Goal: Task Accomplishment & Management: Manage account settings

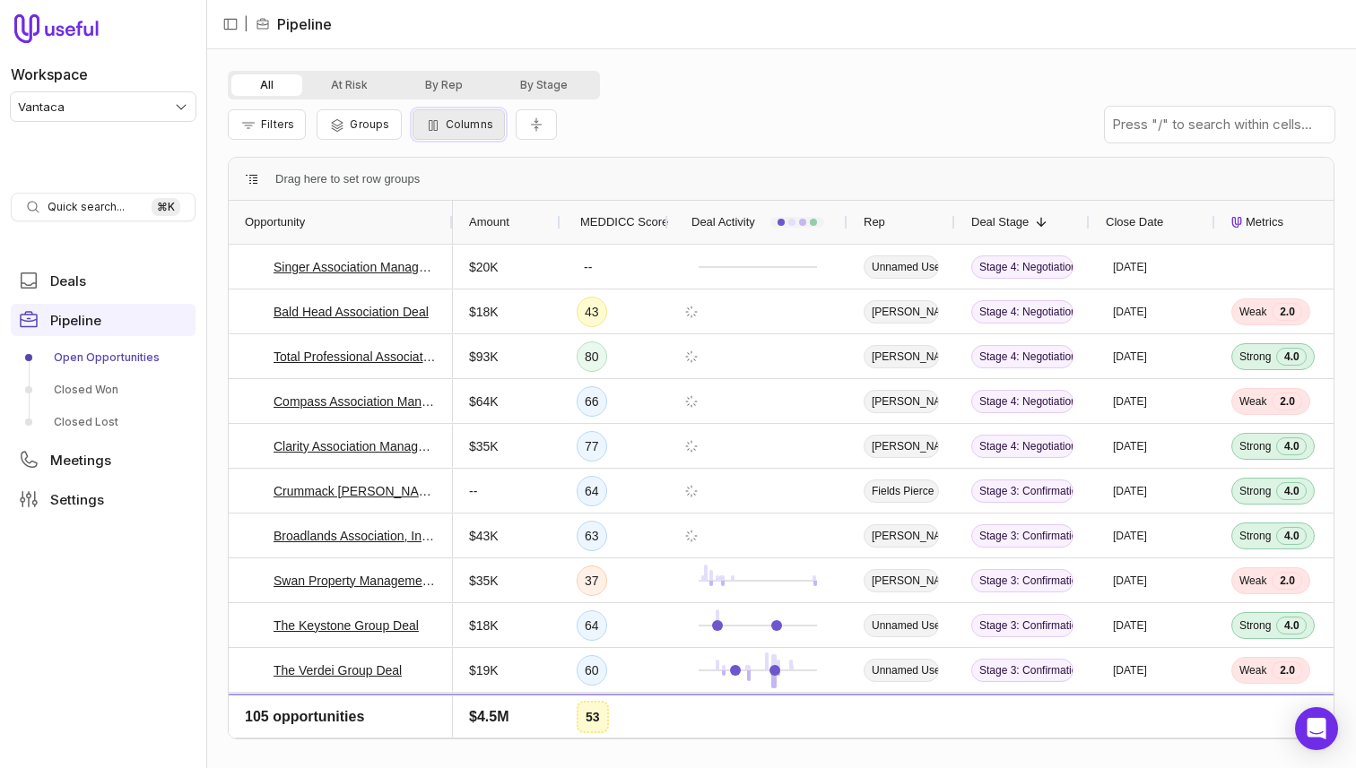
click at [435, 118] on icon "button" at bounding box center [433, 125] width 18 height 14
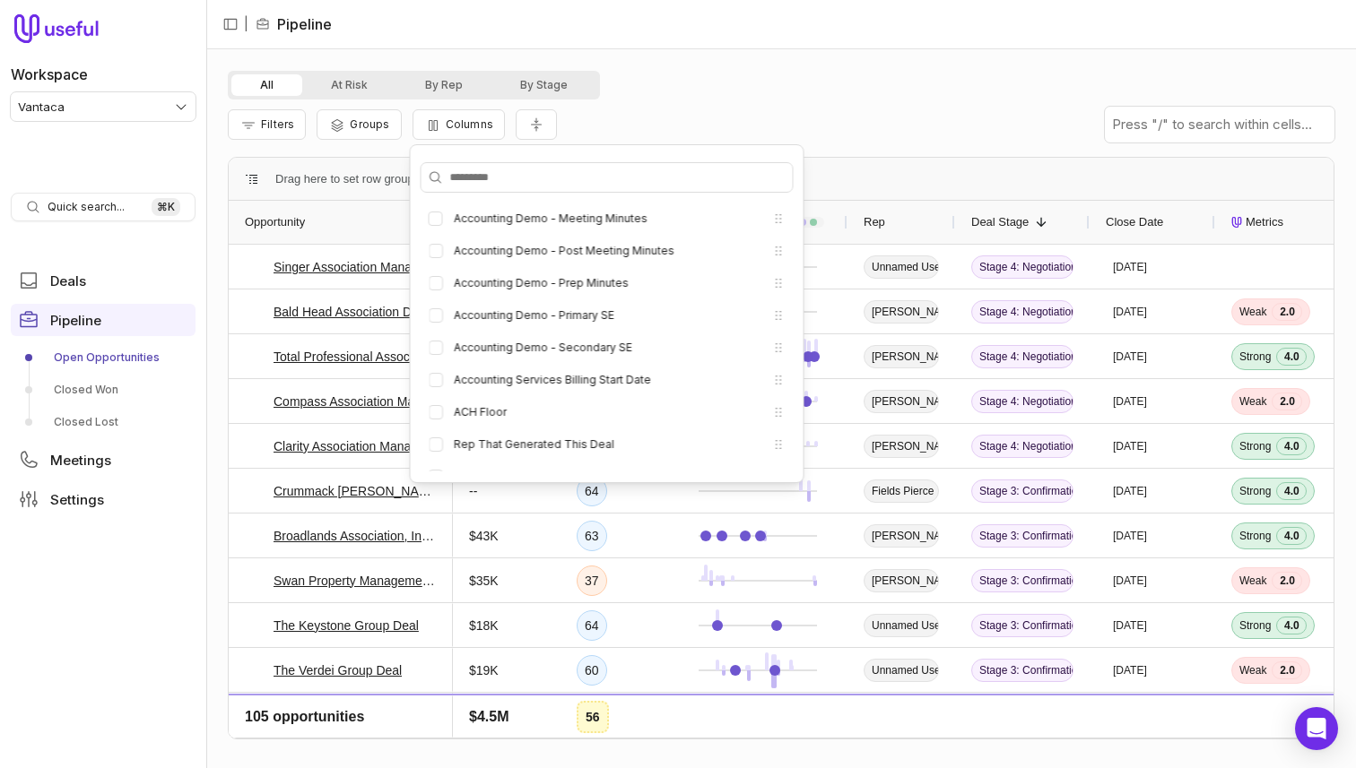
scroll to position [546, 0]
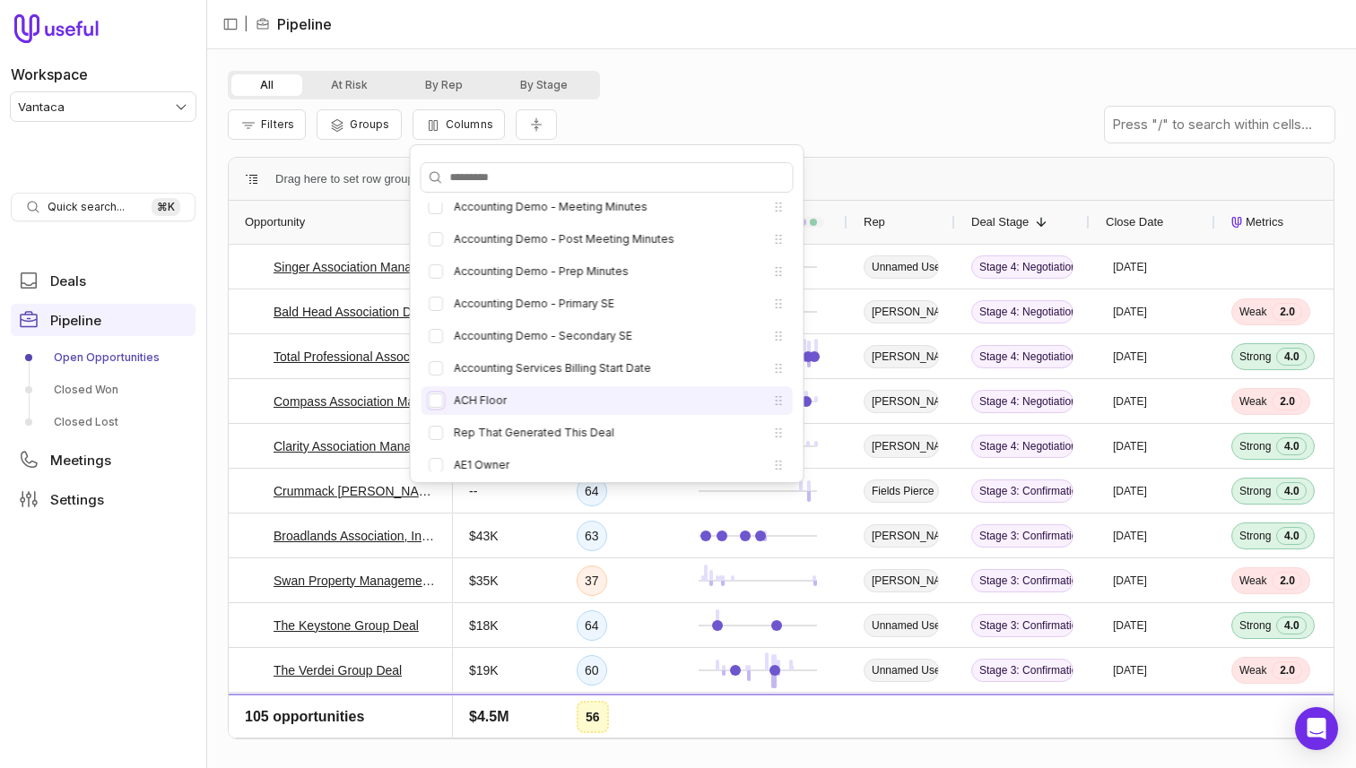
click at [436, 402] on button "ACH Floor" at bounding box center [436, 401] width 14 height 14
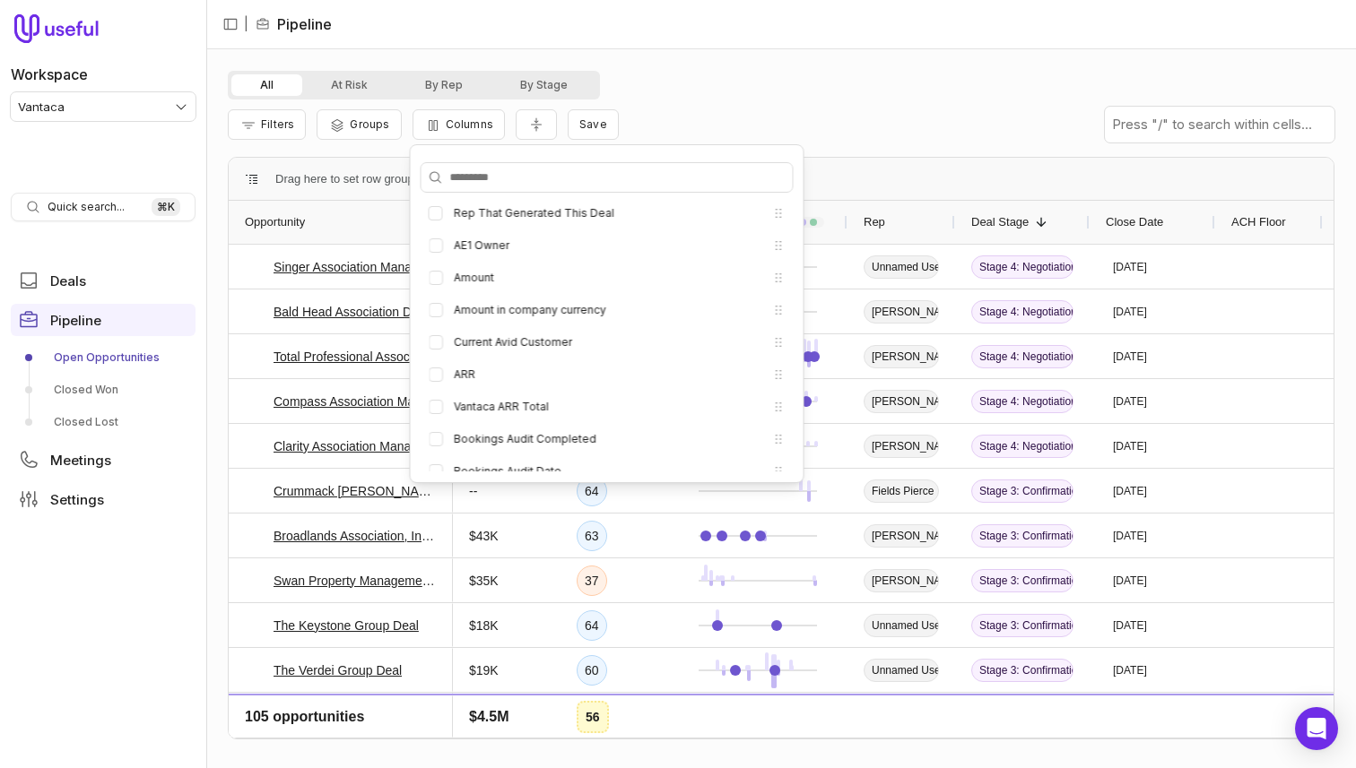
scroll to position [1061, 0]
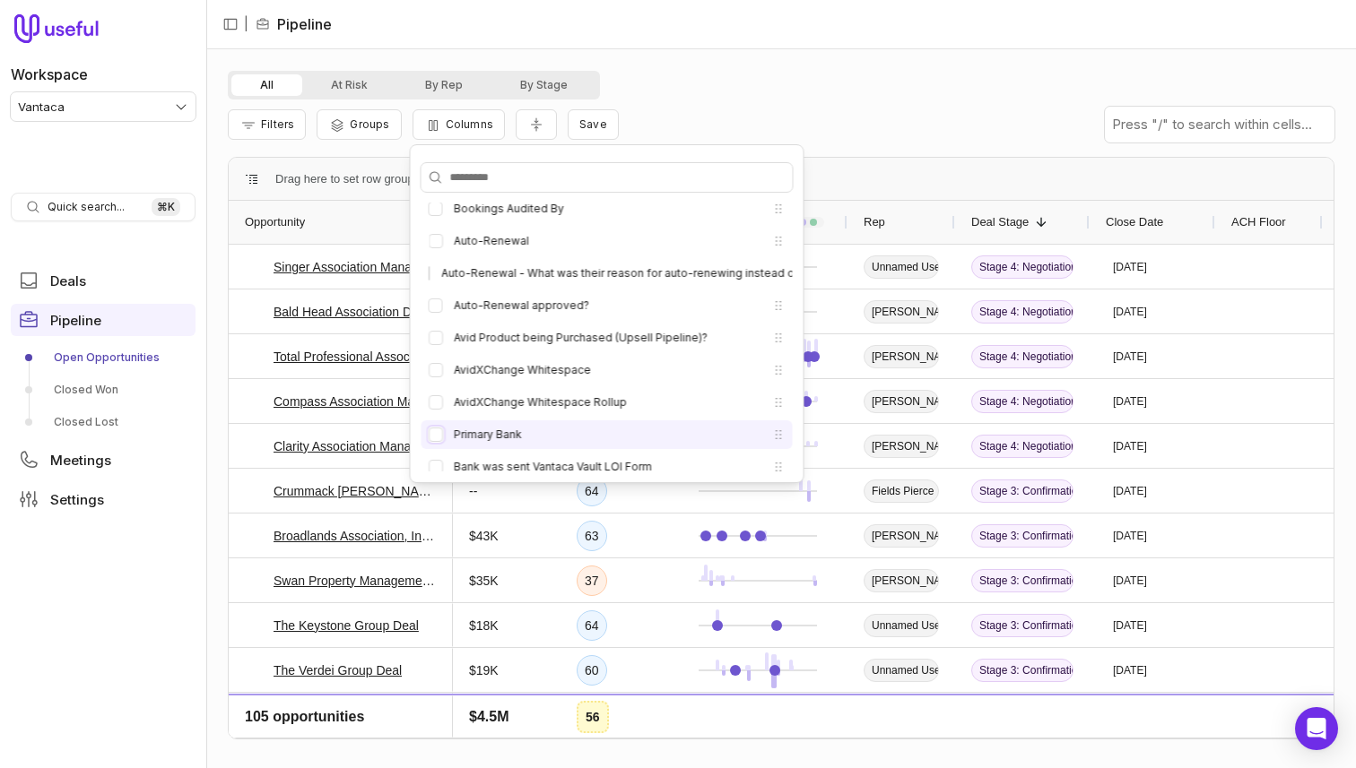
click at [436, 437] on button "Primary Bank" at bounding box center [436, 435] width 14 height 14
click at [436, 424] on li "Primary Bank" at bounding box center [606, 435] width 371 height 29
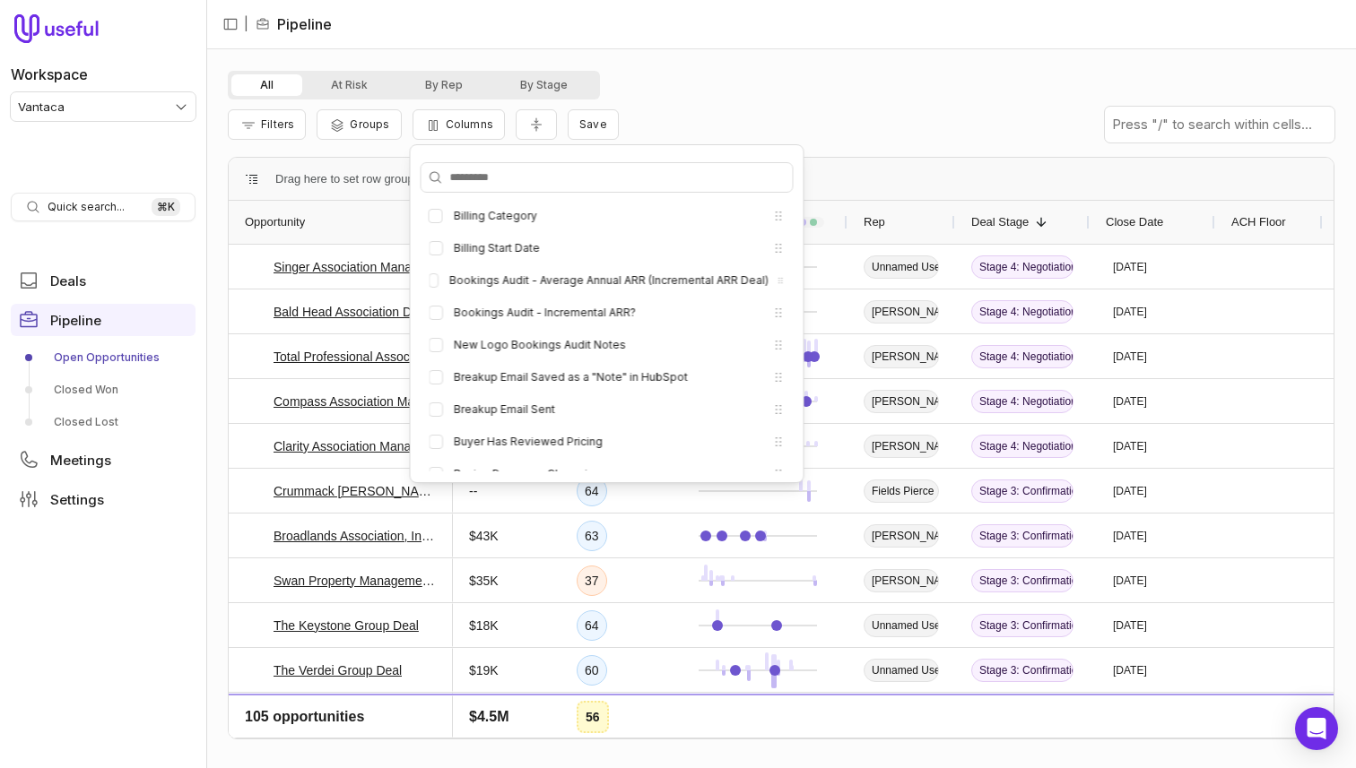
scroll to position [1562, 0]
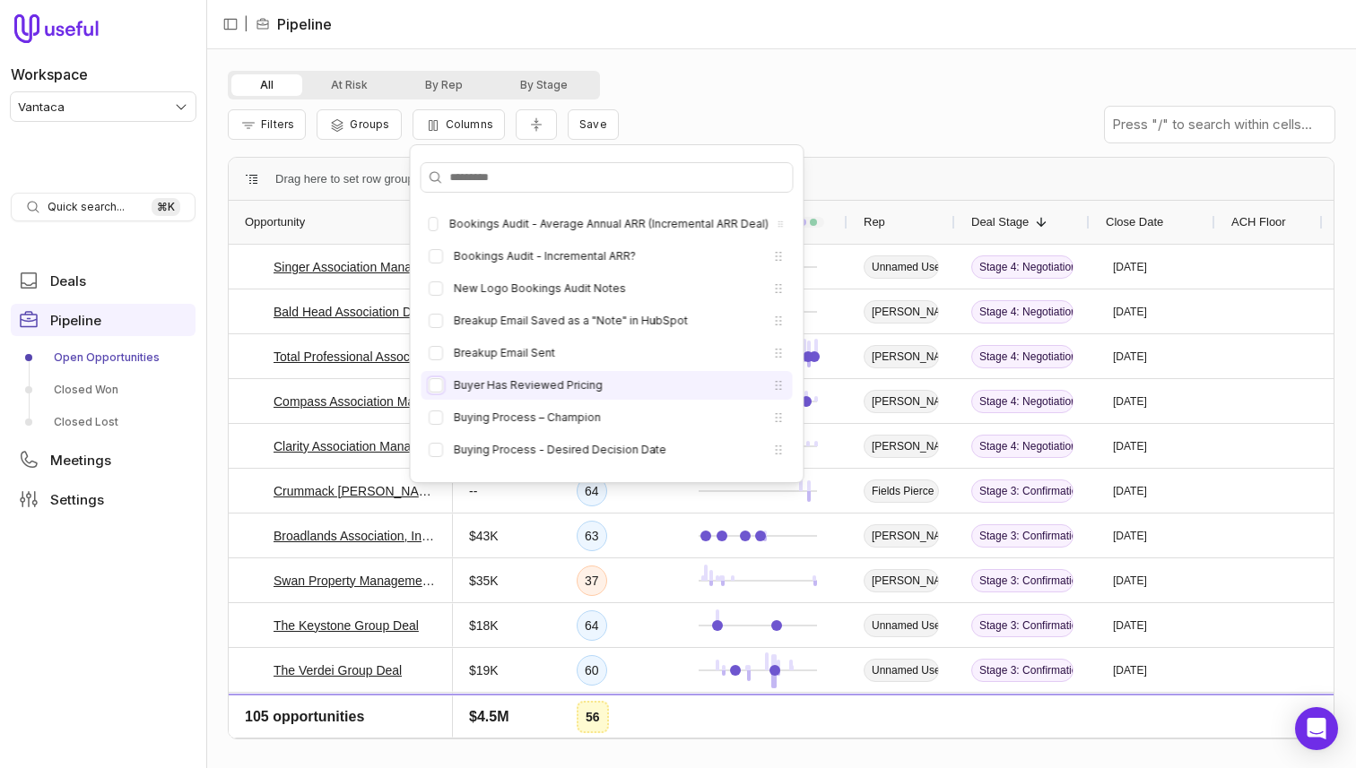
click at [437, 386] on button "Buyer Has Reviewed Pricing" at bounding box center [436, 385] width 14 height 14
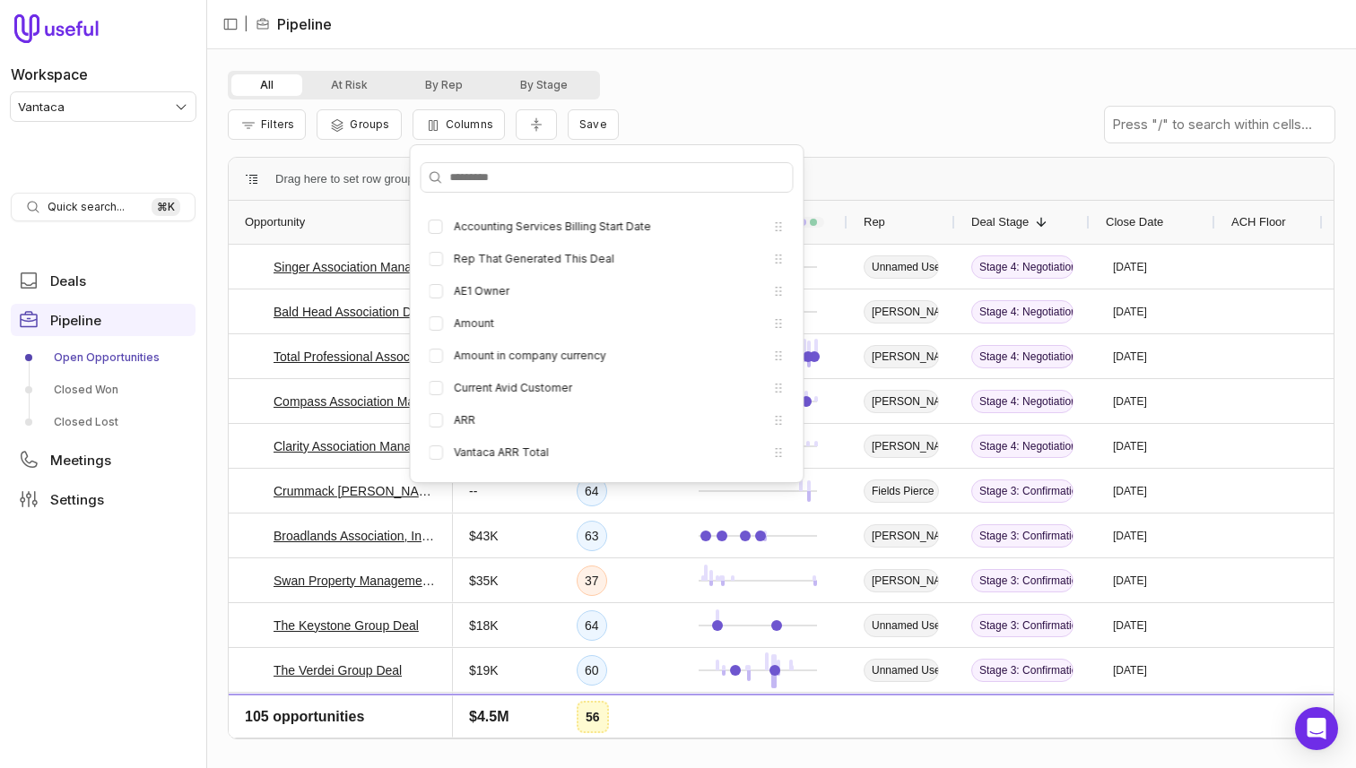
scroll to position [862, 0]
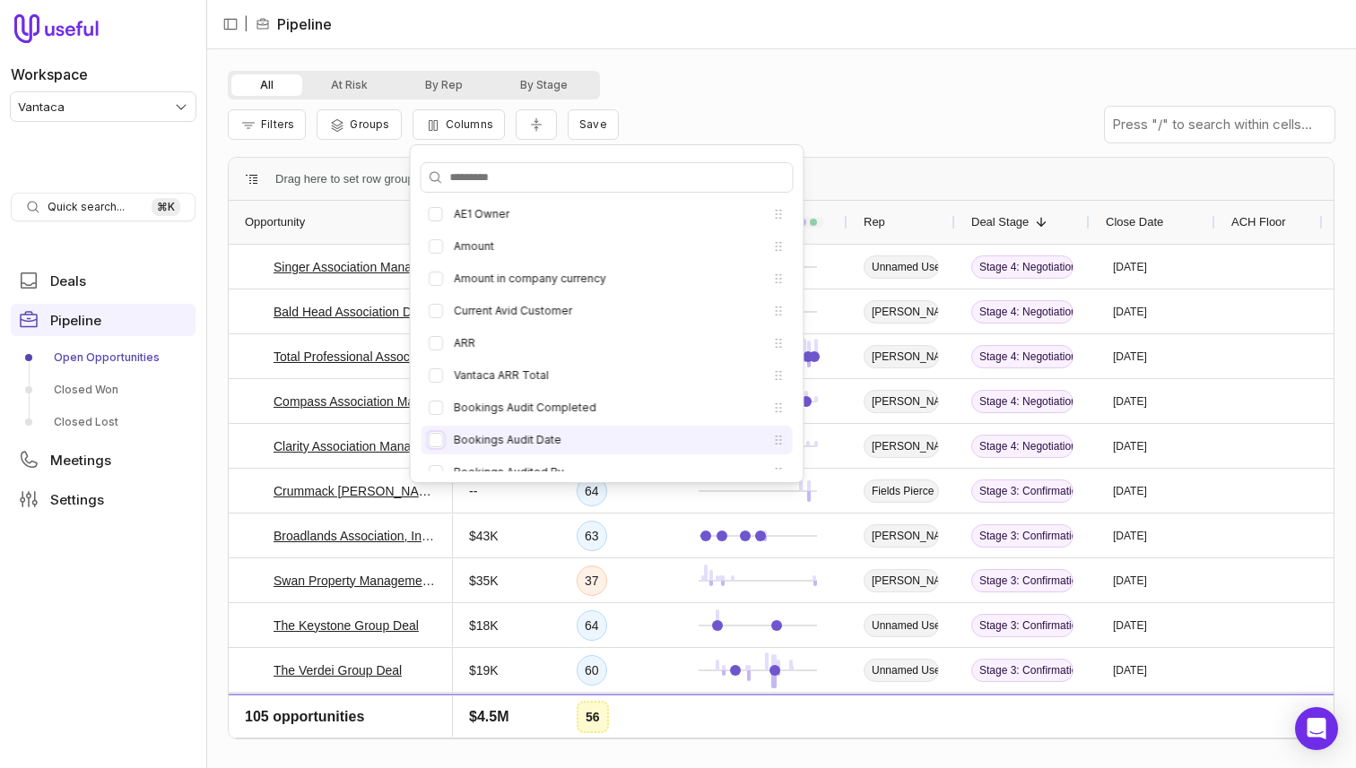
click at [436, 439] on button "Bookings Audit Date" at bounding box center [436, 440] width 14 height 14
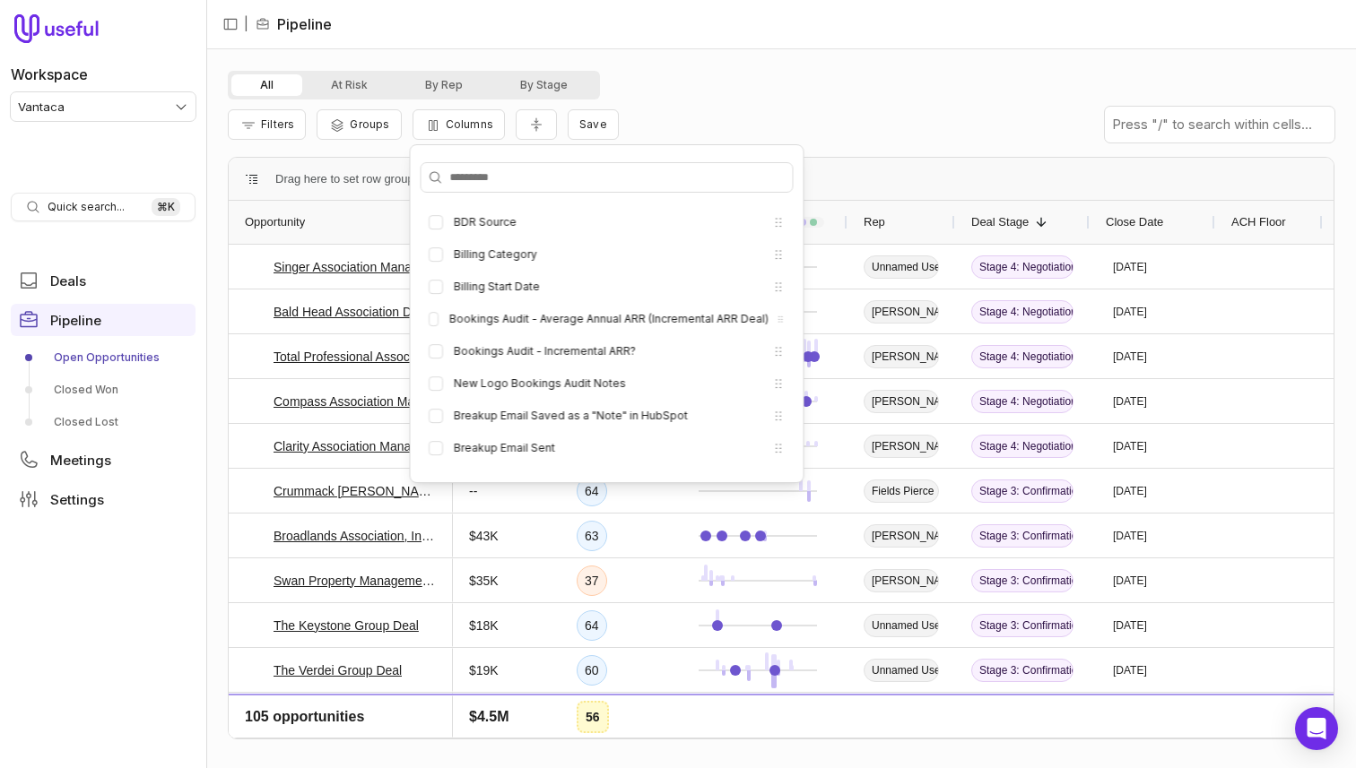
scroll to position [216, 0]
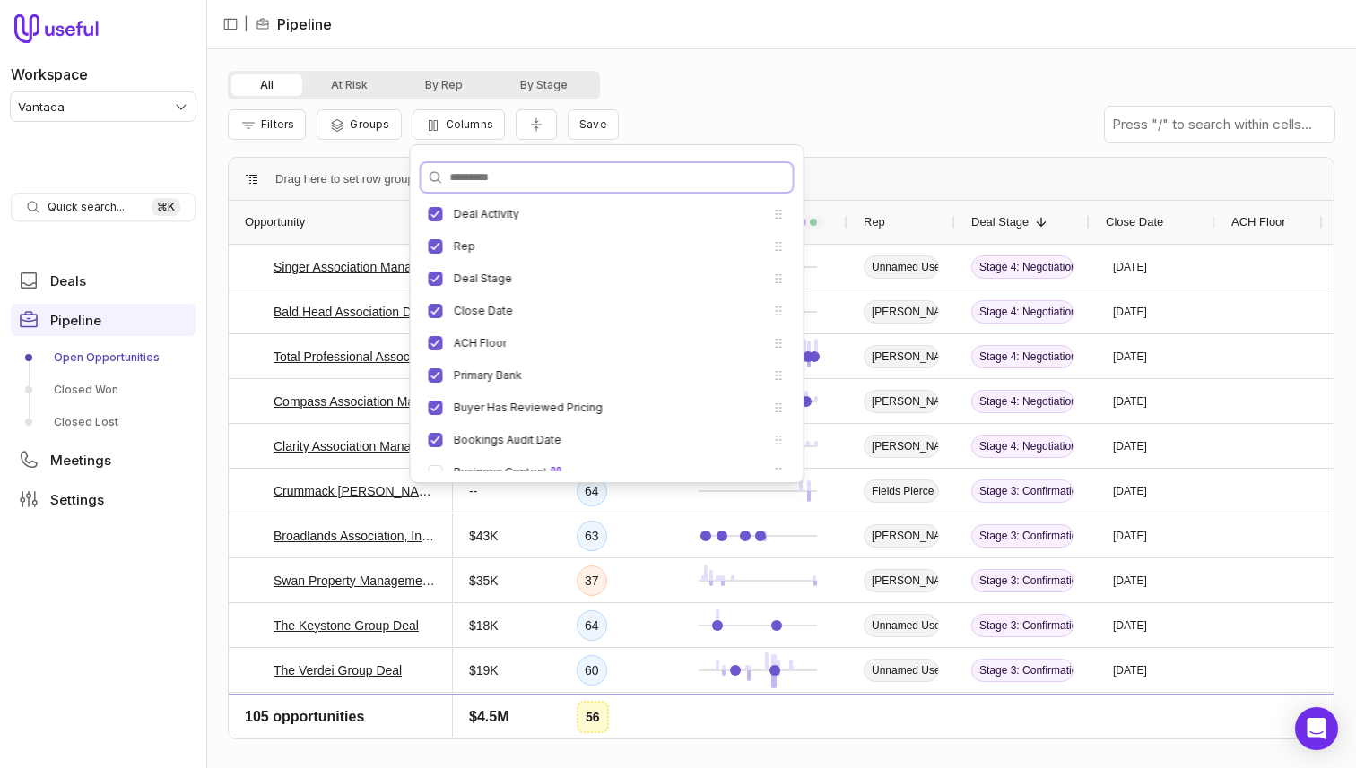
click at [692, 164] on input "Search columns" at bounding box center [606, 177] width 371 height 29
click at [725, 93] on div "All At Risk By Rep By Stage" at bounding box center [781, 85] width 1106 height 29
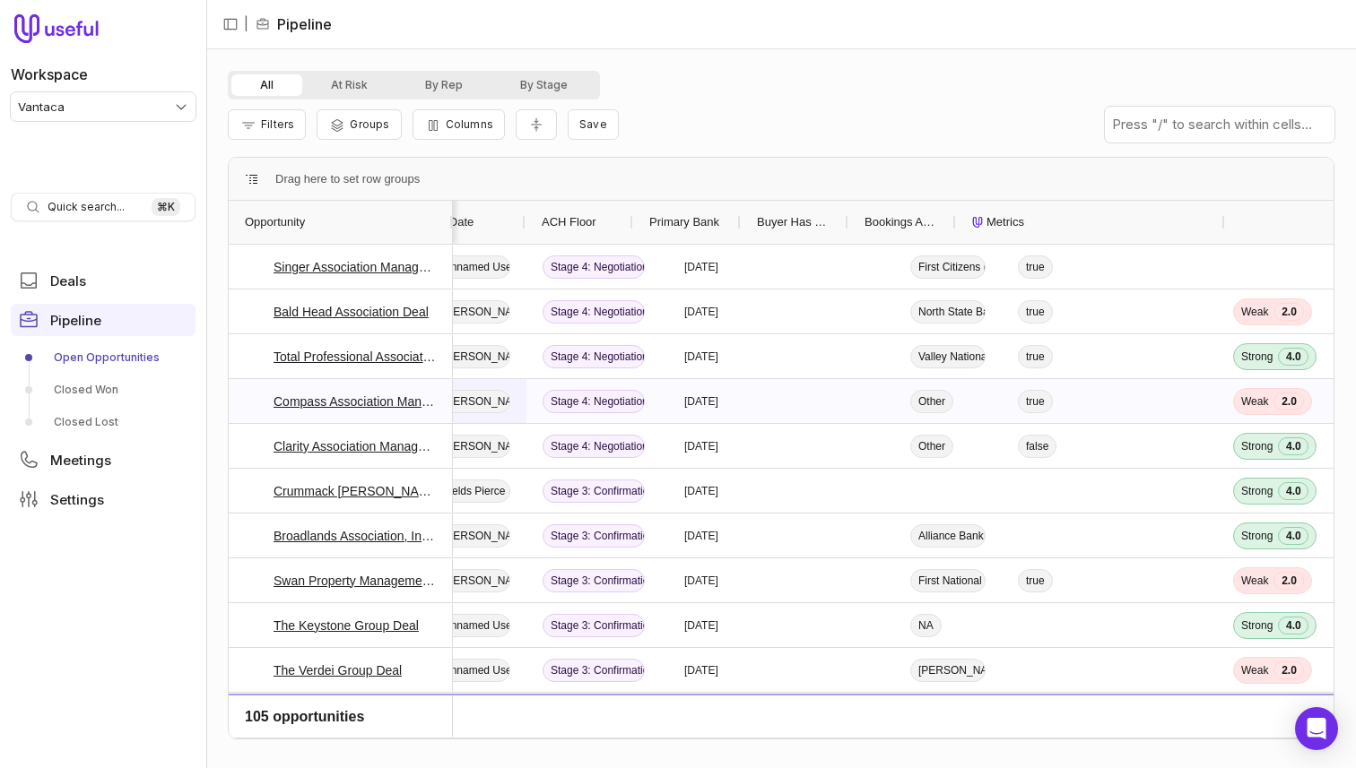
scroll to position [0, 0]
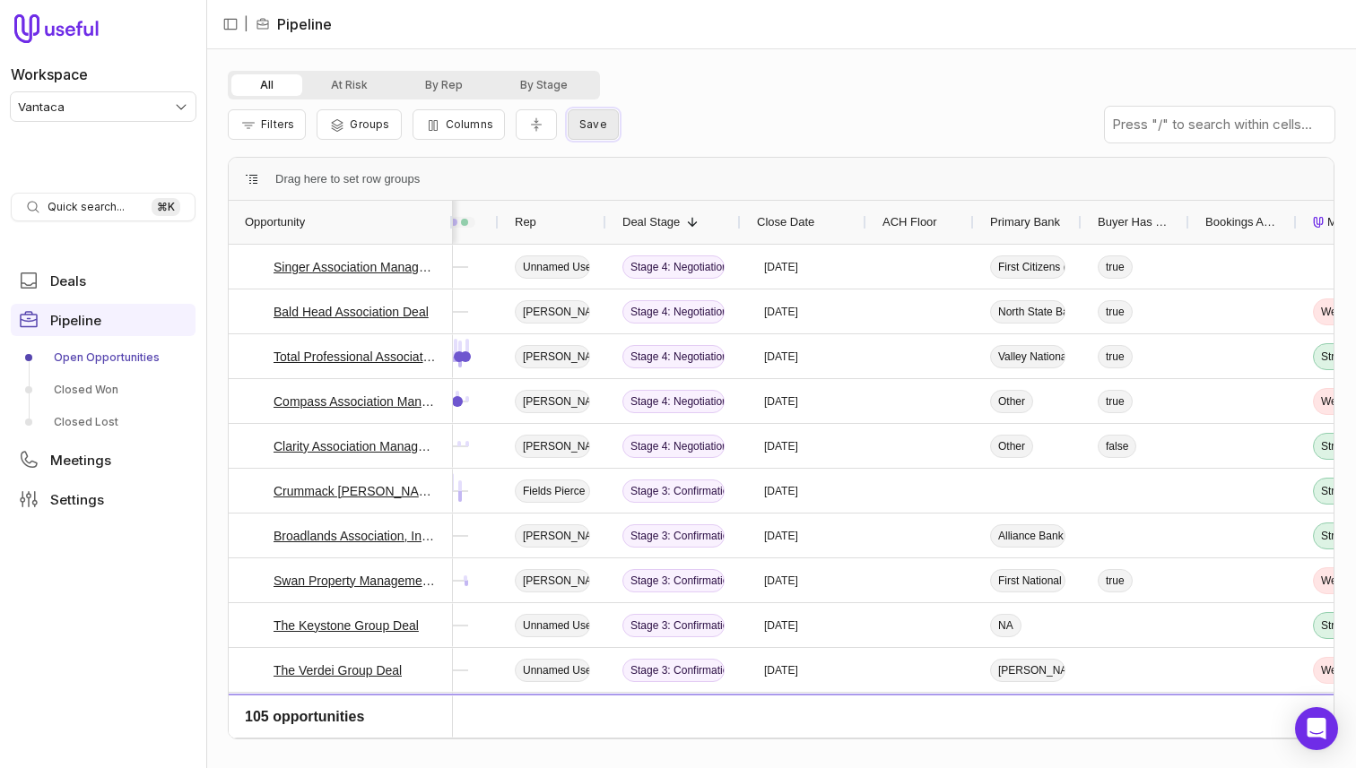
click at [588, 117] on span "Save" at bounding box center [593, 123] width 28 height 13
type input "****"
click at [758, 230] on button "Save" at bounding box center [782, 241] width 49 height 22
click at [60, 469] on link "Meetings" at bounding box center [103, 460] width 185 height 32
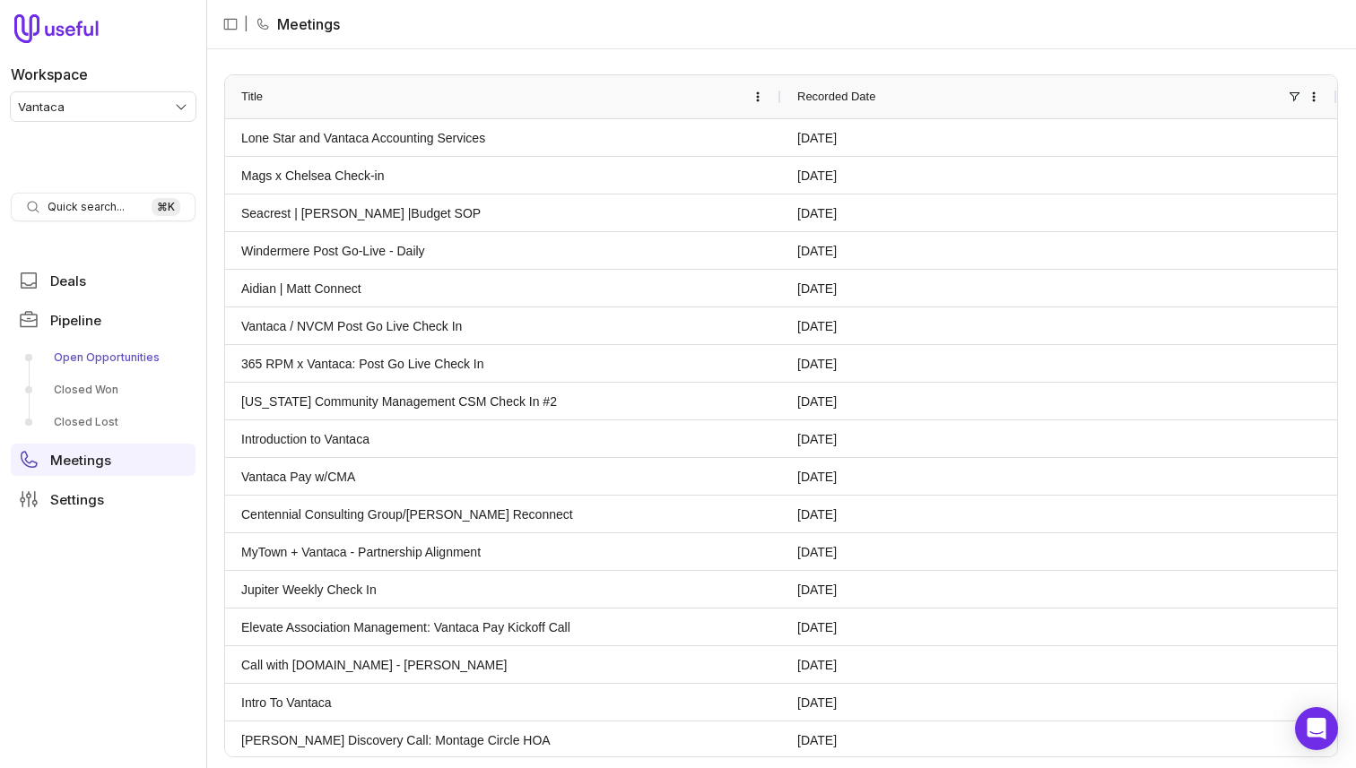
click at [78, 354] on link "Open Opportunities" at bounding box center [103, 357] width 185 height 29
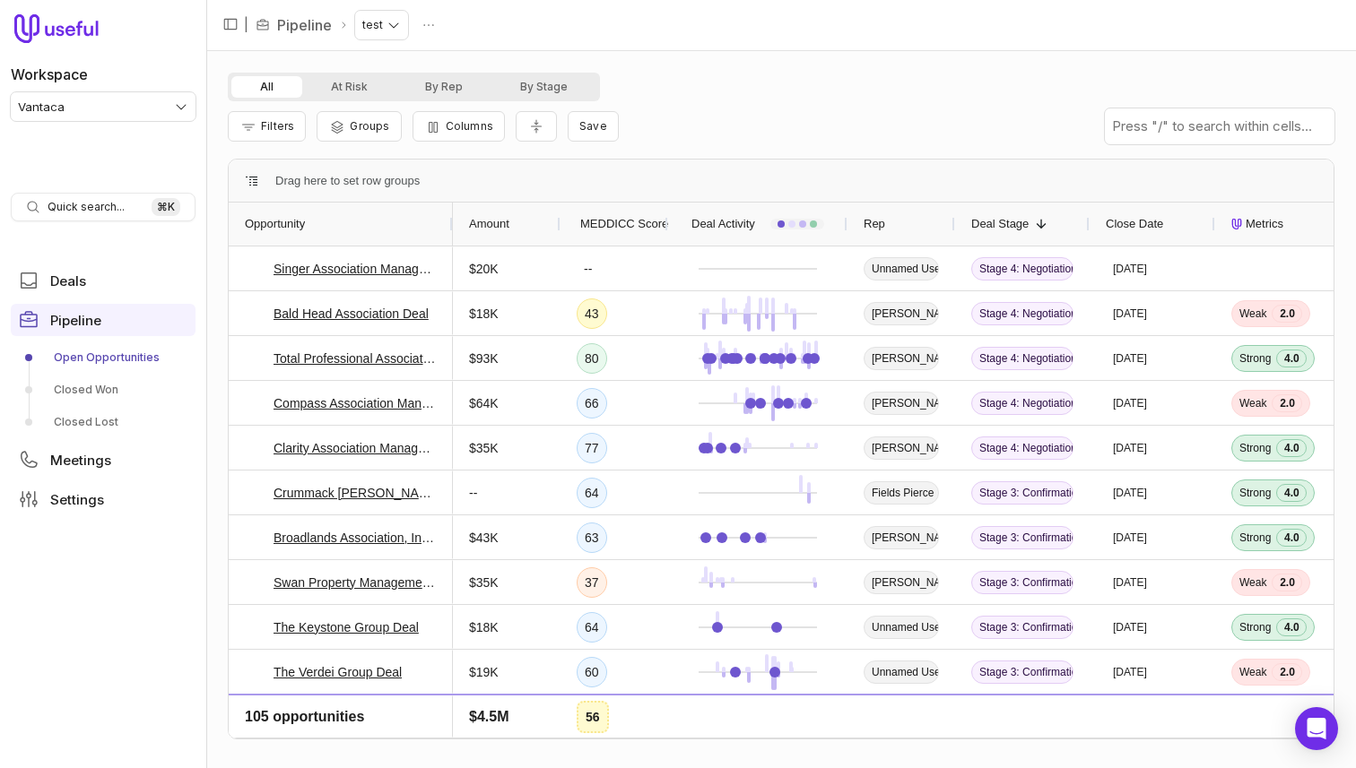
drag, startPoint x: 727, startPoint y: 124, endPoint x: 619, endPoint y: 88, distance: 114.3
click at [726, 124] on div "Filters Groups Columns Save" at bounding box center [781, 126] width 1106 height 50
click at [371, 7] on nav "| Pipeline test" at bounding box center [780, 25] width 1149 height 51
click at [371, 12] on html "Workspace Vantaca Quick search... ⌘ K Deals Pipeline Open Opportunities Closed …" at bounding box center [678, 384] width 1356 height 768
click at [348, 83] on button "At Risk" at bounding box center [349, 87] width 94 height 22
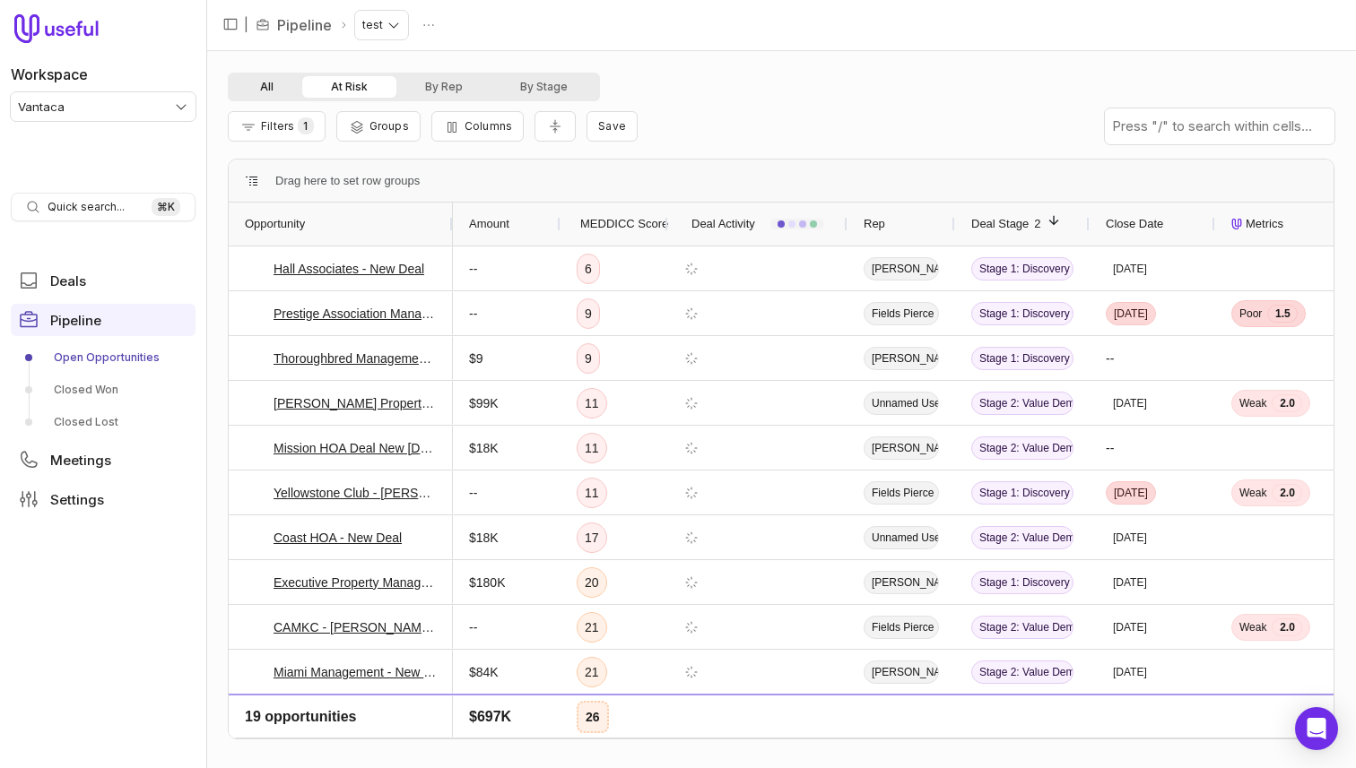
click at [273, 86] on button "All" at bounding box center [266, 87] width 71 height 22
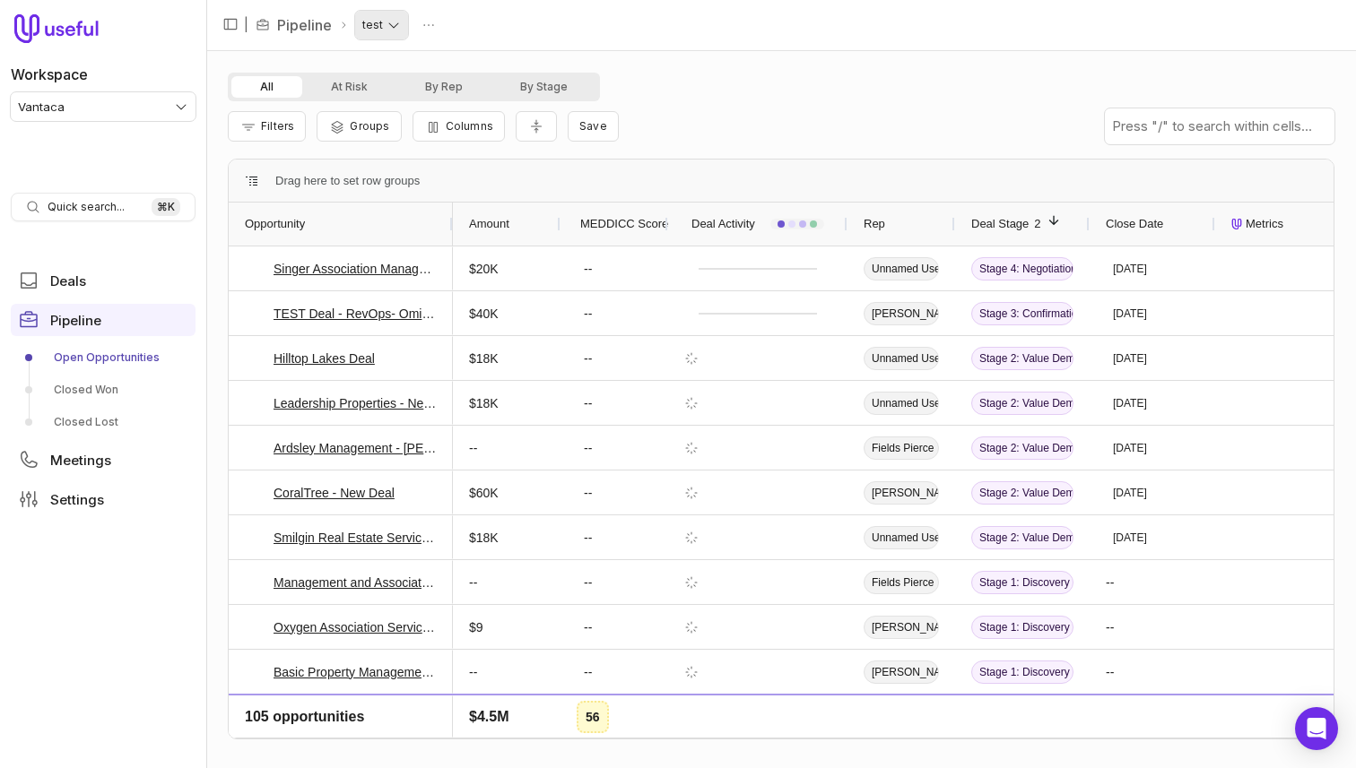
click at [386, 18] on html "Workspace Vantaca Quick search... ⌘ K Deals Pipeline Open Opportunities Closed …" at bounding box center [678, 384] width 1356 height 768
click at [419, 30] on html "Workspace Vantaca Quick search... ⌘ K Deals Pipeline Open Opportunities Closed …" at bounding box center [678, 384] width 1356 height 768
click at [380, 21] on html "Workspace Vantaca Quick search... ⌘ K Deals Pipeline Open Opportunities Closed …" at bounding box center [678, 384] width 1356 height 768
click at [383, 30] on html "Workspace Vantaca Quick search... ⌘ K Deals Pipeline Open Opportunities Closed …" at bounding box center [678, 384] width 1356 height 768
click at [475, 132] on span "Columns" at bounding box center [470, 125] width 48 height 13
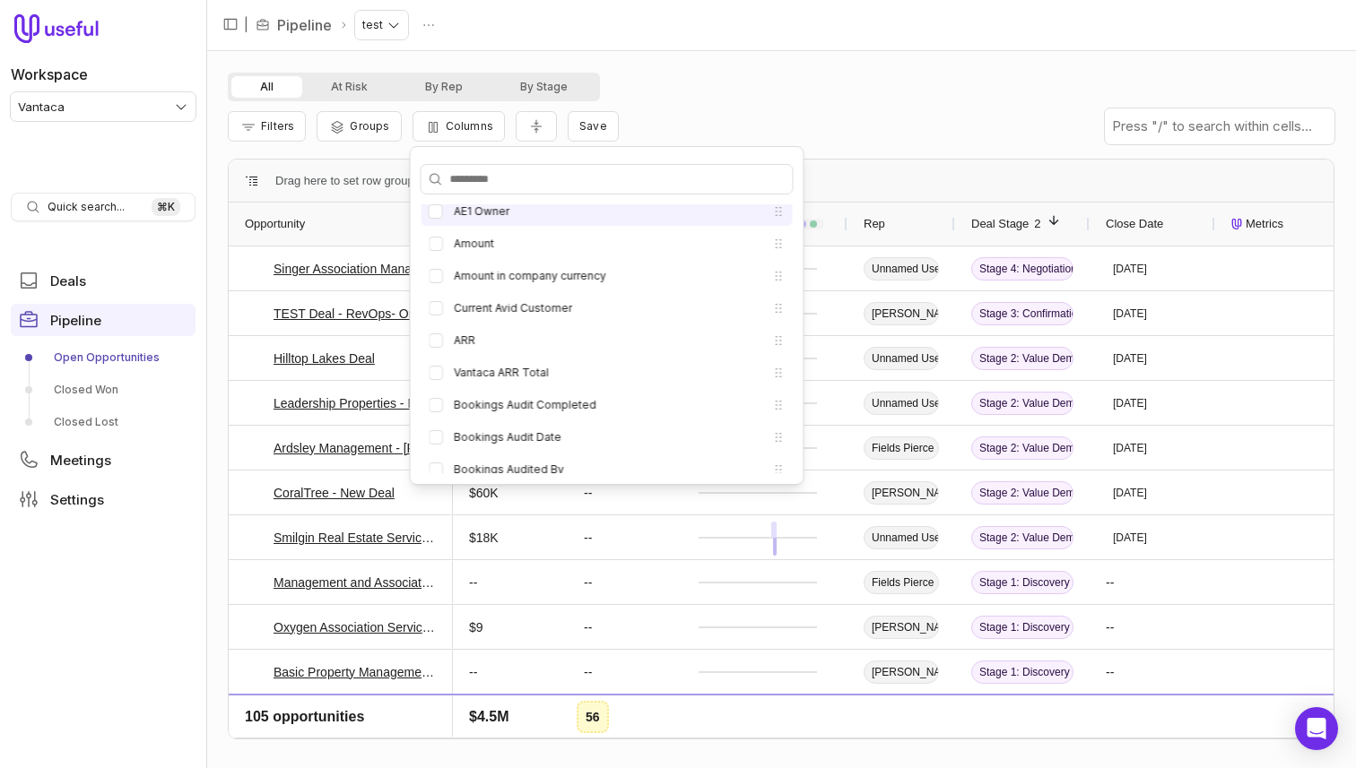
click at [507, 216] on label "AE1 Owner" at bounding box center [482, 211] width 56 height 14
click at [443, 216] on button "AE1 Owner" at bounding box center [436, 211] width 14 height 14
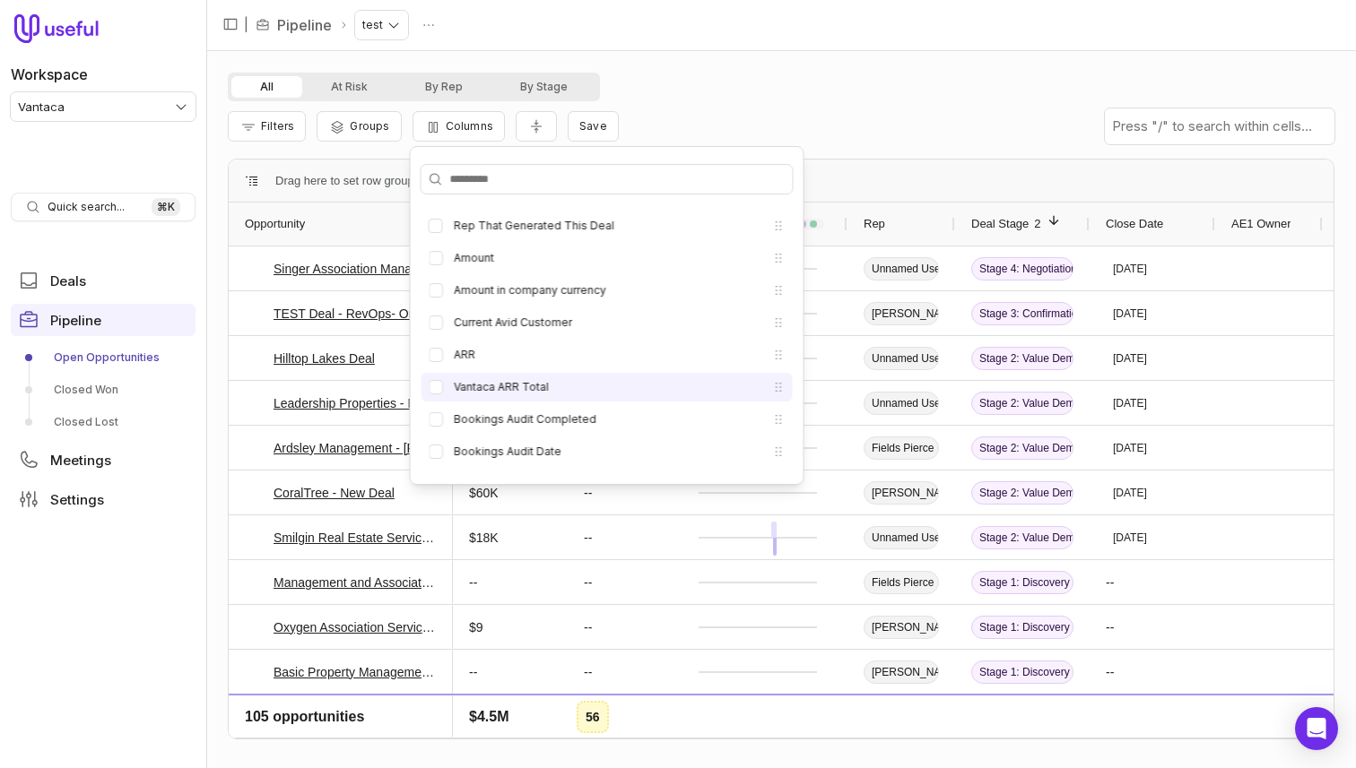
click at [460, 377] on li "Vantaca ARR Total" at bounding box center [606, 387] width 371 height 29
drag, startPoint x: 431, startPoint y: 388, endPoint x: 615, endPoint y: 68, distance: 369.1
click at [431, 388] on button "Vantaca ARR Total" at bounding box center [436, 387] width 14 height 14
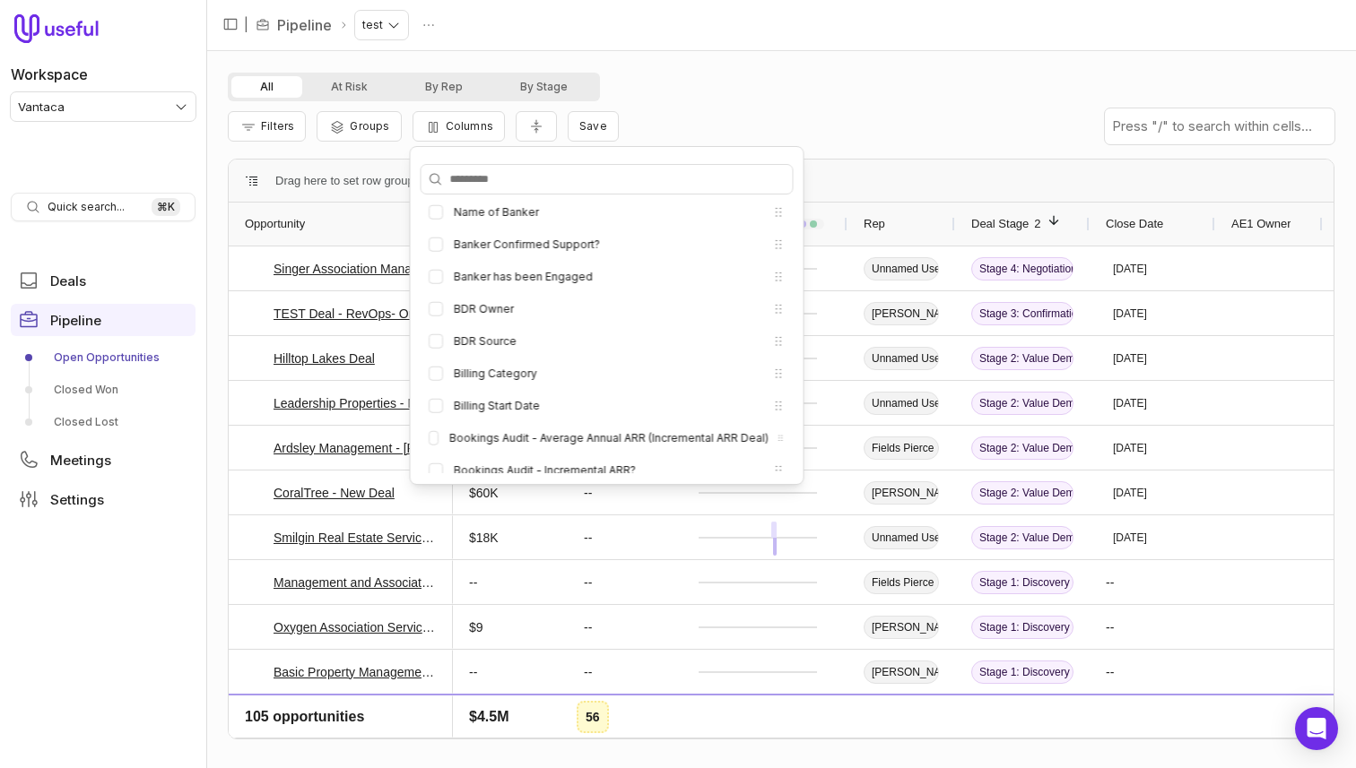
click at [646, 60] on div "All At Risk By Rep By Stage Filters Groups Columns Save Drag here to set row gr…" at bounding box center [780, 409] width 1149 height 717
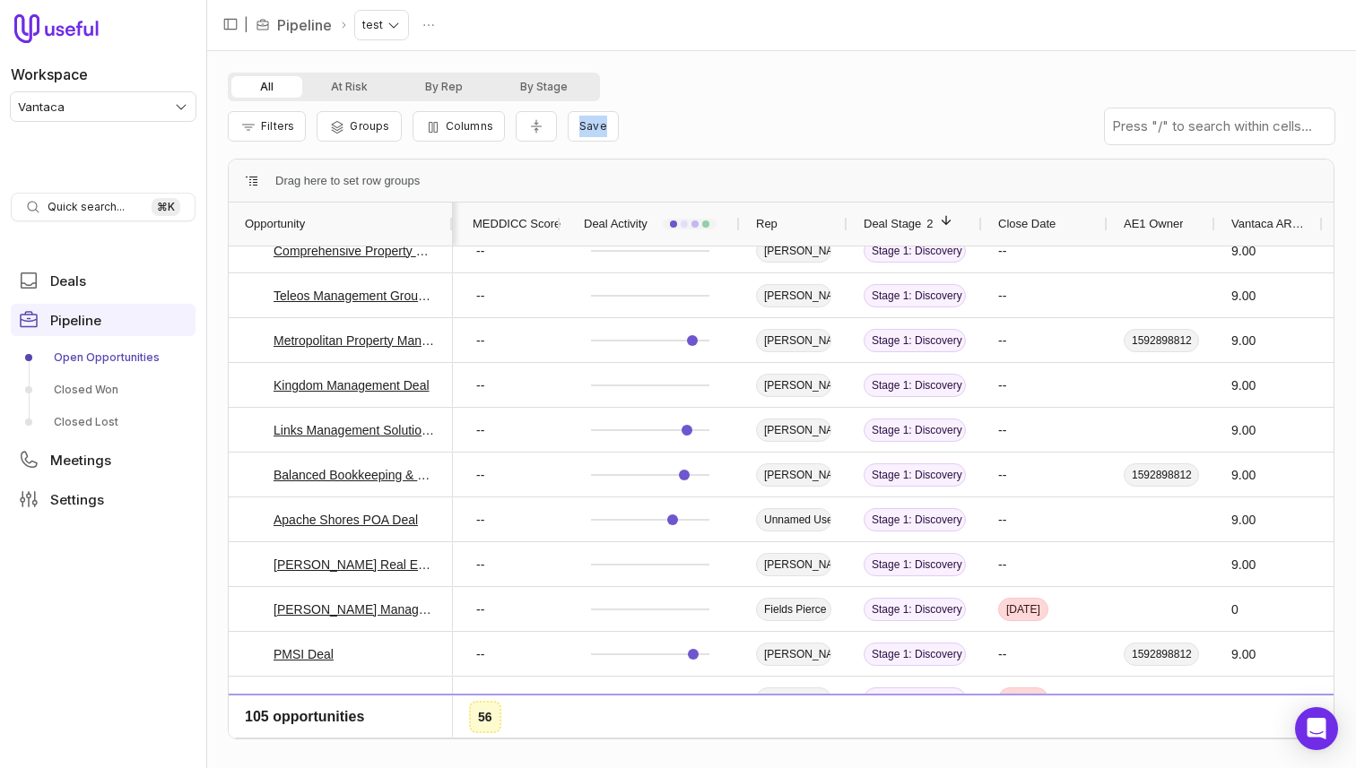
click at [688, 127] on div "Filters Groups Columns Save" at bounding box center [781, 126] width 1106 height 50
click at [476, 125] on span "Columns" at bounding box center [470, 125] width 48 height 13
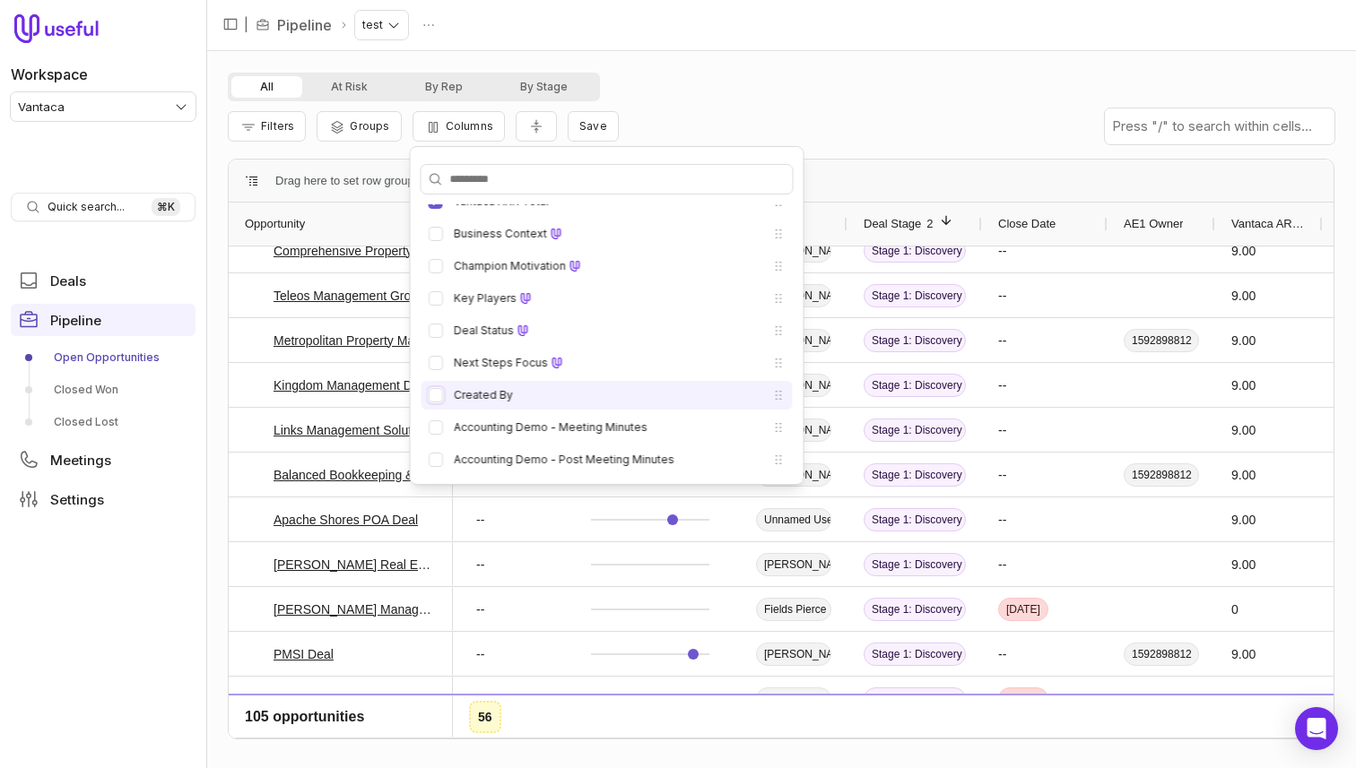
click at [432, 396] on button "Created By" at bounding box center [436, 395] width 14 height 14
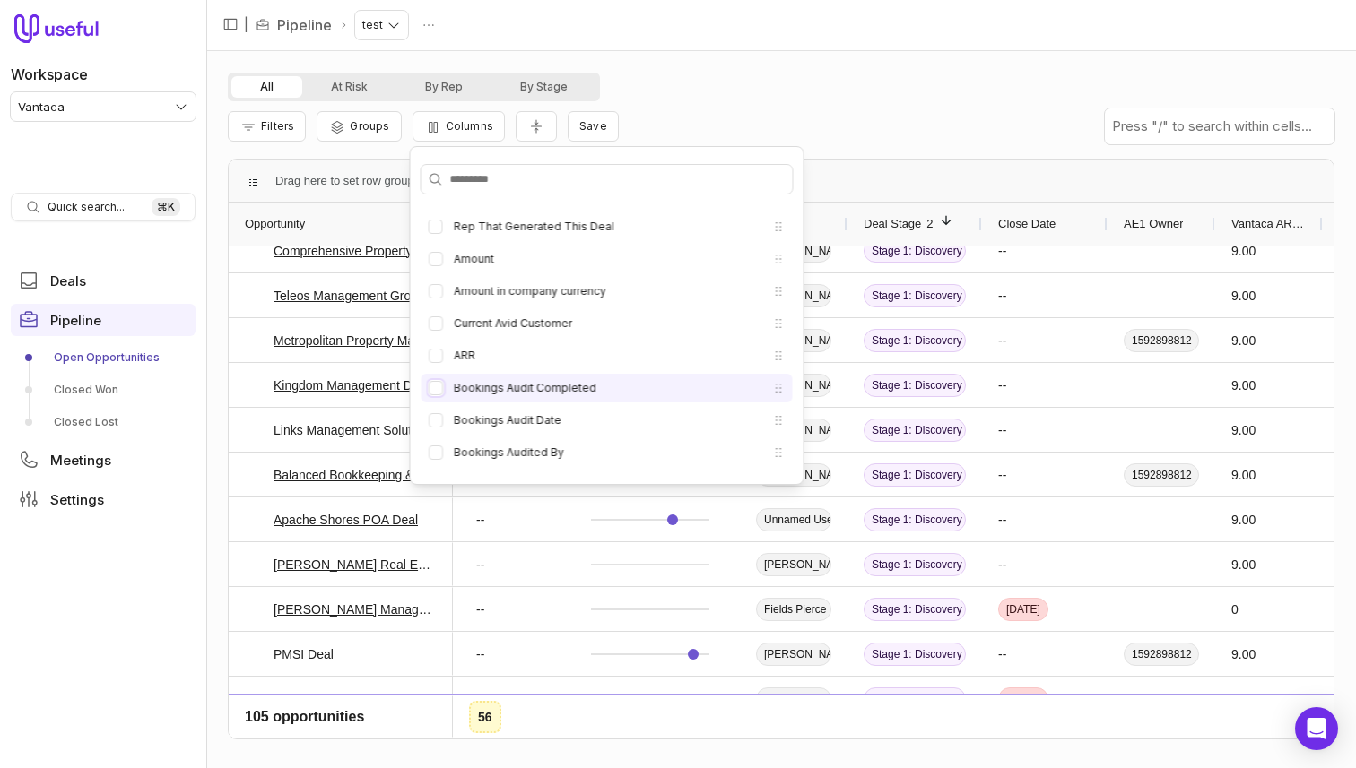
click at [433, 386] on button "Bookings Audit Completed" at bounding box center [436, 388] width 14 height 14
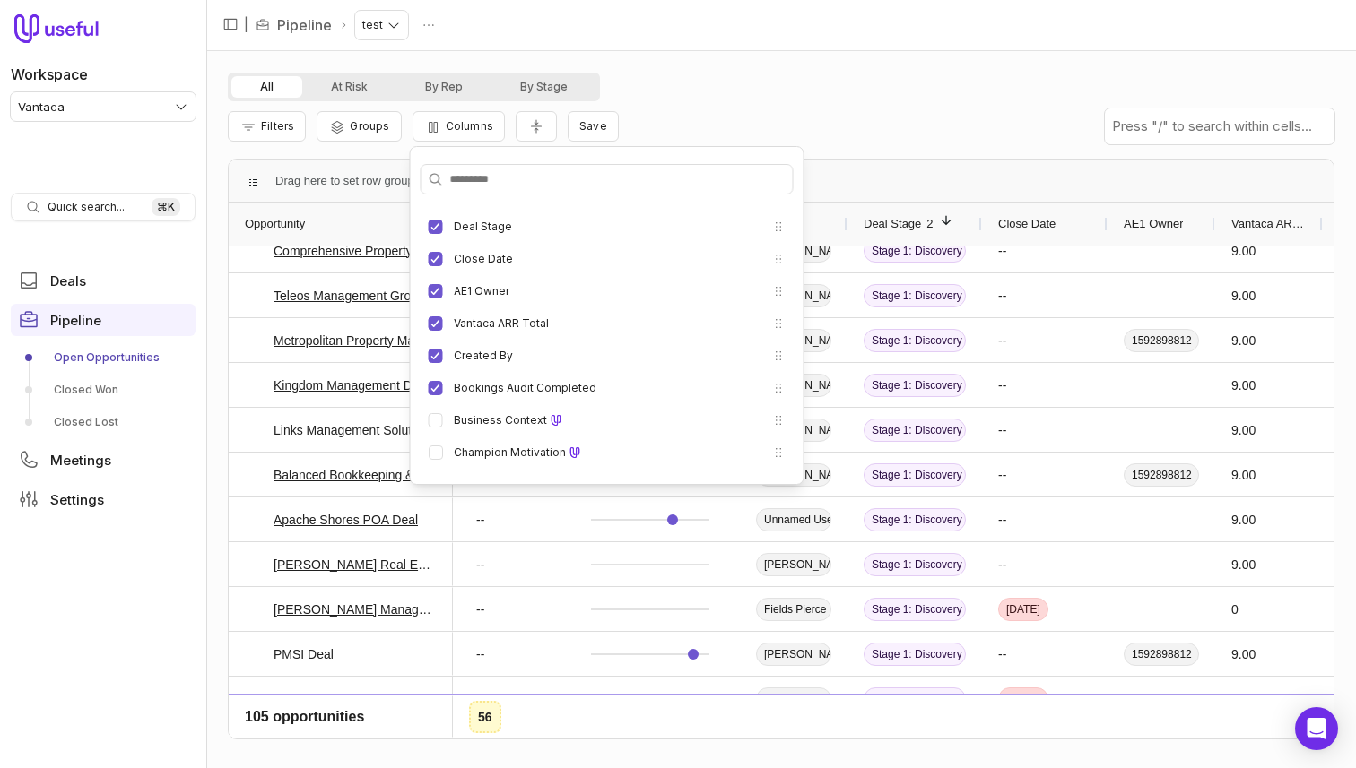
click at [652, 66] on div "All At Risk By Rep By Stage Filters Groups Columns Save Drag here to set row gr…" at bounding box center [780, 409] width 1149 height 717
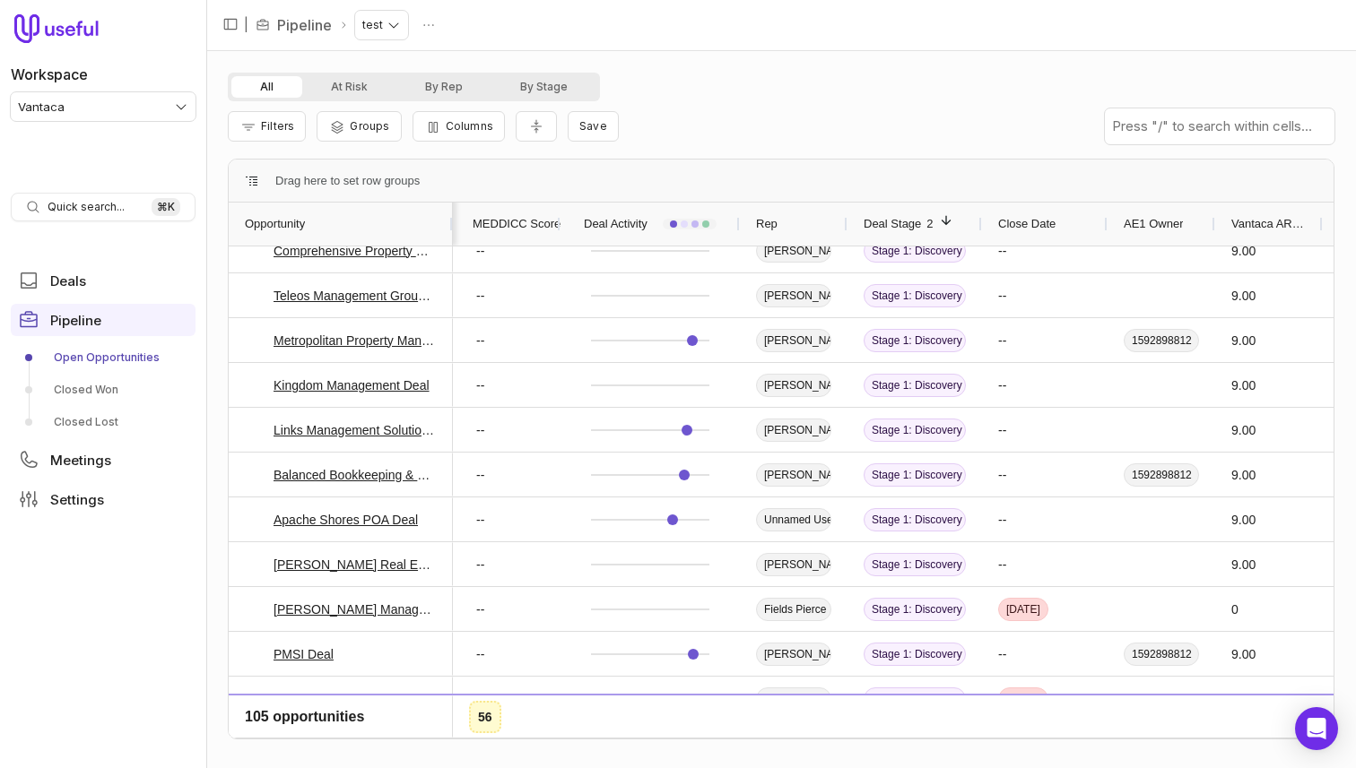
click at [616, 134] on div "Filters Groups Columns Save" at bounding box center [781, 126] width 1106 height 50
click at [579, 127] on span "Save" at bounding box center [593, 125] width 28 height 13
type input "****"
click at [767, 167] on div "View name ****" at bounding box center [688, 188] width 237 height 86
click at [781, 237] on button "Save" at bounding box center [782, 242] width 49 height 22
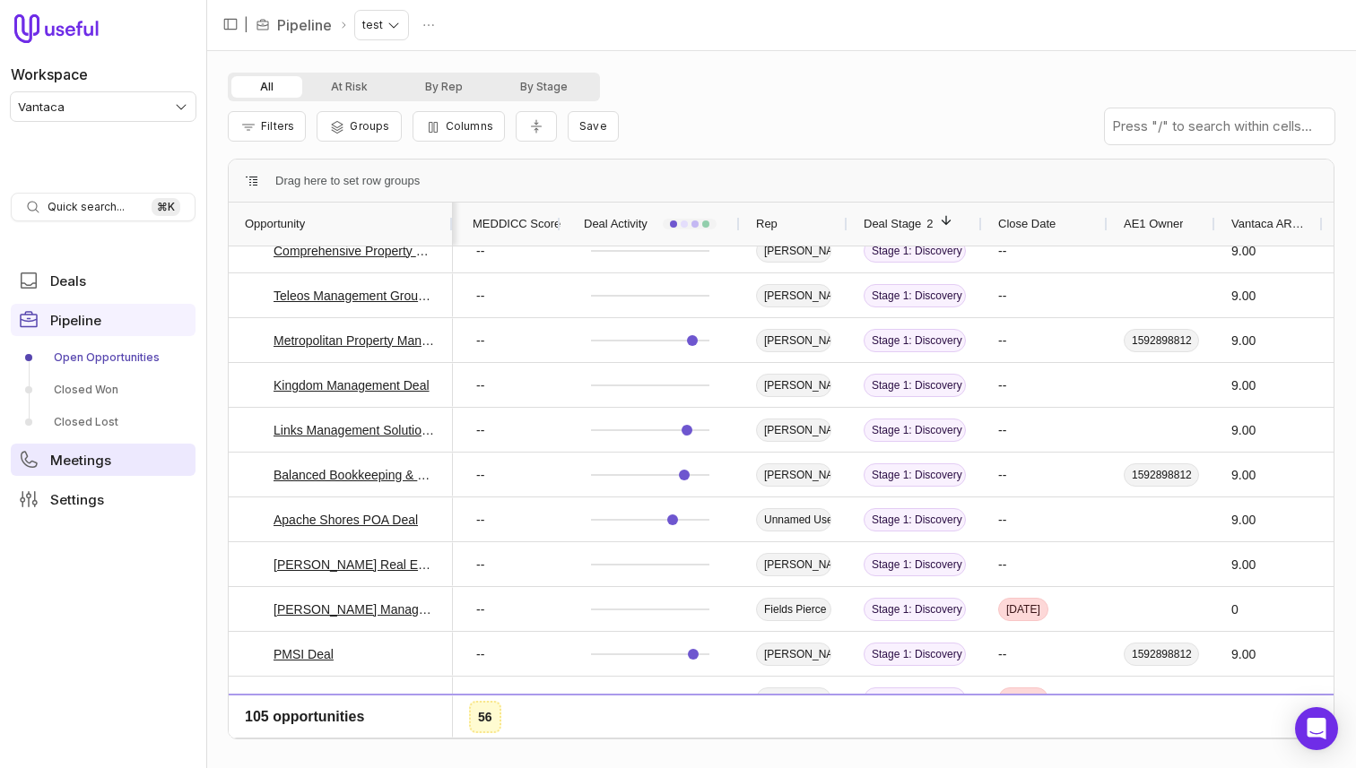
click at [85, 454] on span "Meetings" at bounding box center [80, 460] width 61 height 13
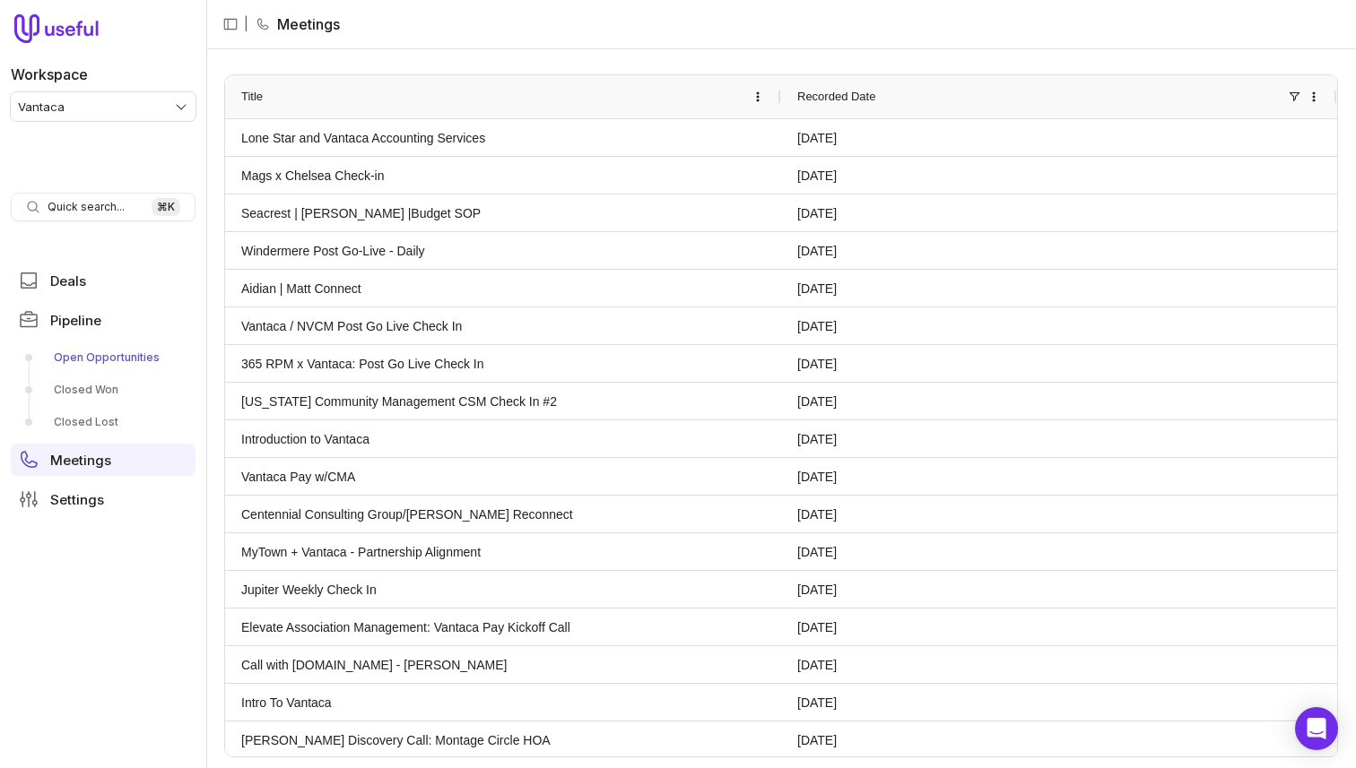
click at [86, 346] on link "Open Opportunities" at bounding box center [103, 357] width 185 height 29
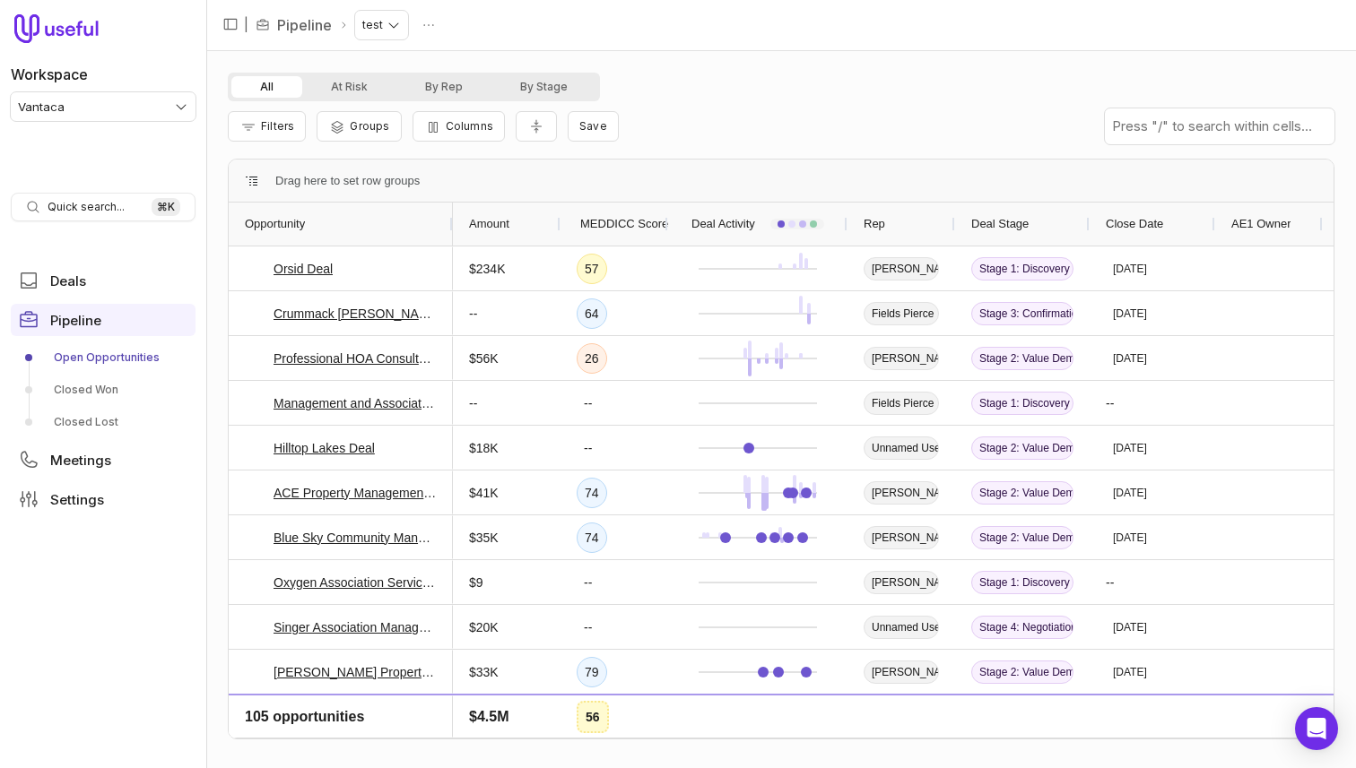
click at [85, 359] on link "Open Opportunities" at bounding box center [103, 357] width 185 height 29
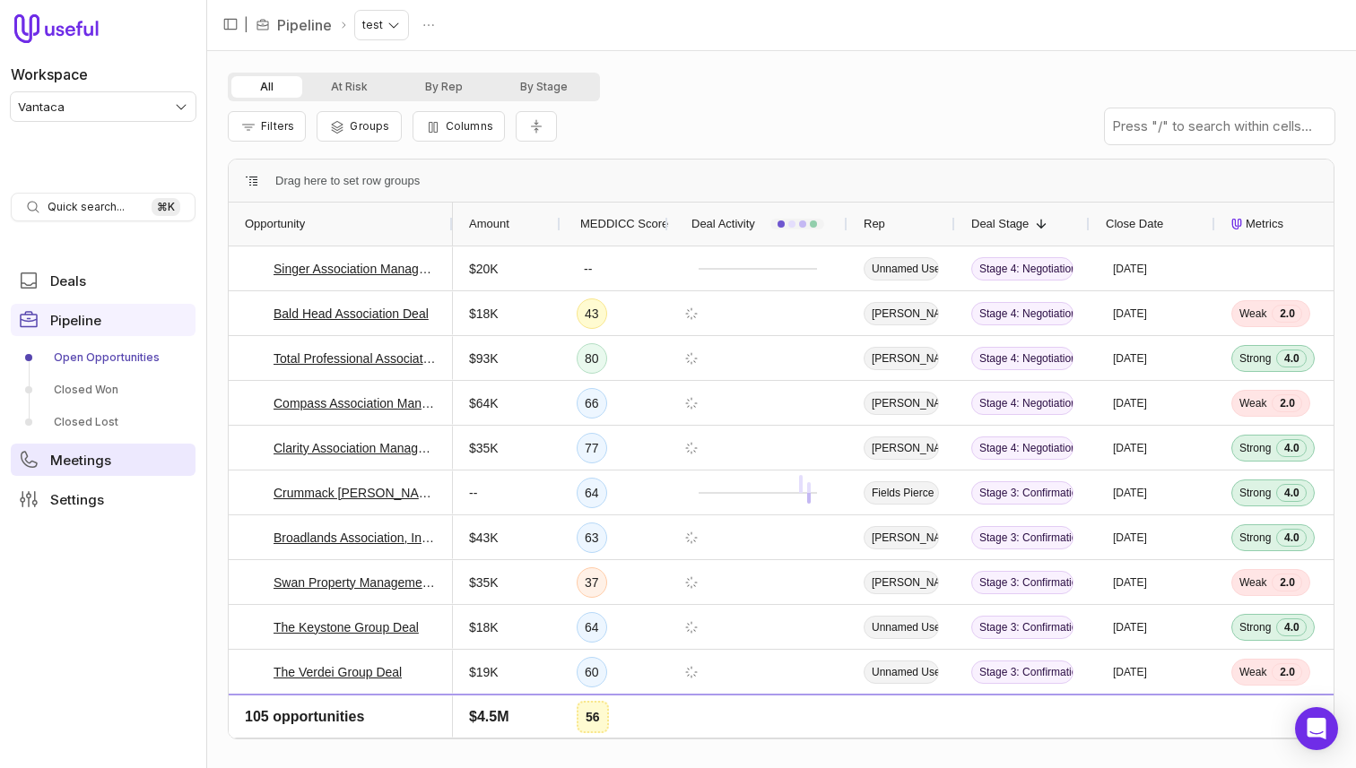
click at [72, 476] on ul "Deals Pipeline Open Opportunities Closed Won Closed Lost Meetings Settings" at bounding box center [103, 389] width 185 height 265
click at [84, 460] on span "Meetings" at bounding box center [80, 460] width 61 height 13
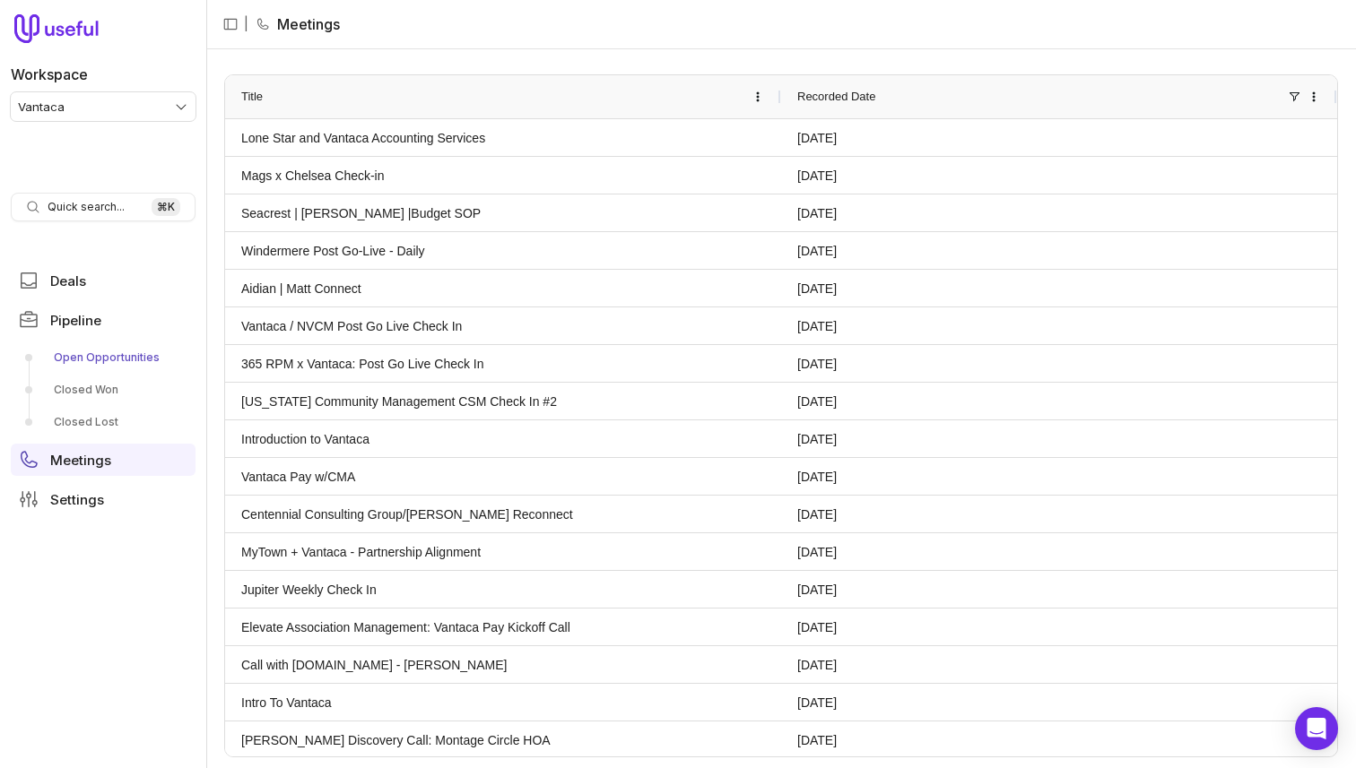
click at [101, 348] on link "Open Opportunities" at bounding box center [103, 357] width 185 height 29
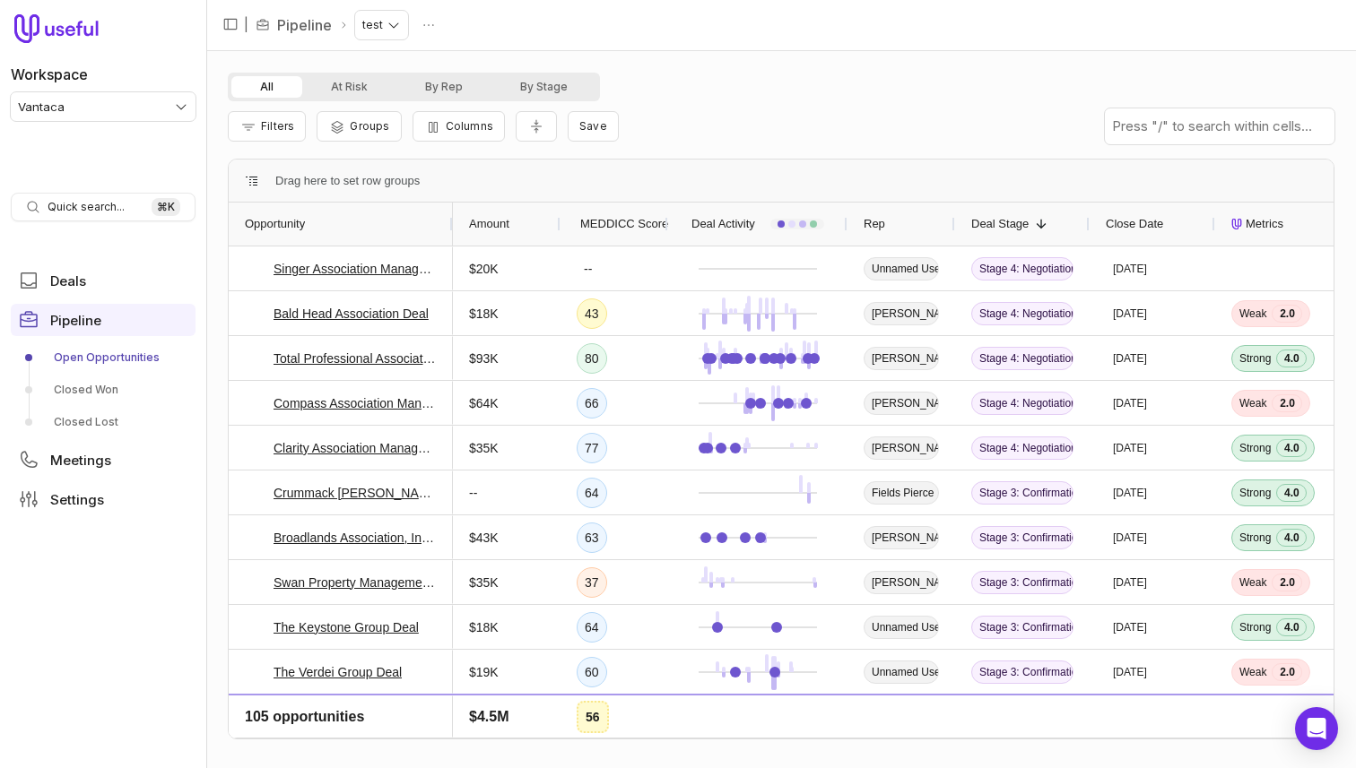
click at [817, 98] on div "All At Risk By Rep By Stage" at bounding box center [781, 87] width 1106 height 29
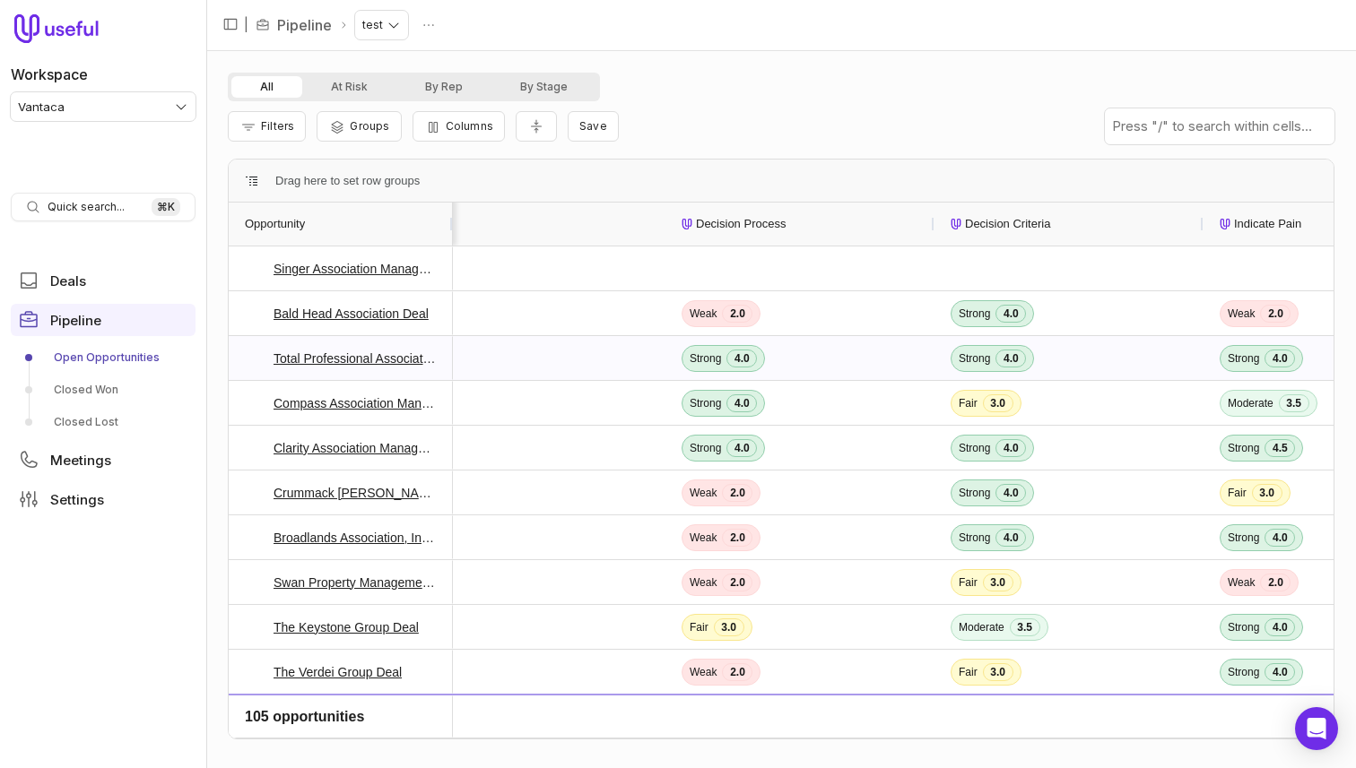
scroll to position [0, 1749]
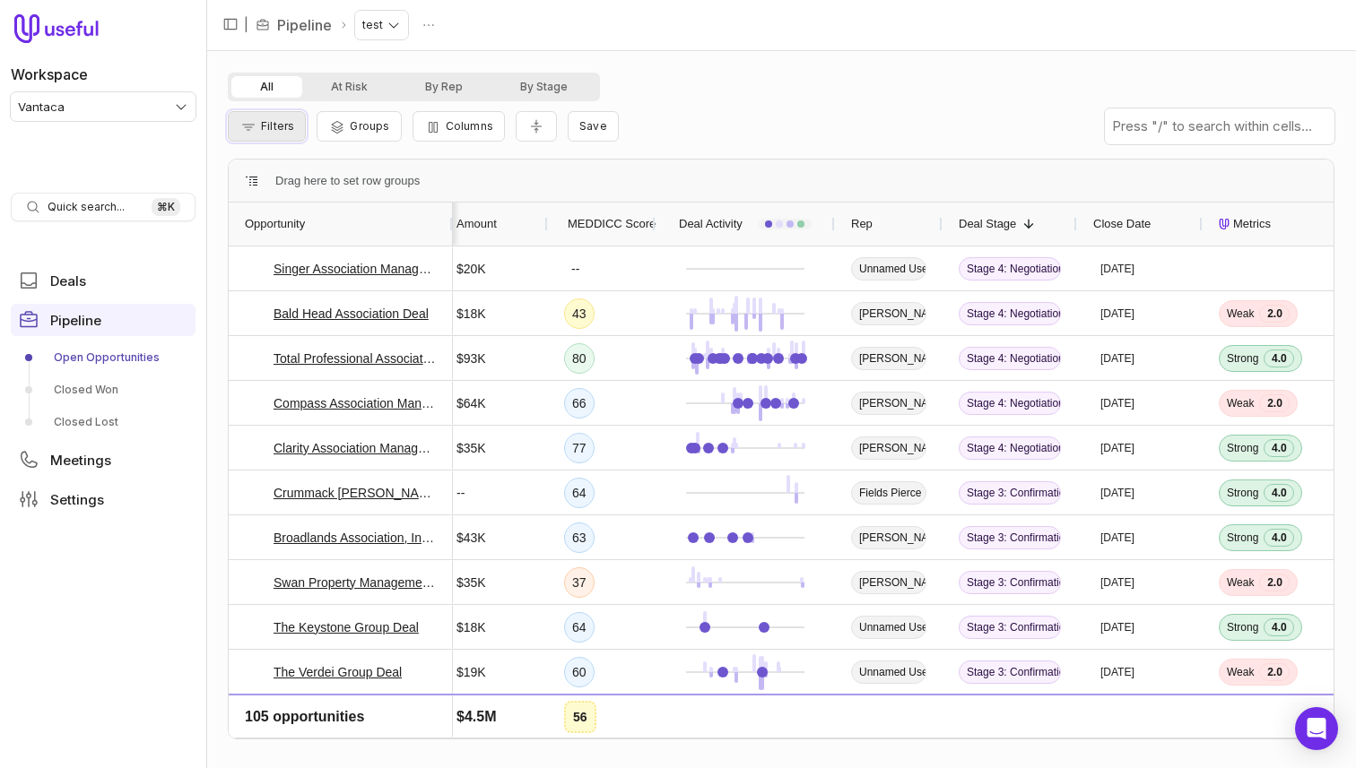
click at [263, 127] on span "Filters" at bounding box center [277, 125] width 33 height 13
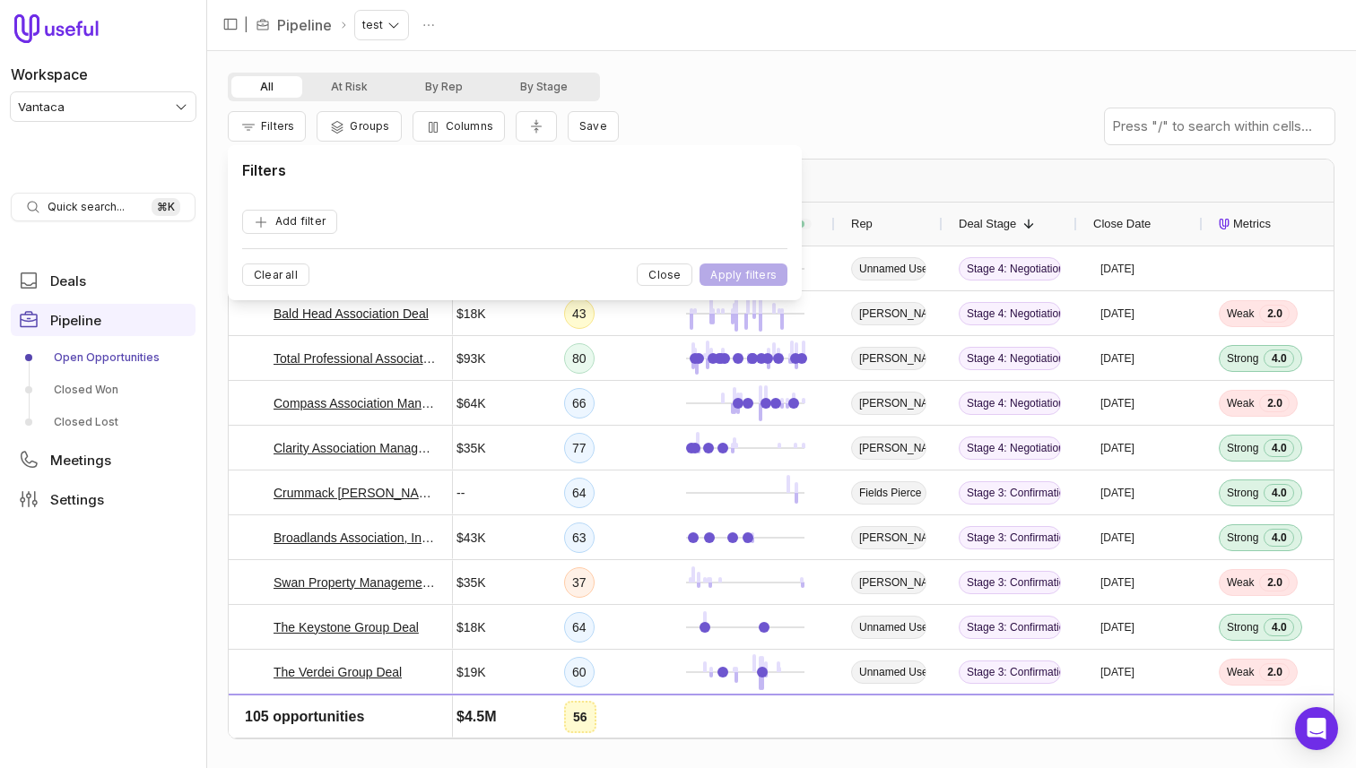
click at [307, 256] on div "Filters Add filter Clear all Close Apply filters" at bounding box center [514, 223] width 545 height 126
click at [314, 221] on button "Add filter" at bounding box center [289, 222] width 95 height 24
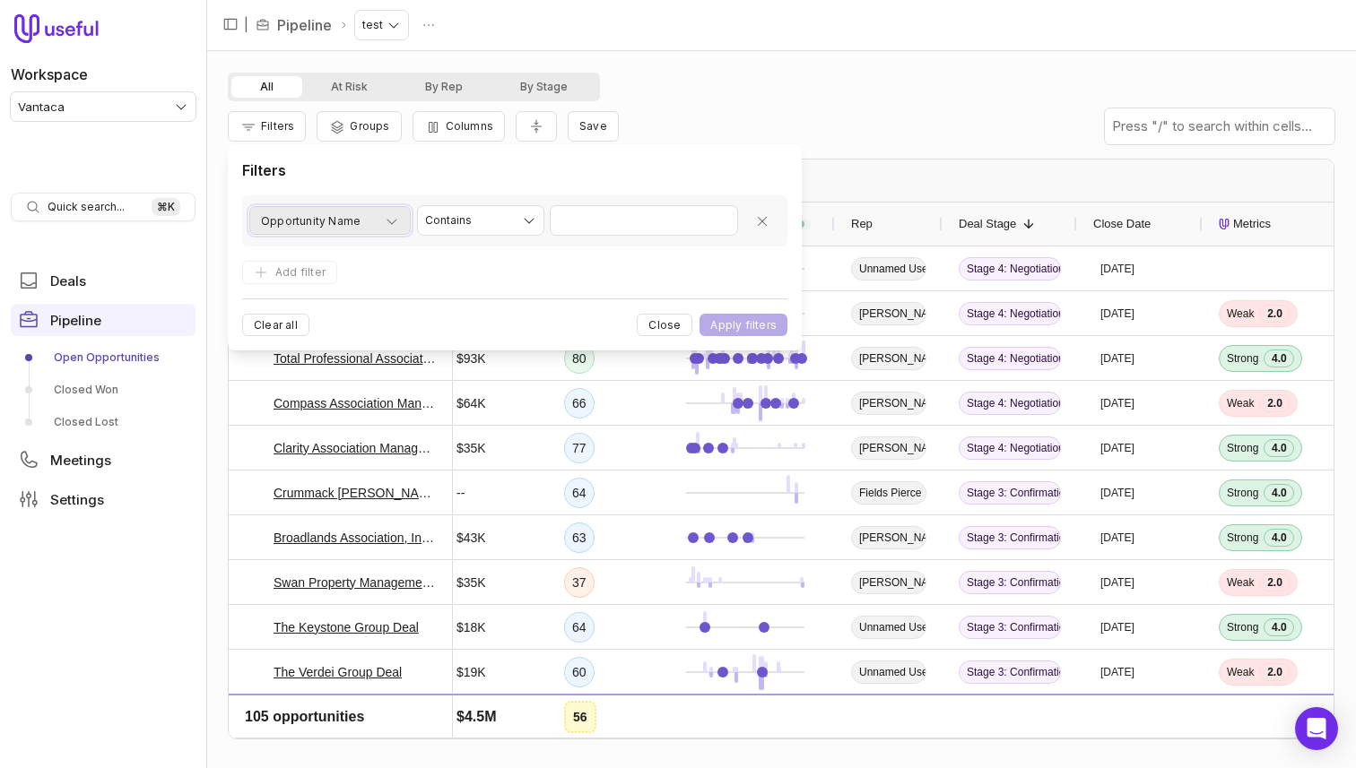
click at [319, 213] on span "Opportunity Name" at bounding box center [311, 222] width 100 height 22
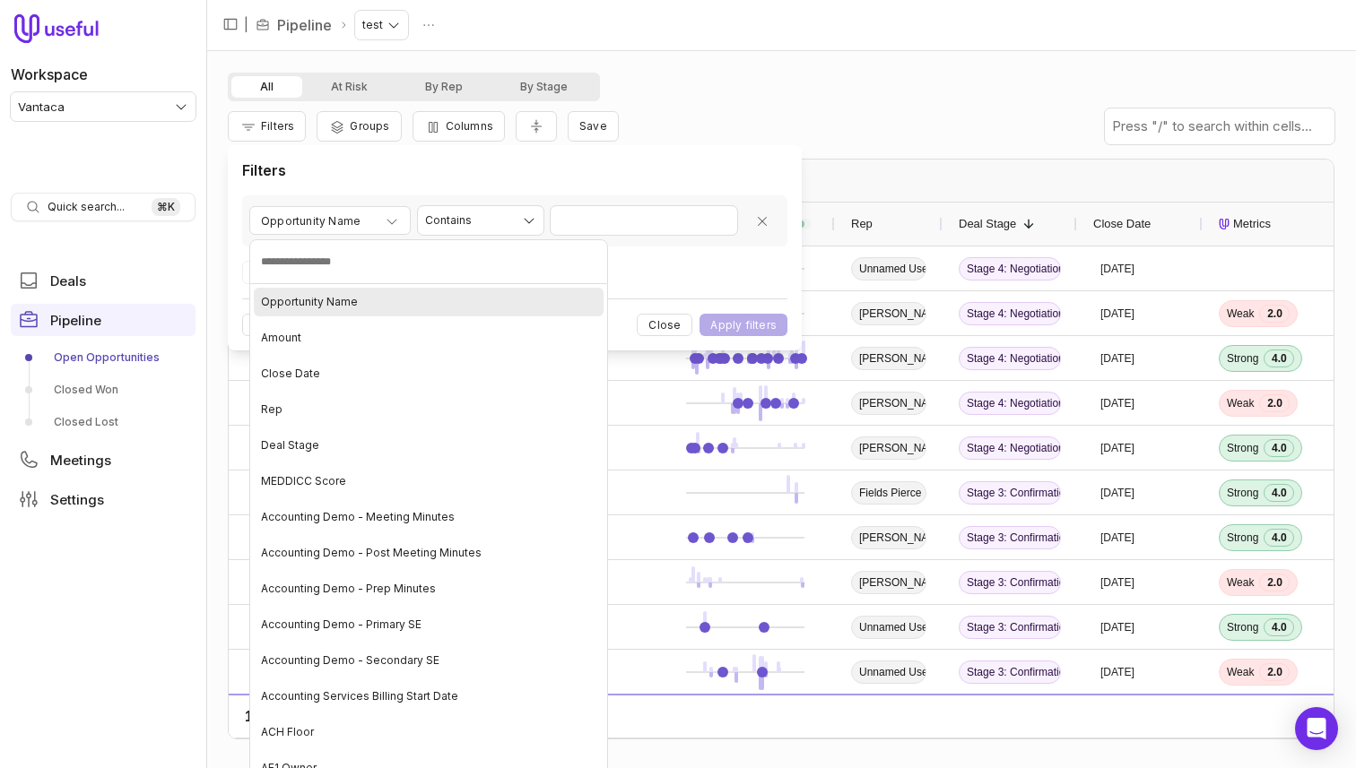
click at [302, 301] on span "Opportunity Name" at bounding box center [309, 302] width 97 height 14
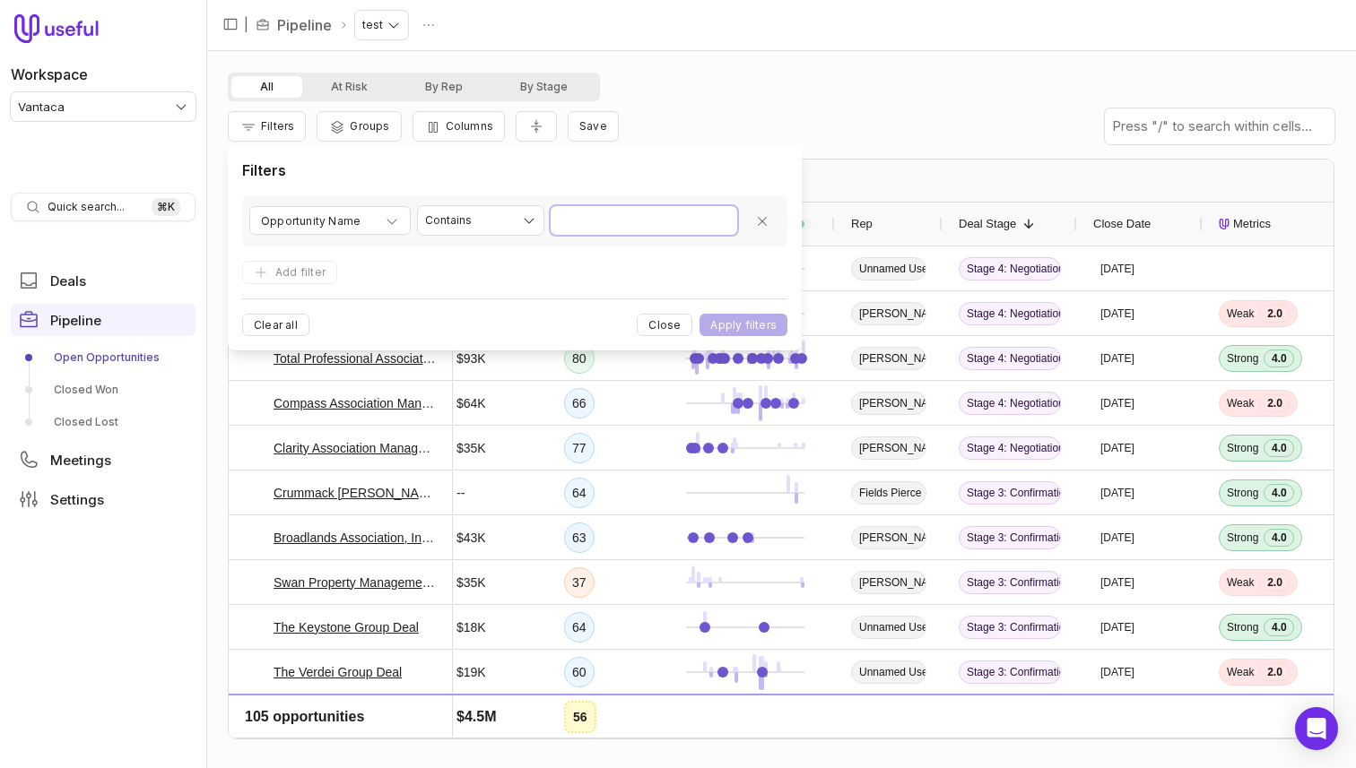
click at [668, 216] on input "Value" at bounding box center [644, 220] width 186 height 29
type input "*"
click at [699, 314] on button "Apply filters" at bounding box center [743, 325] width 88 height 22
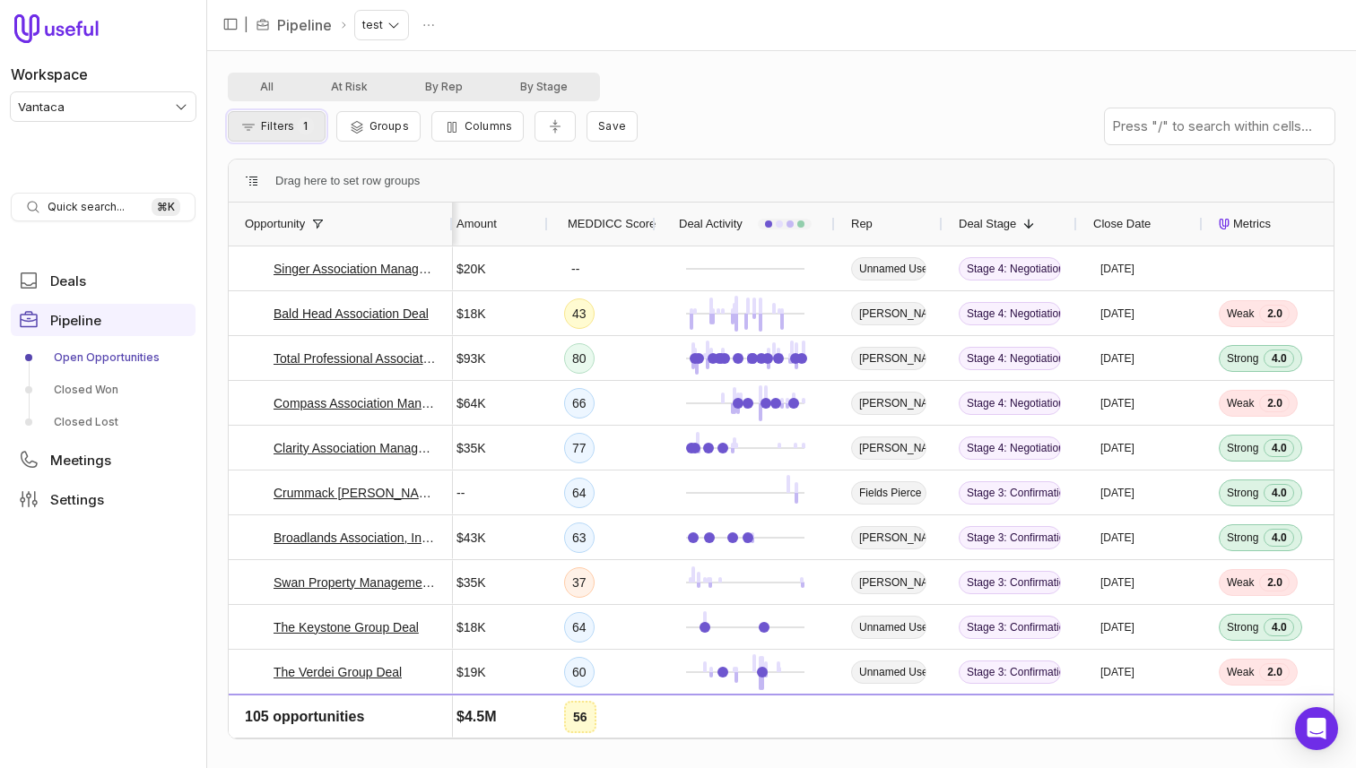
click at [308, 136] on button "Filters 1" at bounding box center [277, 126] width 98 height 30
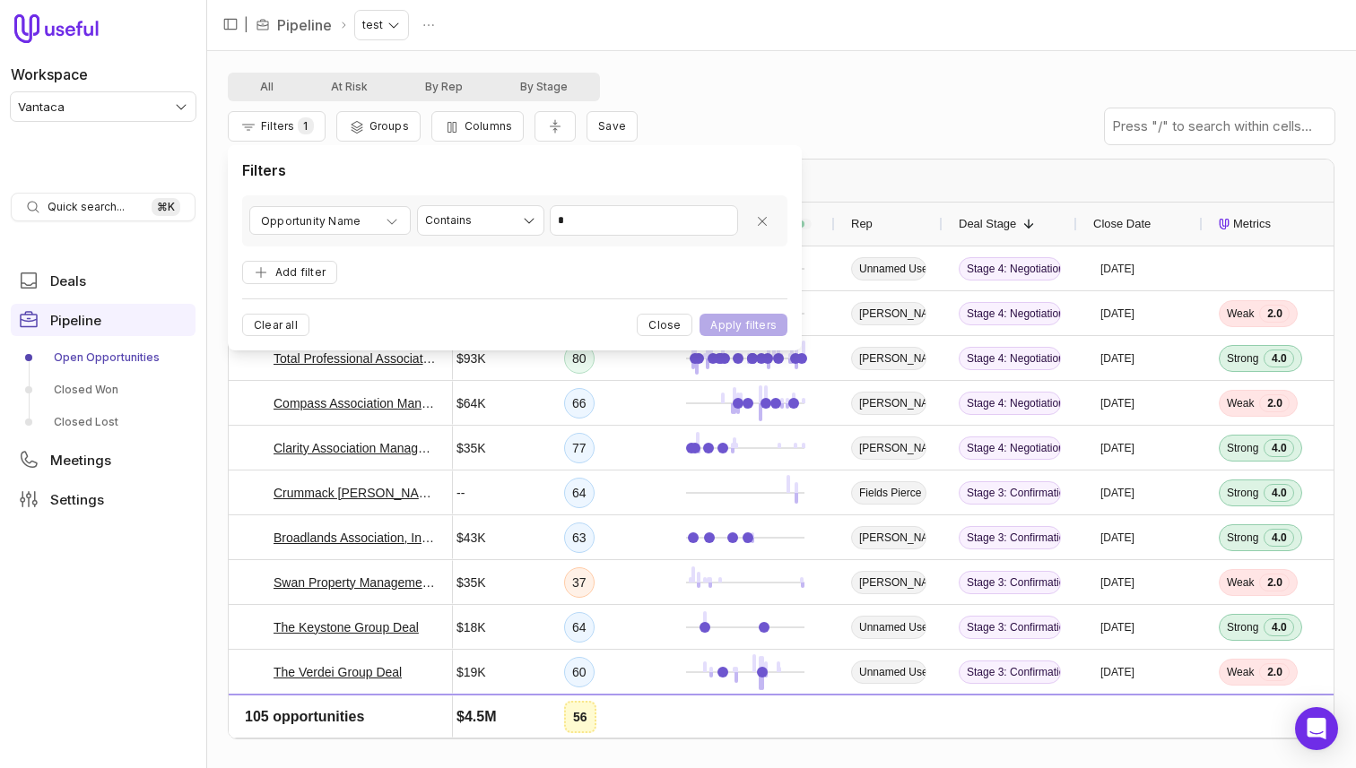
click at [299, 219] on span "Opportunity Name" at bounding box center [311, 222] width 100 height 22
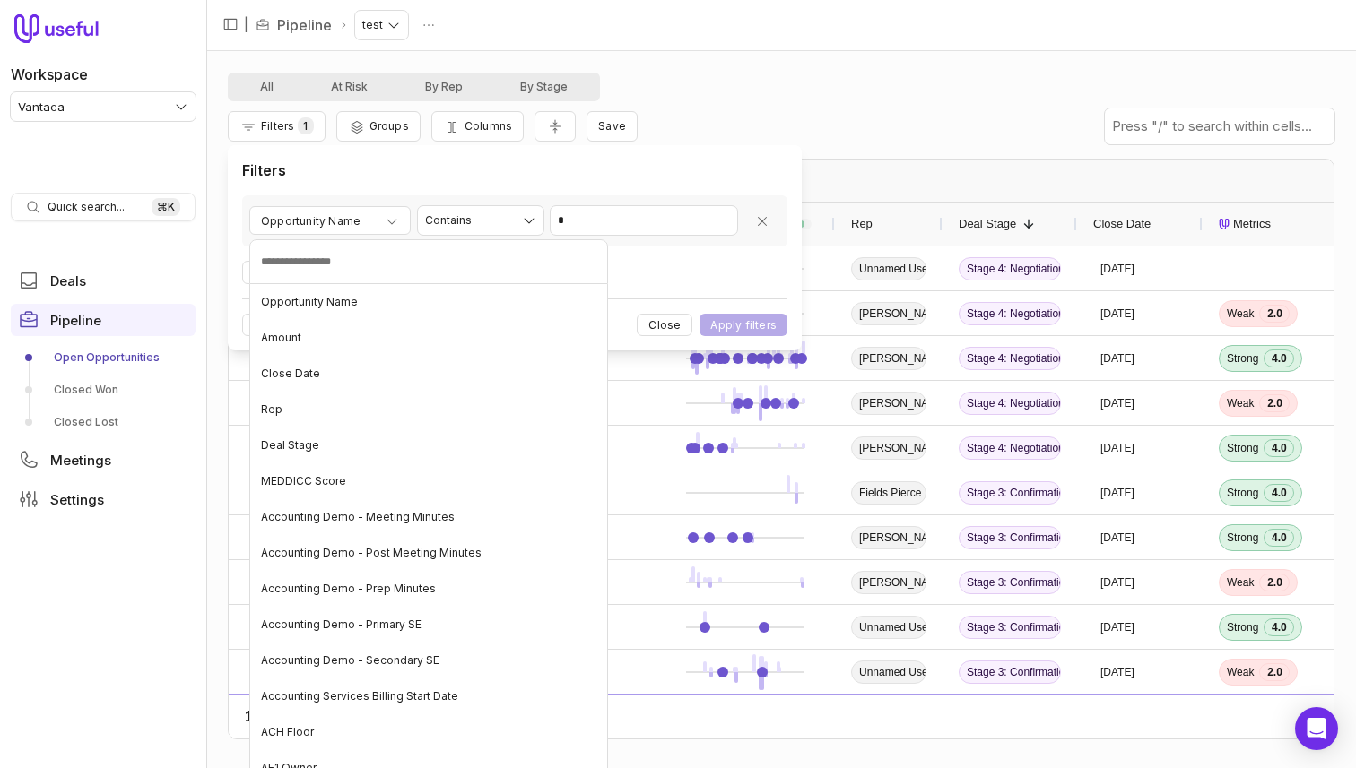
click at [627, 217] on html "Workspace Vantaca Quick search... ⌘ K Deals Pipeline Open Opportunities Closed …" at bounding box center [678, 384] width 1356 height 768
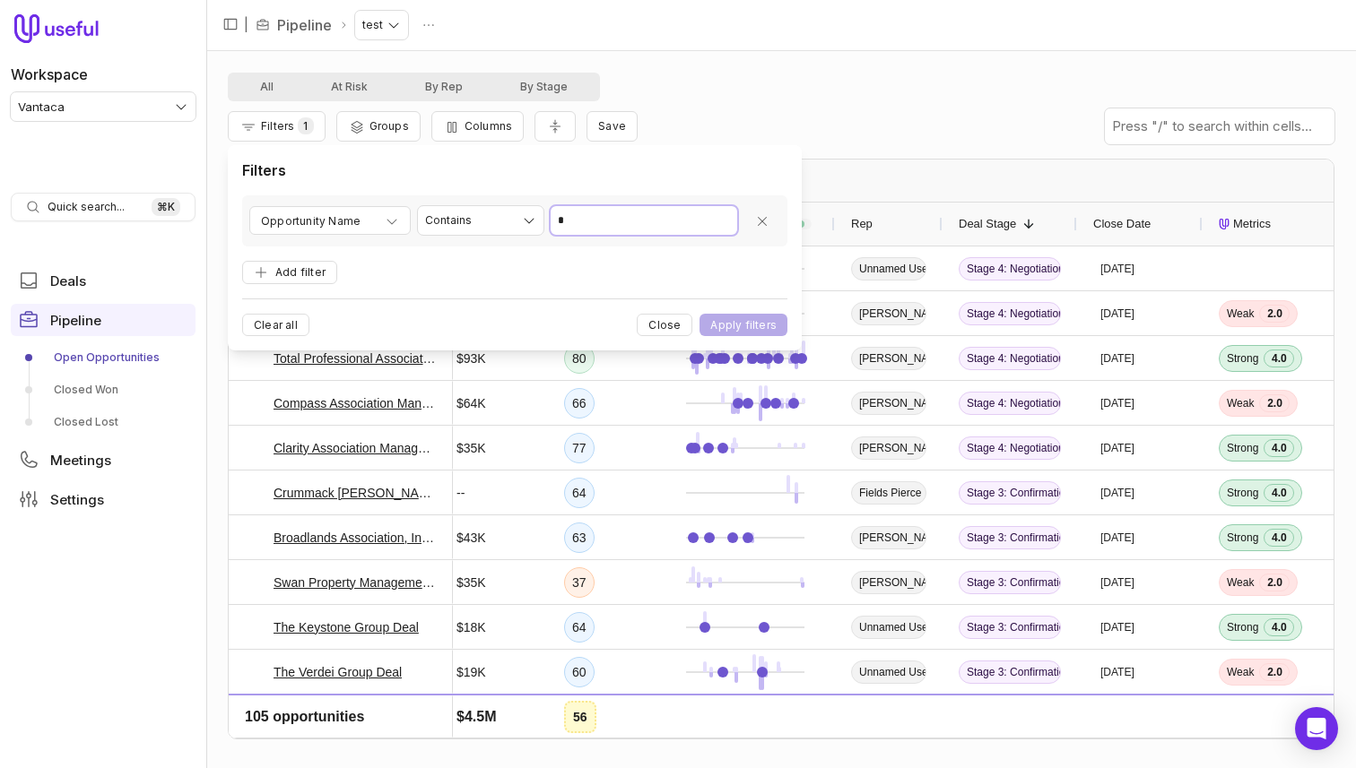
click at [627, 217] on input "*" at bounding box center [644, 220] width 186 height 29
type input "****"
click at [699, 314] on button "Apply filters" at bounding box center [743, 325] width 88 height 22
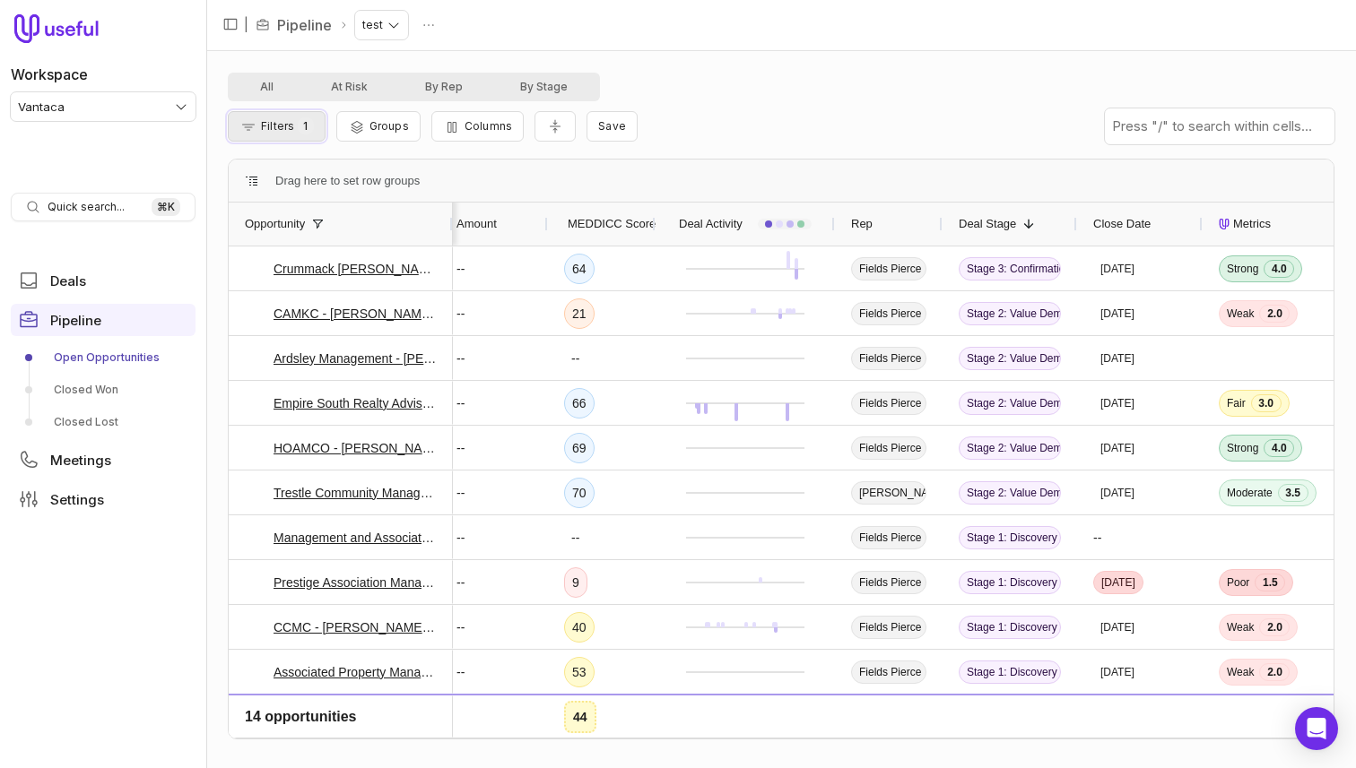
click at [291, 130] on span "Filters" at bounding box center [277, 125] width 33 height 13
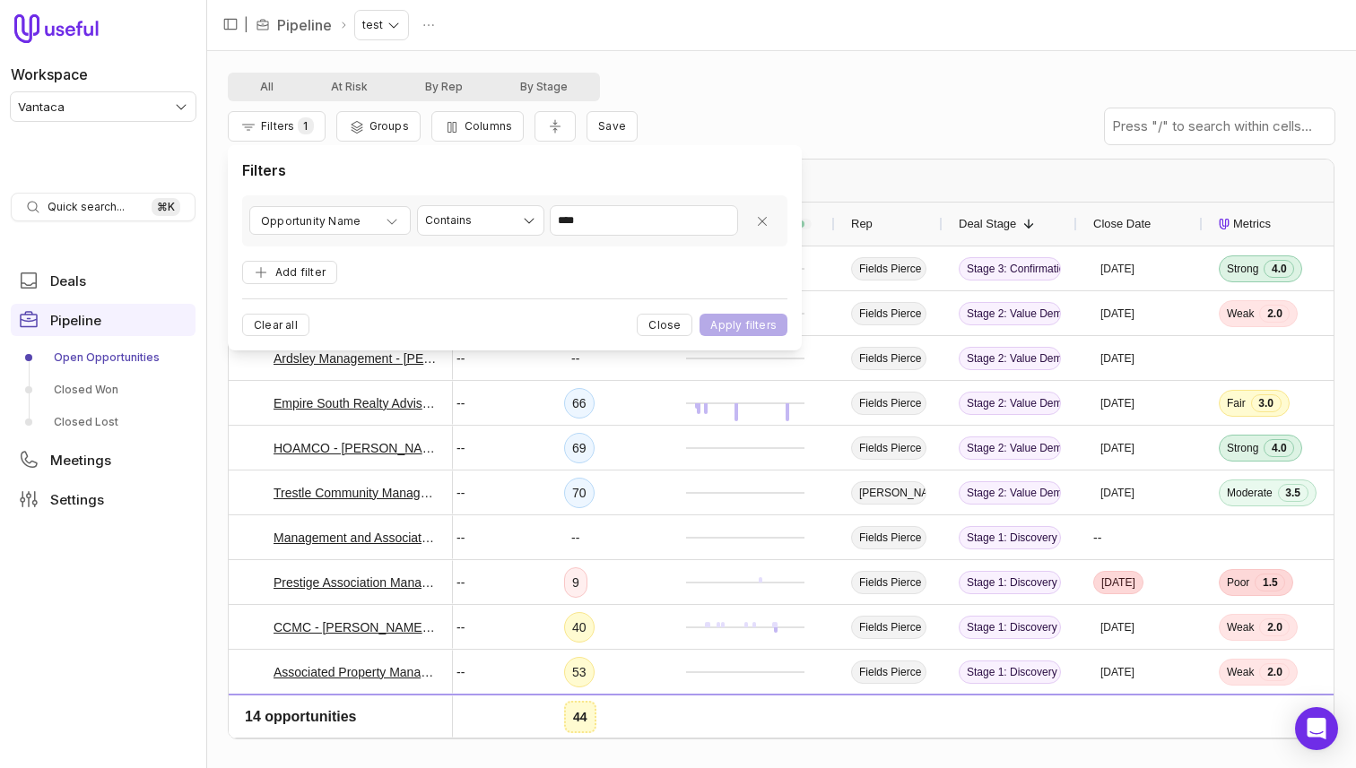
click at [620, 237] on div "**********" at bounding box center [514, 220] width 545 height 51
click at [626, 225] on input "****" at bounding box center [644, 220] width 186 height 29
type input "******"
click at [699, 314] on button "Apply filters" at bounding box center [743, 325] width 88 height 22
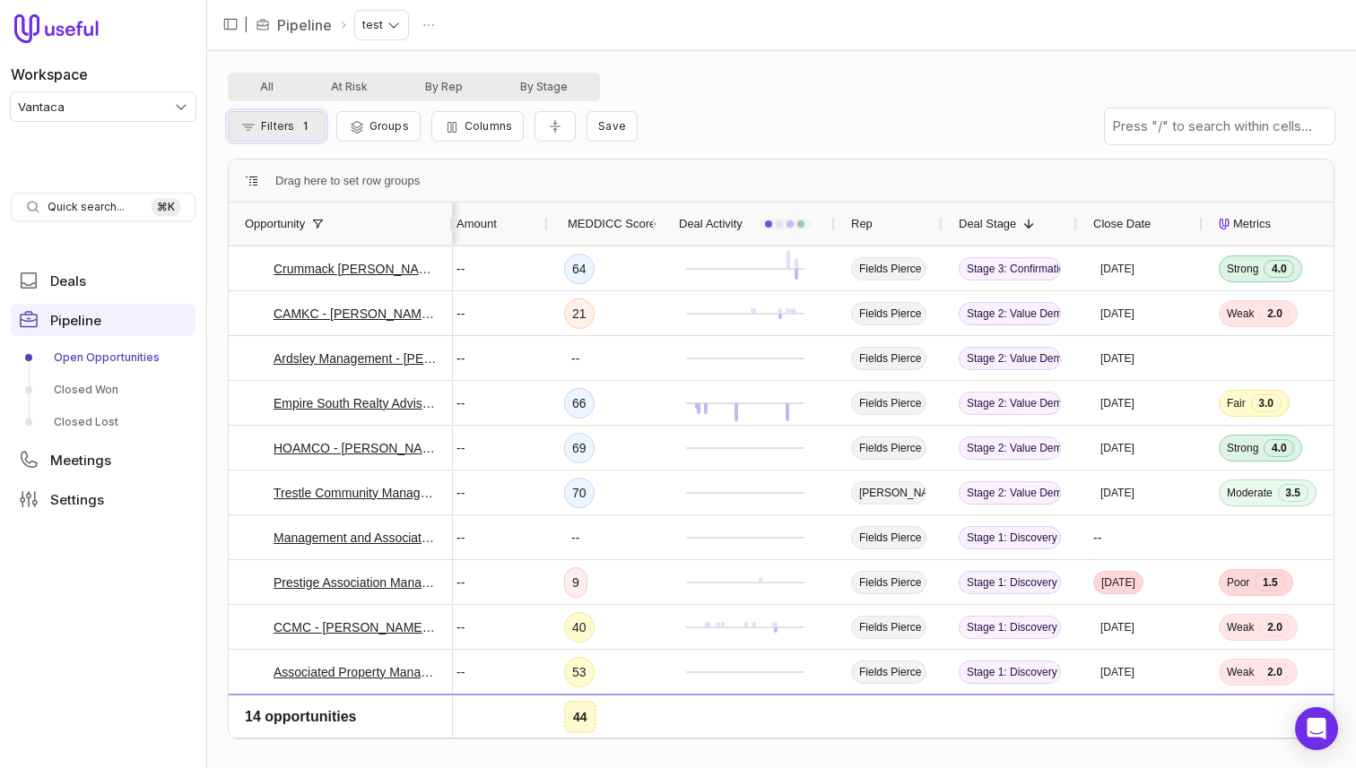
click at [278, 124] on span "Filters" at bounding box center [277, 125] width 33 height 13
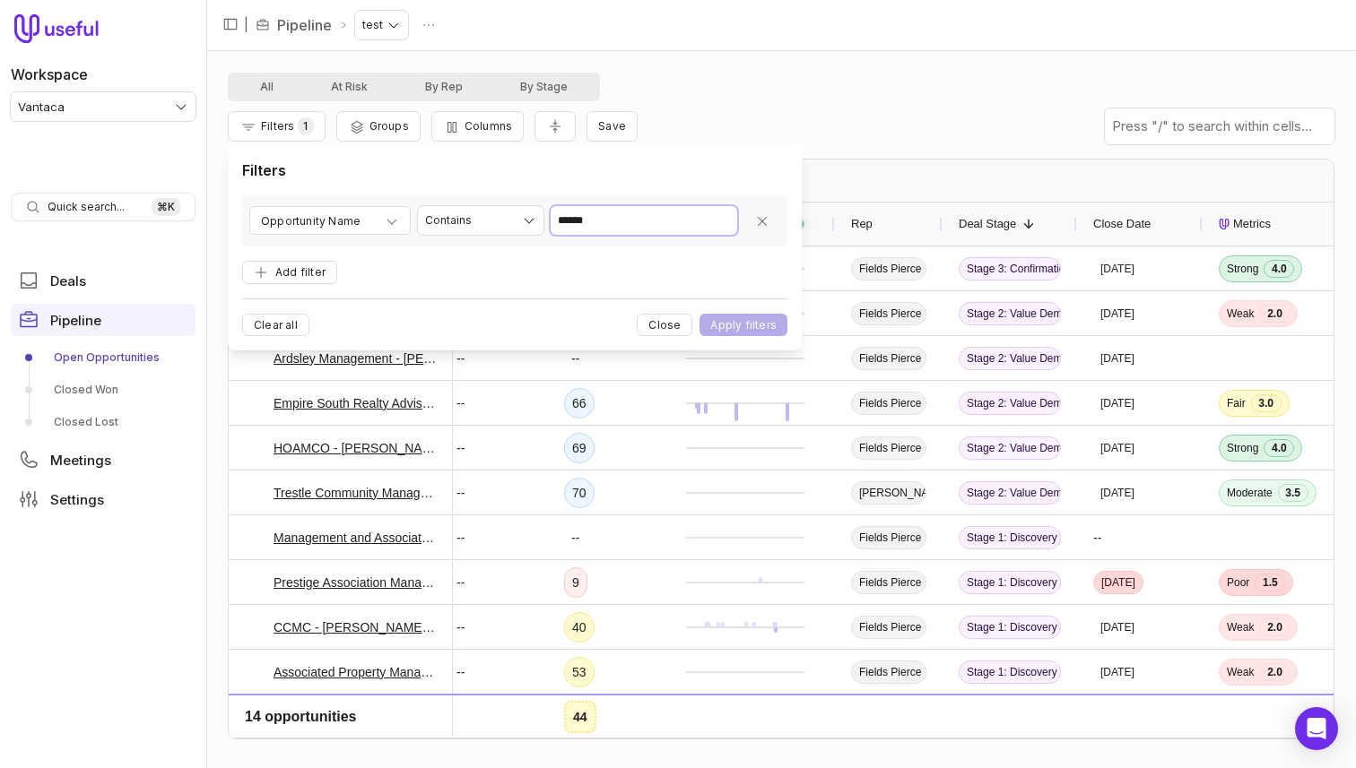
click at [603, 217] on input "******" at bounding box center [644, 220] width 186 height 29
type input "********"
click at [699, 314] on button "Apply filters" at bounding box center [743, 325] width 88 height 22
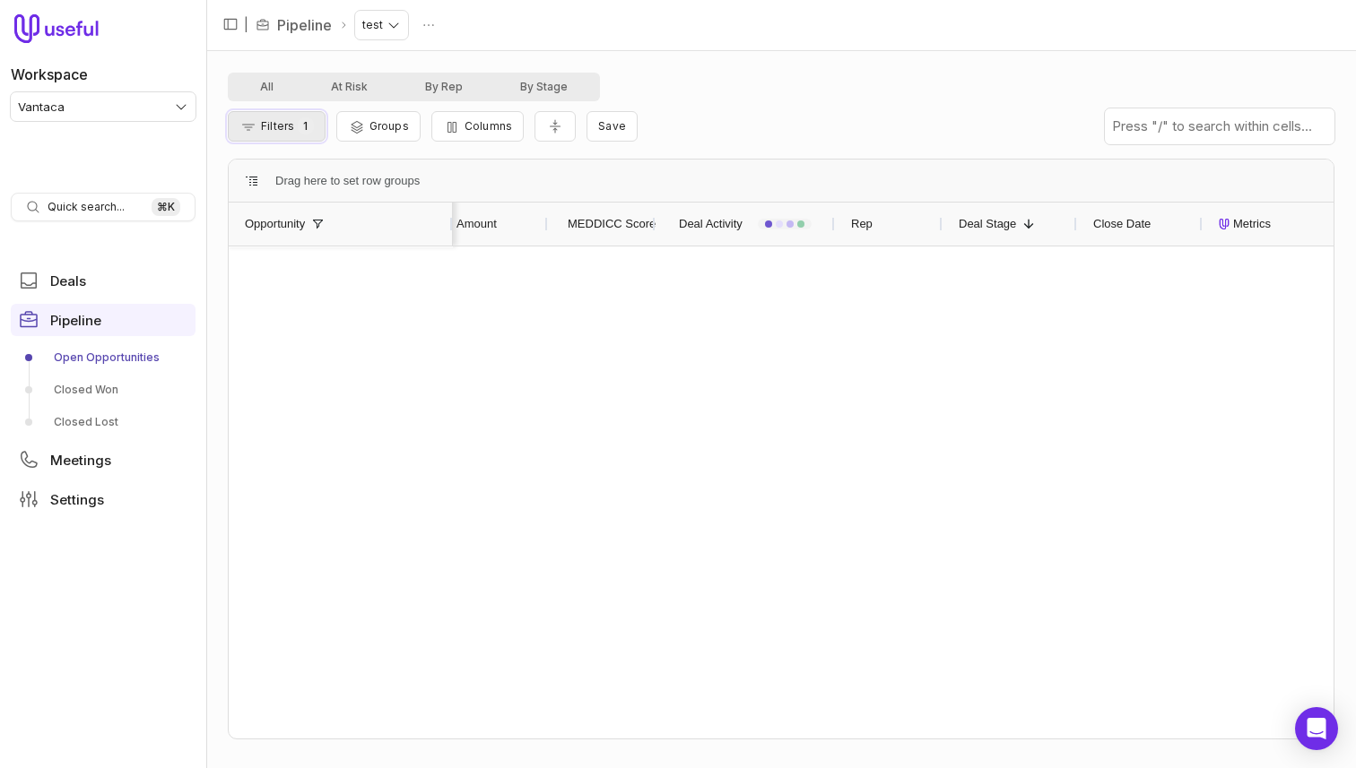
click at [302, 123] on span "1" at bounding box center [305, 125] width 15 height 17
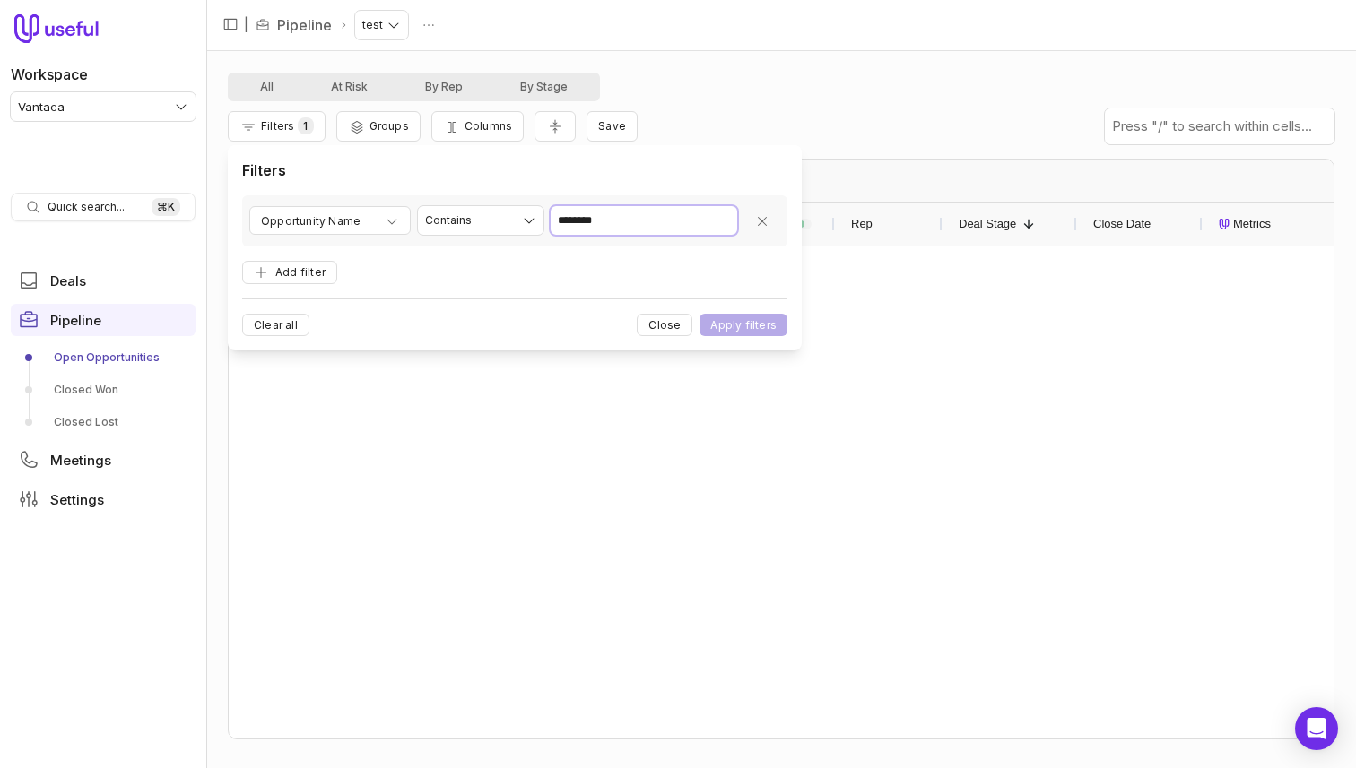
click at [568, 217] on input "********" at bounding box center [644, 220] width 186 height 29
type input "******"
click at [699, 314] on button "Apply filters" at bounding box center [743, 325] width 88 height 22
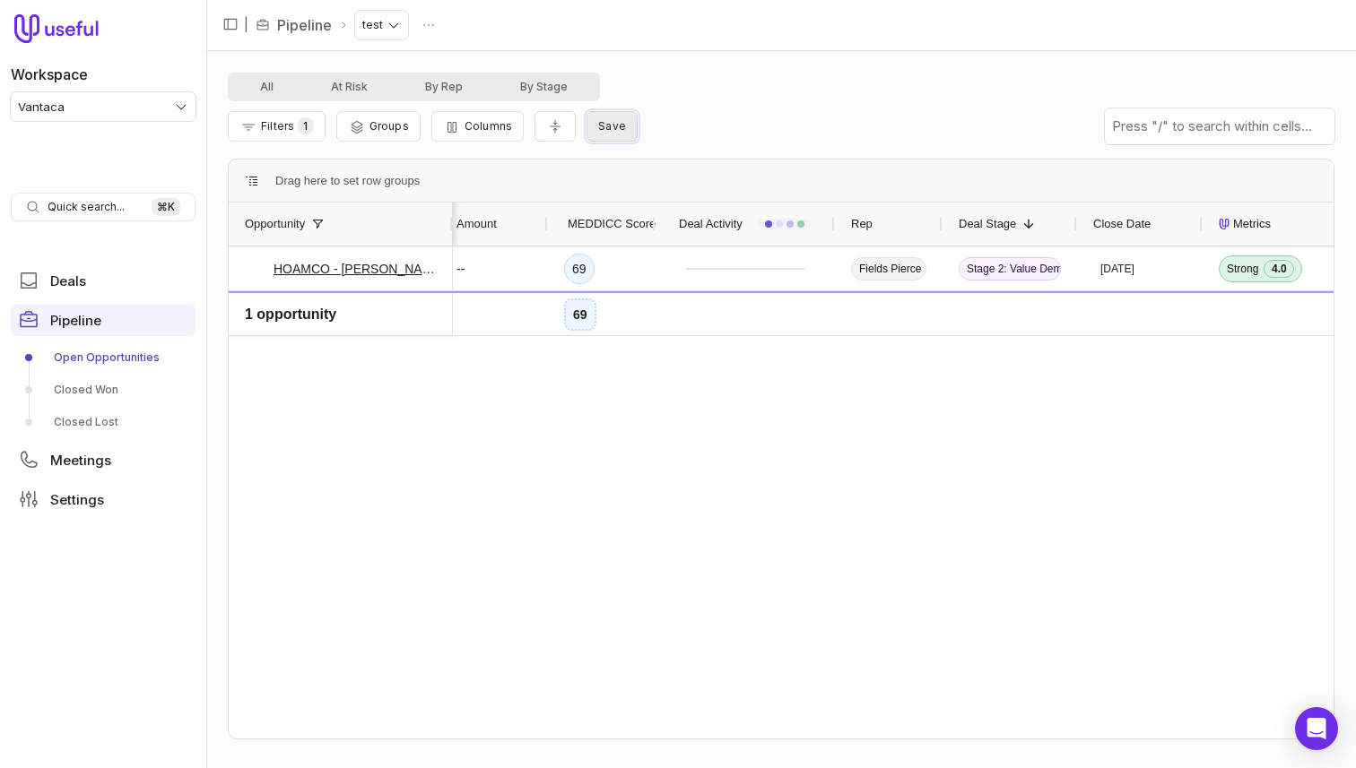
click at [619, 132] on button "Save" at bounding box center [611, 126] width 51 height 30
type input "****"
click at [776, 231] on button "Save" at bounding box center [800, 242] width 49 height 22
click at [586, 111] on button "Save" at bounding box center [611, 126] width 51 height 30
click at [386, 18] on html "Workspace Vantaca Quick search... ⌘ K Deals Pipeline Open Opportunities Closed …" at bounding box center [678, 384] width 1356 height 768
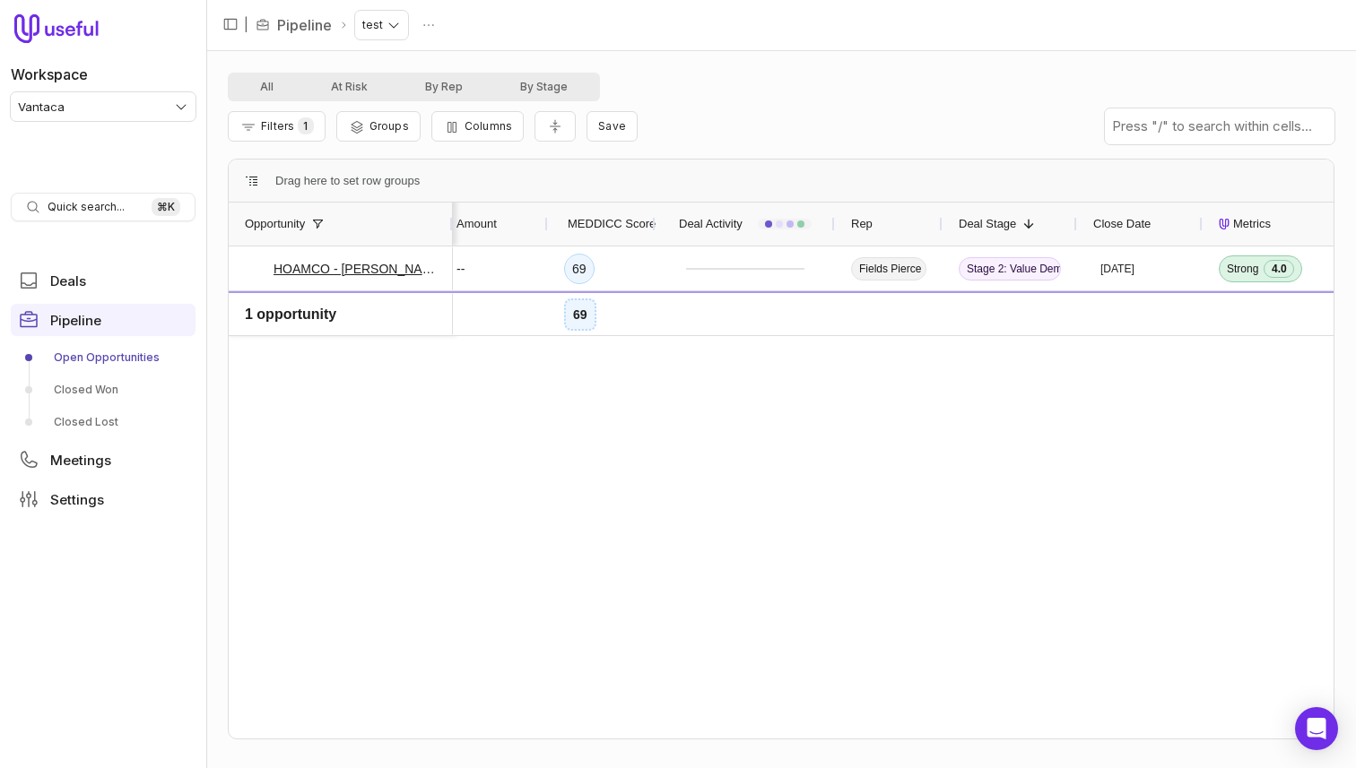
click at [671, 94] on div "All At Risk By Rep By Stage" at bounding box center [781, 87] width 1106 height 29
click at [490, 123] on span "Columns" at bounding box center [488, 125] width 48 height 13
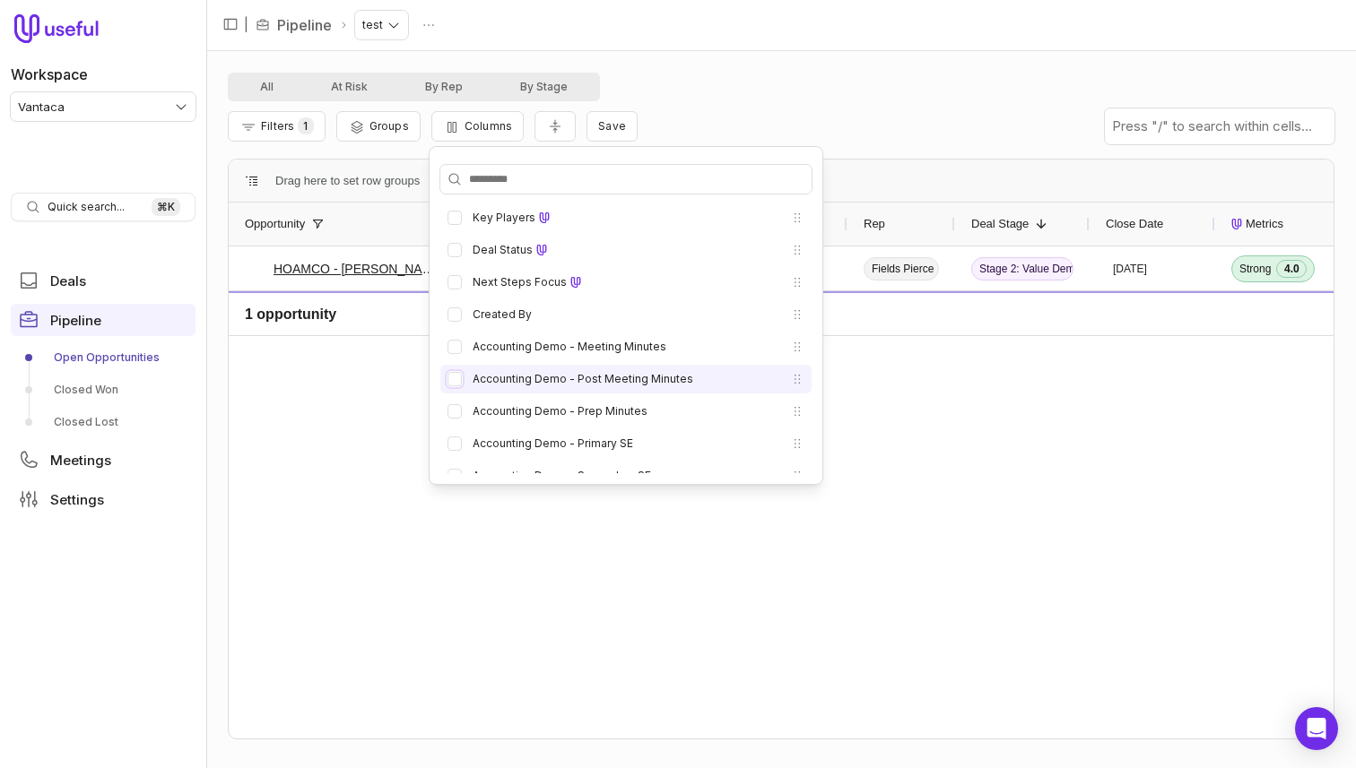
click at [461, 373] on button "Accounting Demo - Post Meeting Minutes" at bounding box center [454, 379] width 14 height 14
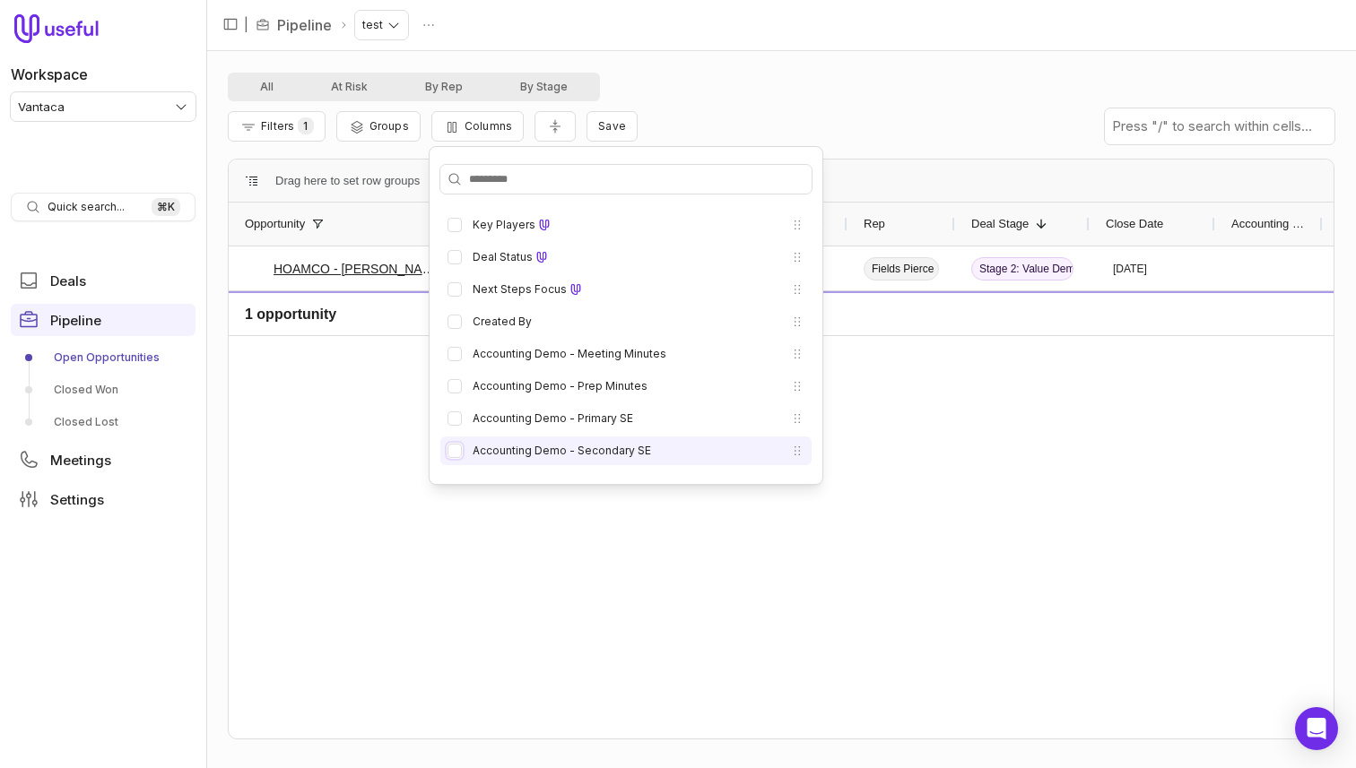
click at [456, 450] on button "Accounting Demo - Secondary SE" at bounding box center [454, 451] width 14 height 14
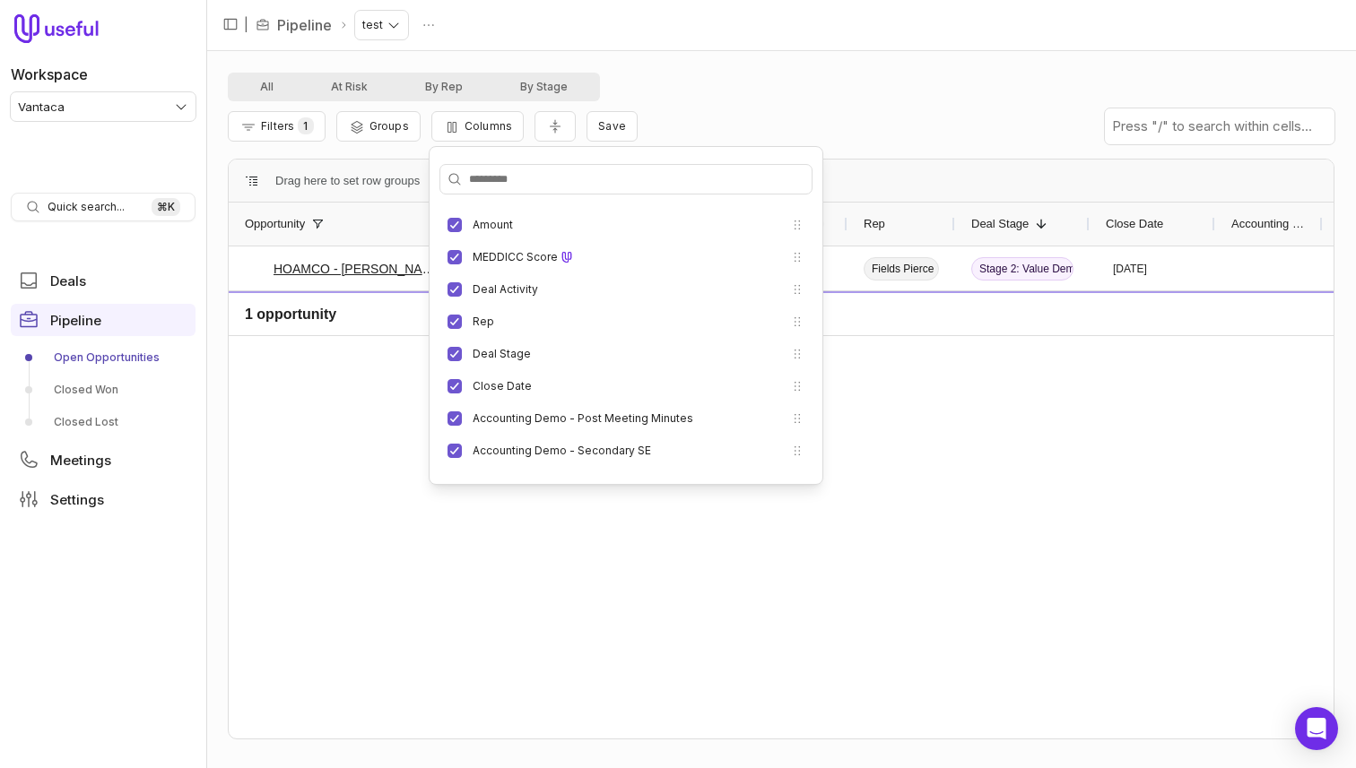
click at [637, 114] on div "Filters 1 Groups Columns Save" at bounding box center [781, 126] width 1106 height 50
click at [604, 127] on span "Save" at bounding box center [612, 125] width 28 height 13
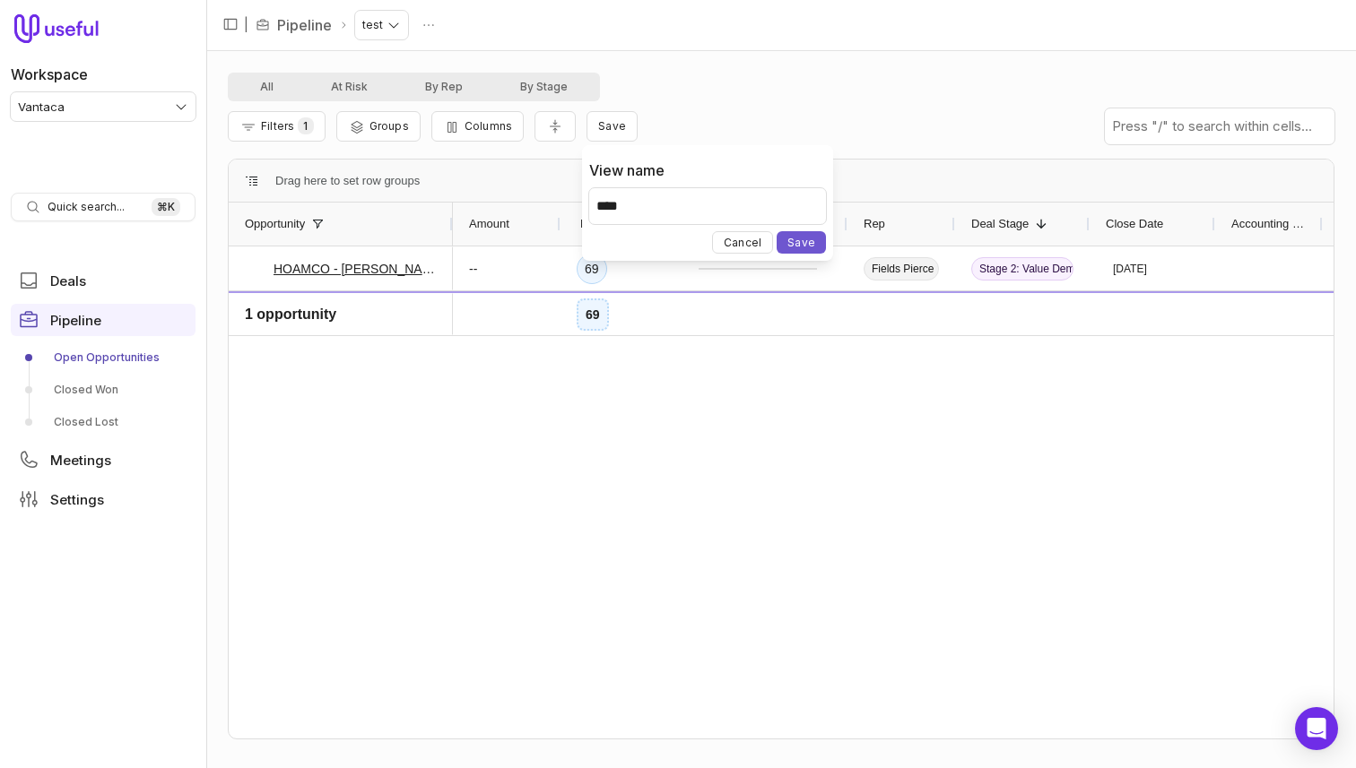
type input "****"
click at [776, 231] on button "Save" at bounding box center [800, 242] width 49 height 22
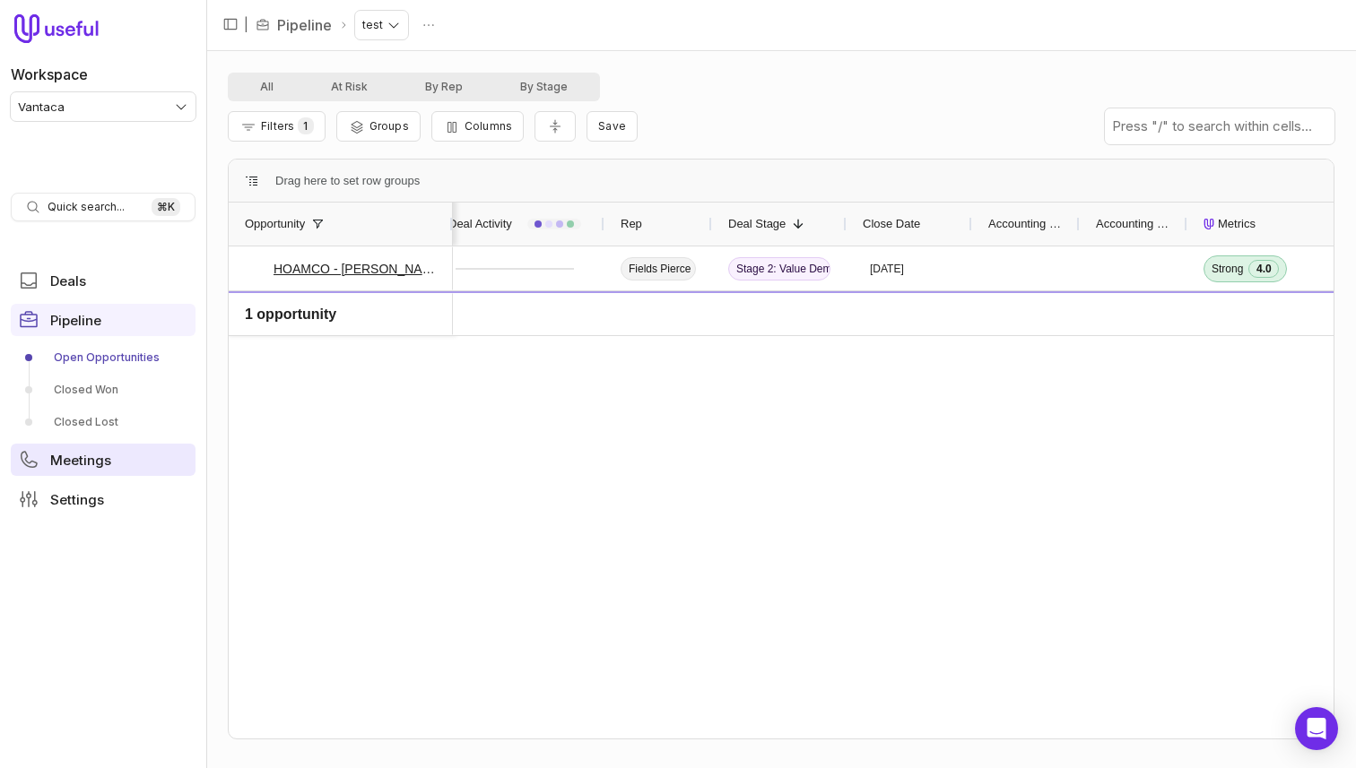
click at [65, 458] on span "Meetings" at bounding box center [80, 460] width 61 height 13
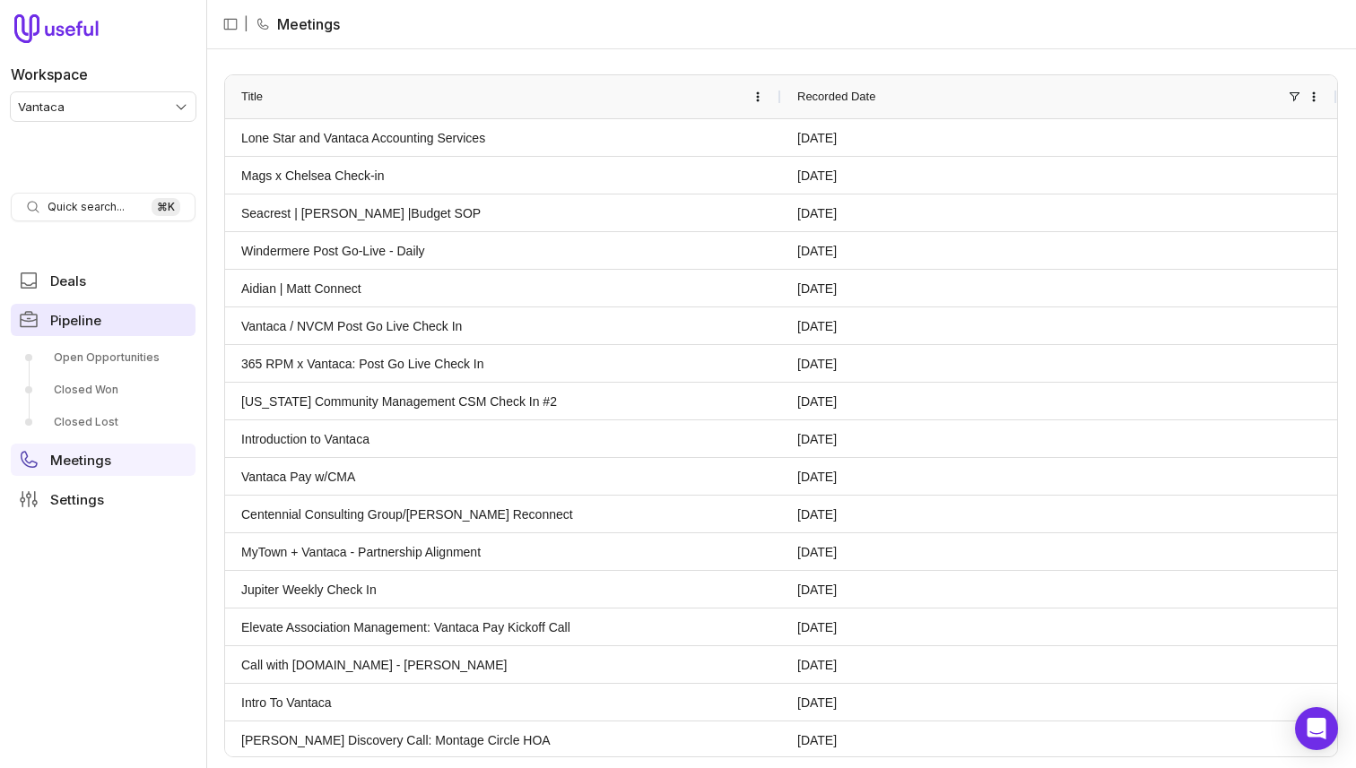
click at [97, 317] on span "Pipeline" at bounding box center [75, 320] width 51 height 13
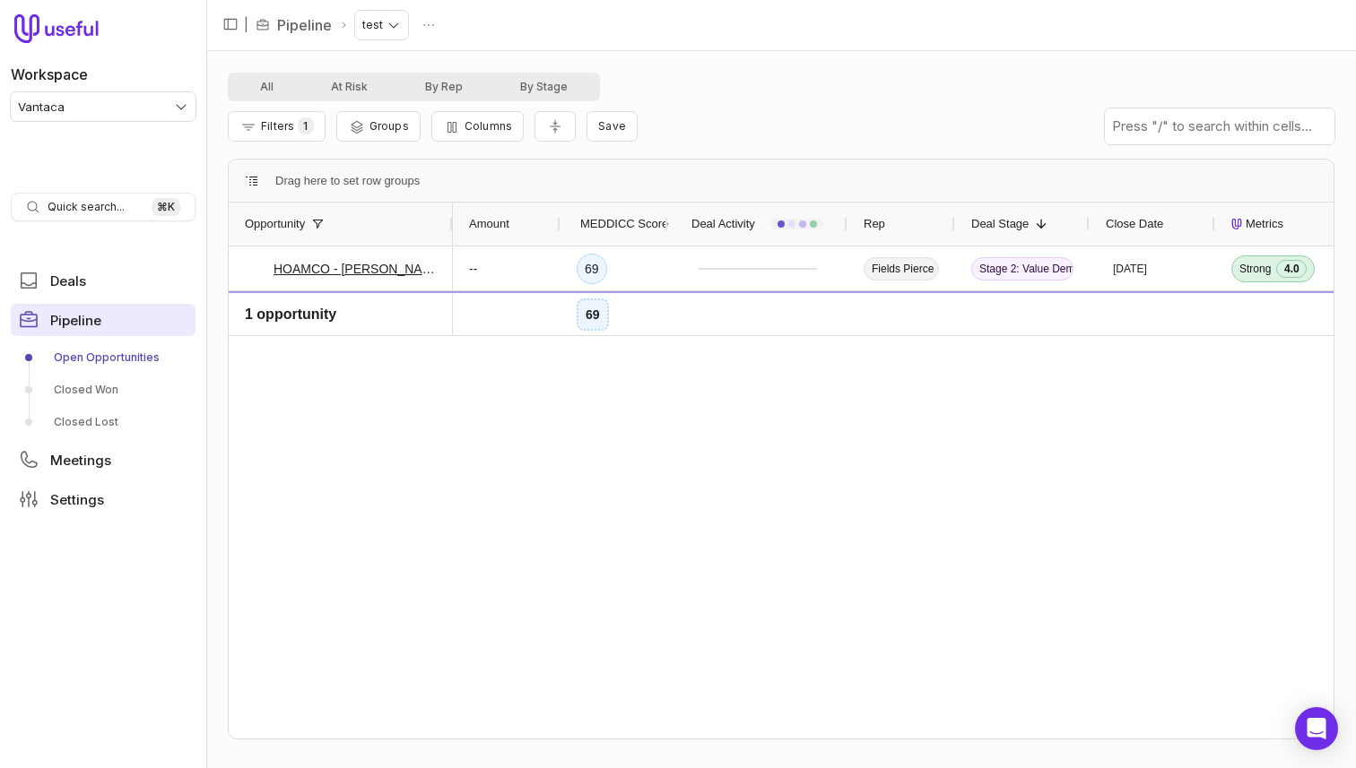
click at [58, 316] on span "Pipeline" at bounding box center [75, 320] width 51 height 13
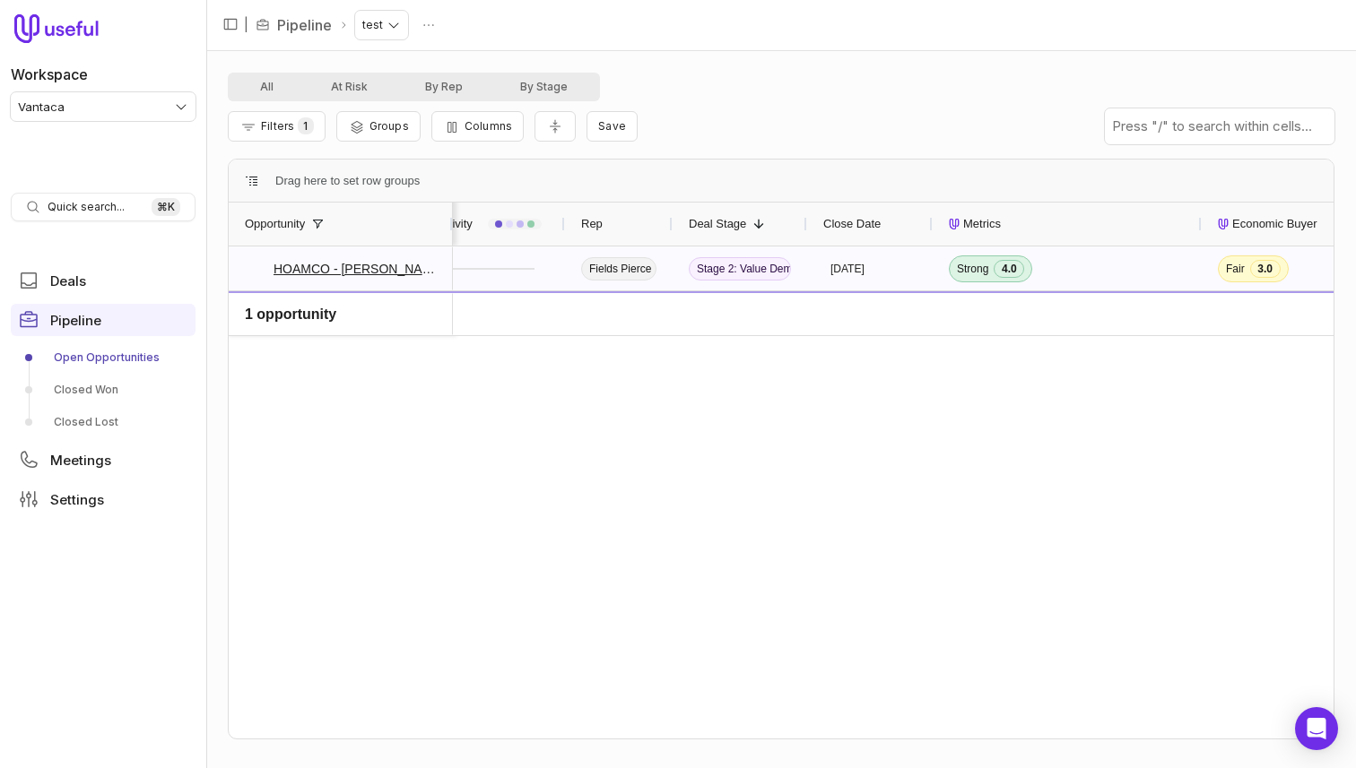
scroll to position [0, 699]
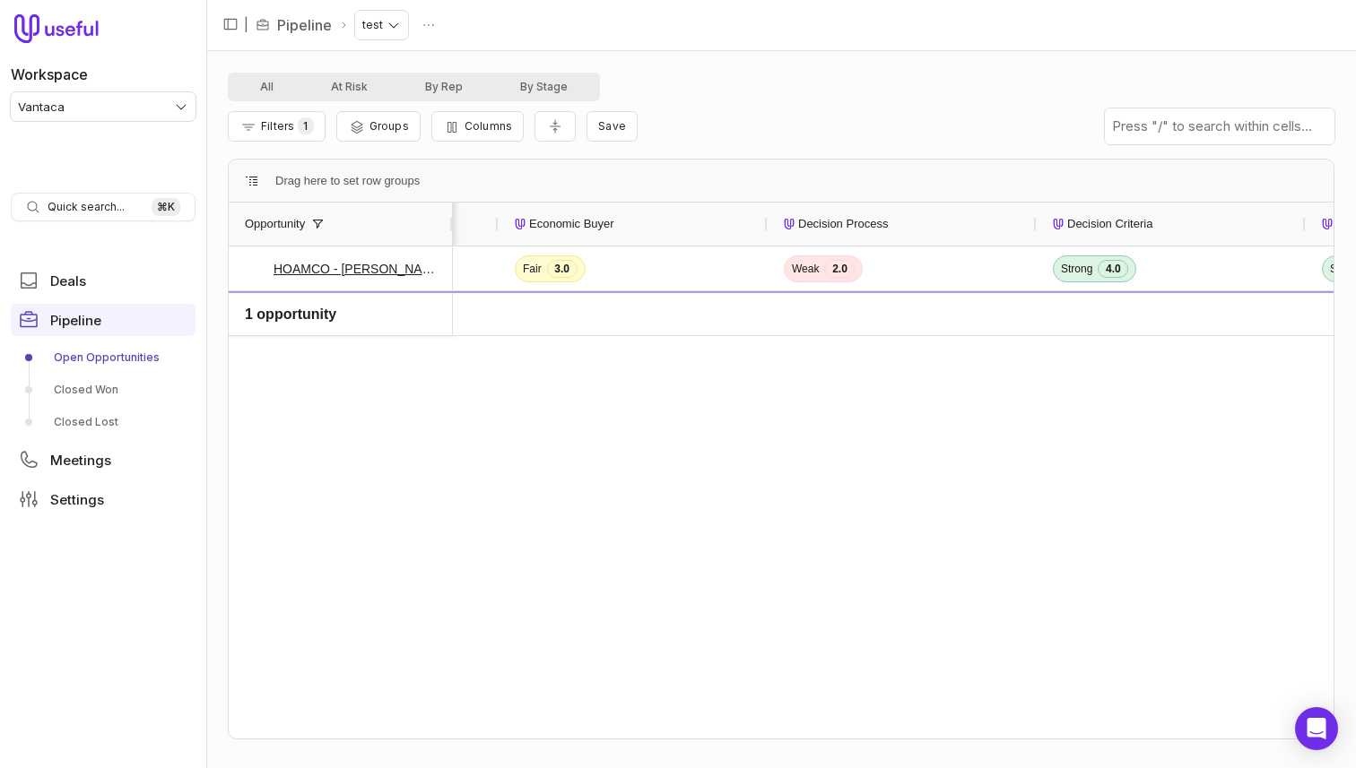
click at [81, 299] on ul "Deals Pipeline Open Opportunities Closed Won Closed Lost Meetings Settings" at bounding box center [103, 389] width 185 height 265
click at [84, 285] on span "Deals" at bounding box center [68, 280] width 36 height 13
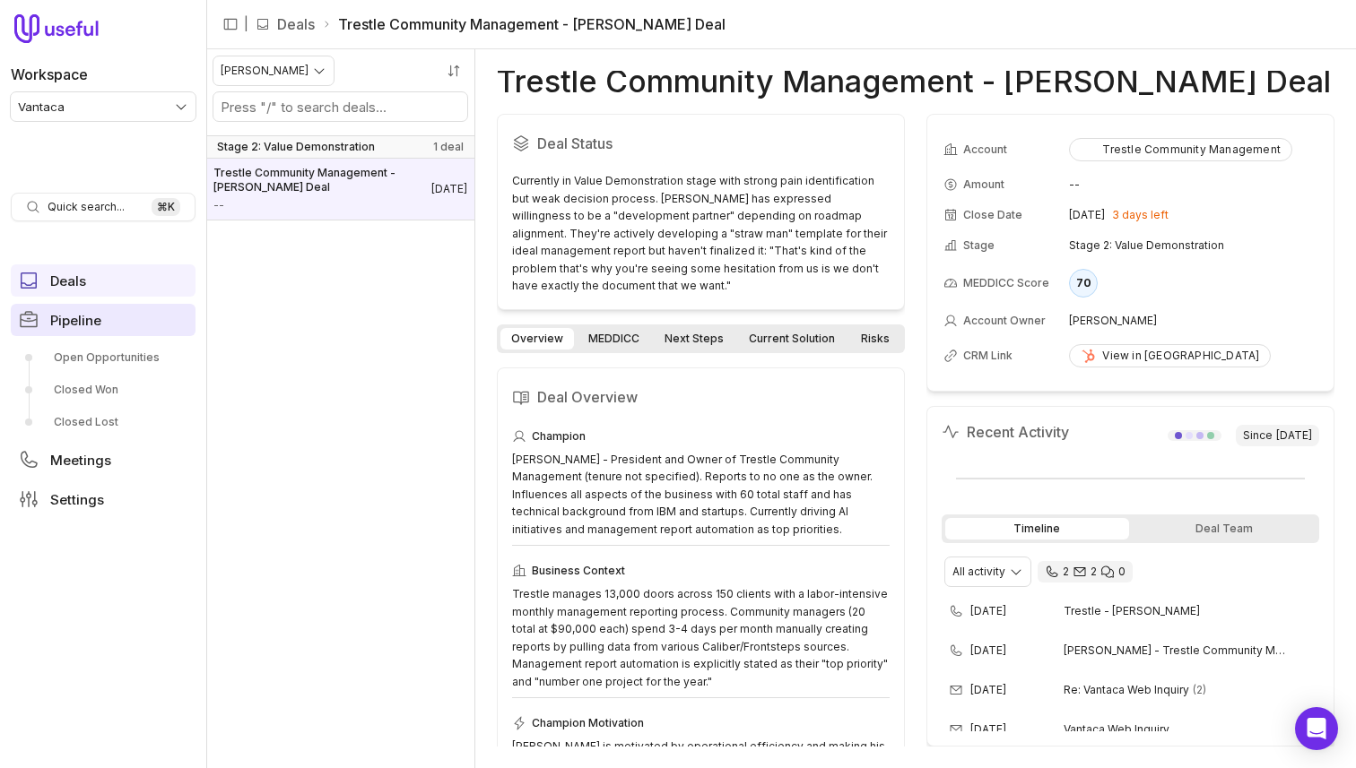
click at [81, 323] on span "Pipeline" at bounding box center [75, 320] width 51 height 13
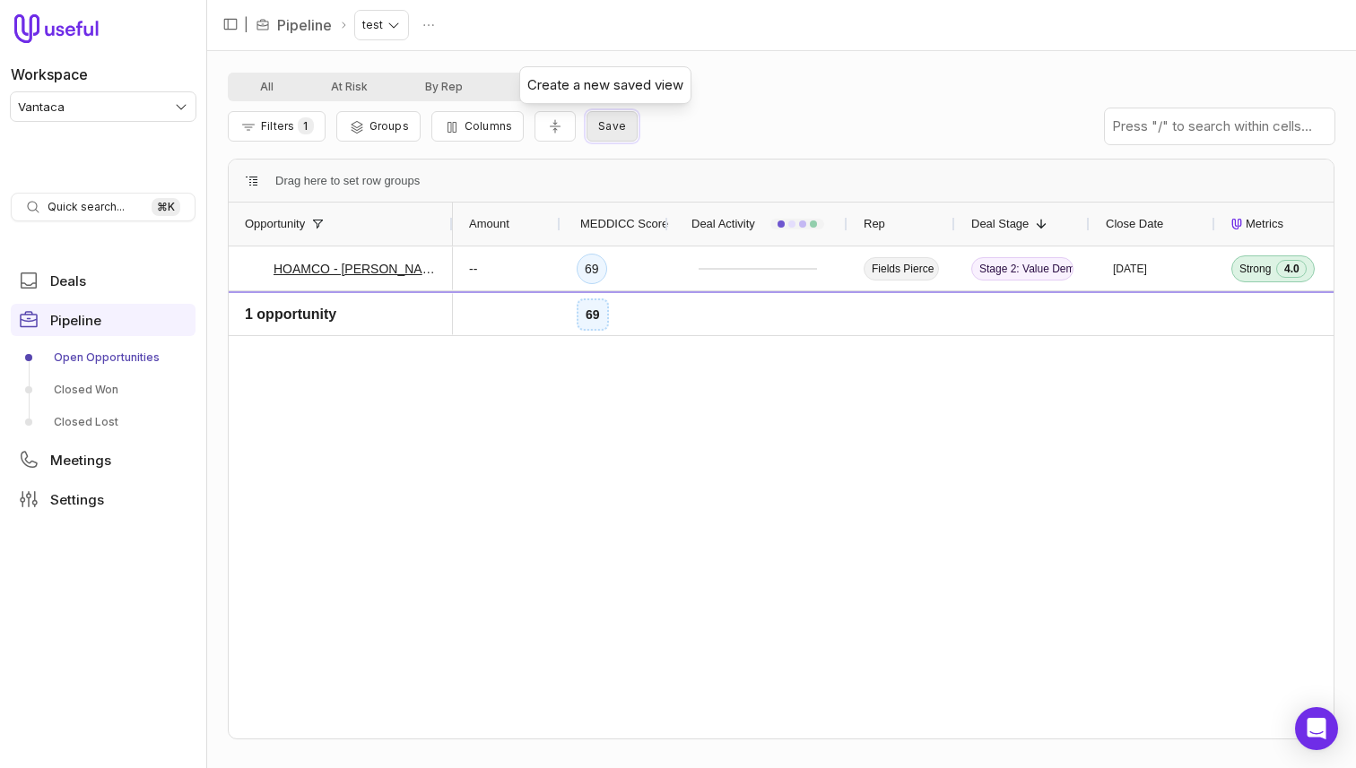
click at [621, 122] on button "Save" at bounding box center [611, 126] width 51 height 30
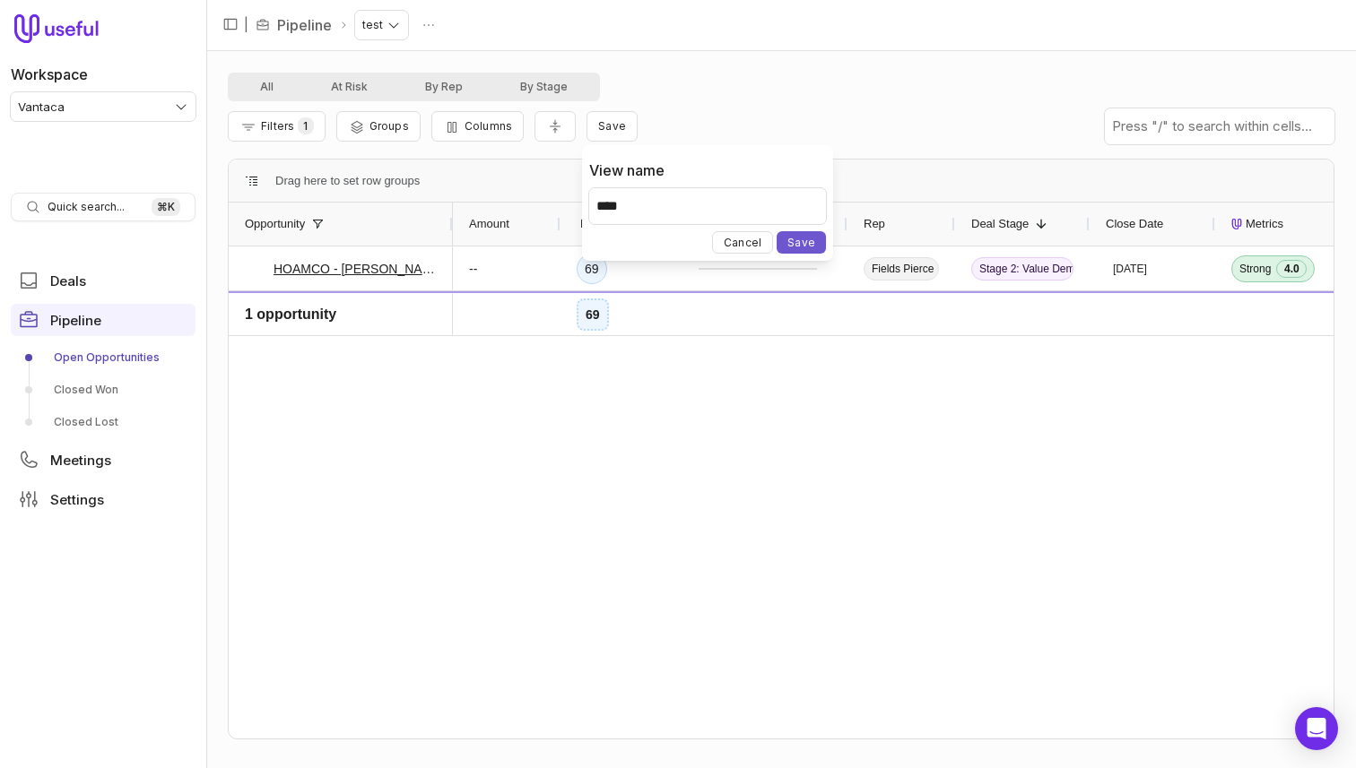
type input "****"
click at [759, 177] on div "View name ****" at bounding box center [707, 188] width 237 height 86
click at [499, 128] on span "Columns" at bounding box center [488, 125] width 48 height 13
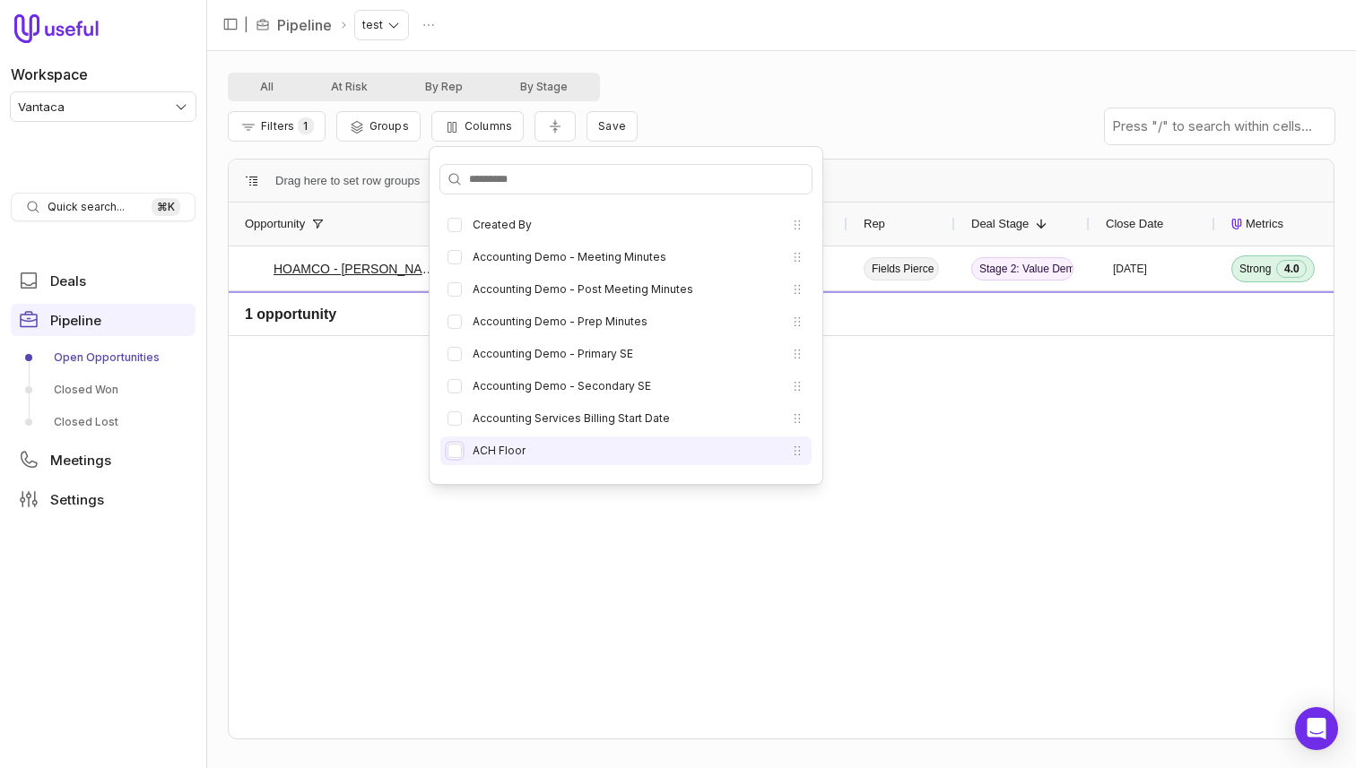
click at [451, 454] on button "ACH Floor" at bounding box center [454, 451] width 14 height 14
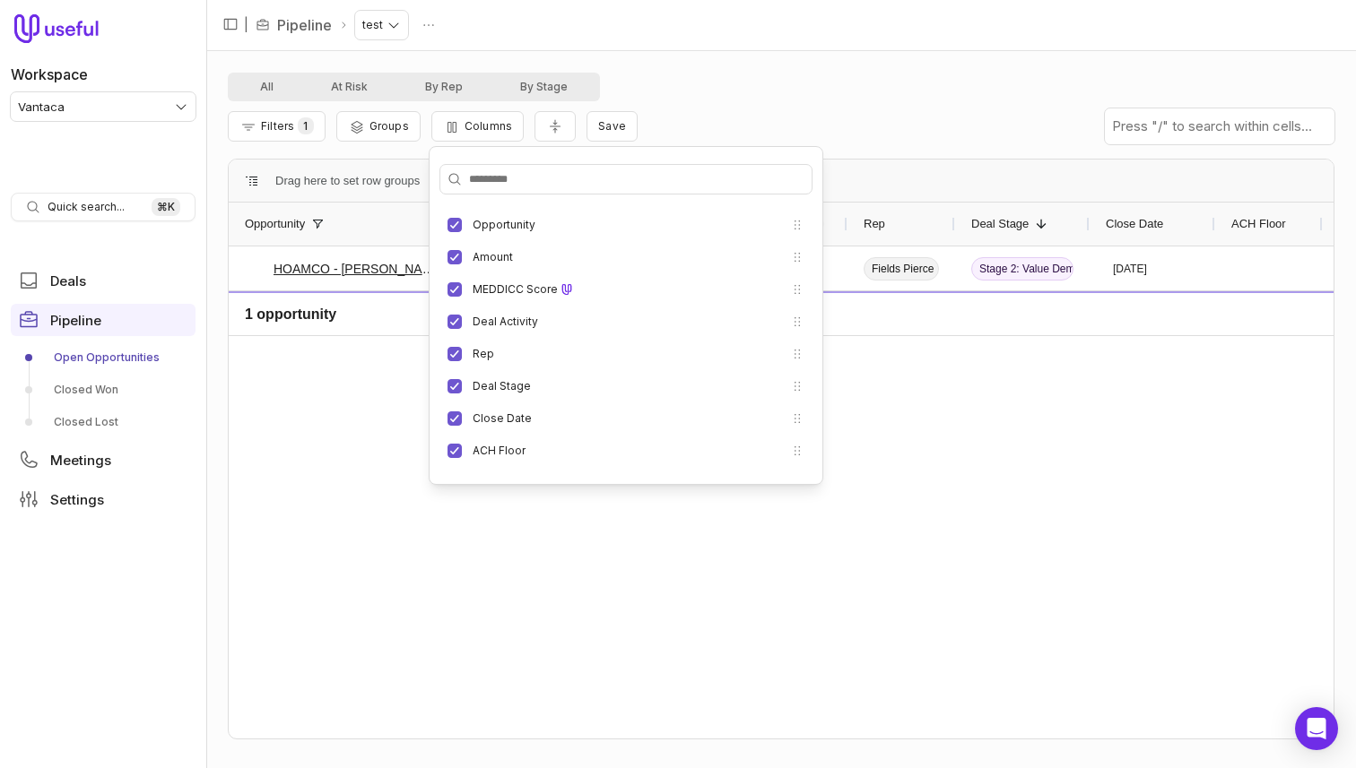
click at [704, 110] on div "Filters 1 Groups Columns Save" at bounding box center [781, 126] width 1106 height 50
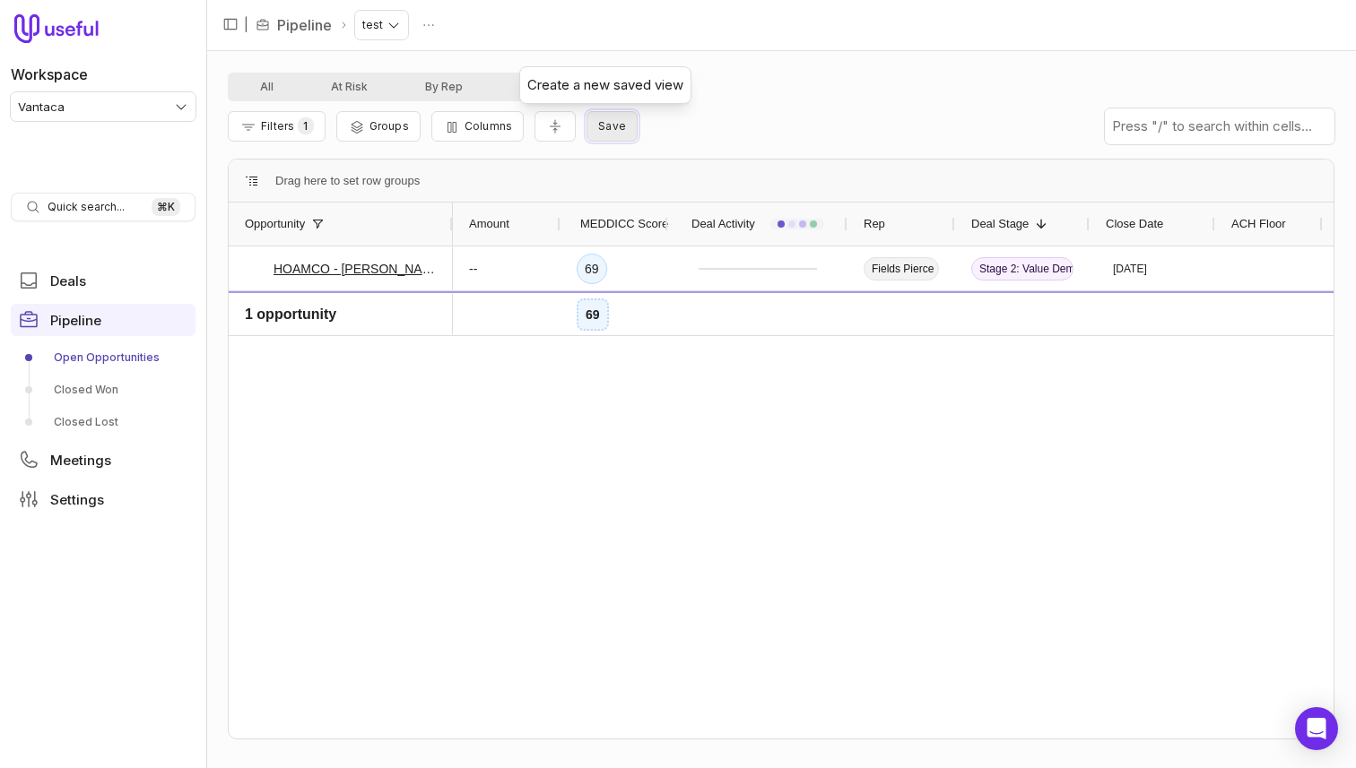
click at [614, 126] on span "Save" at bounding box center [612, 125] width 28 height 13
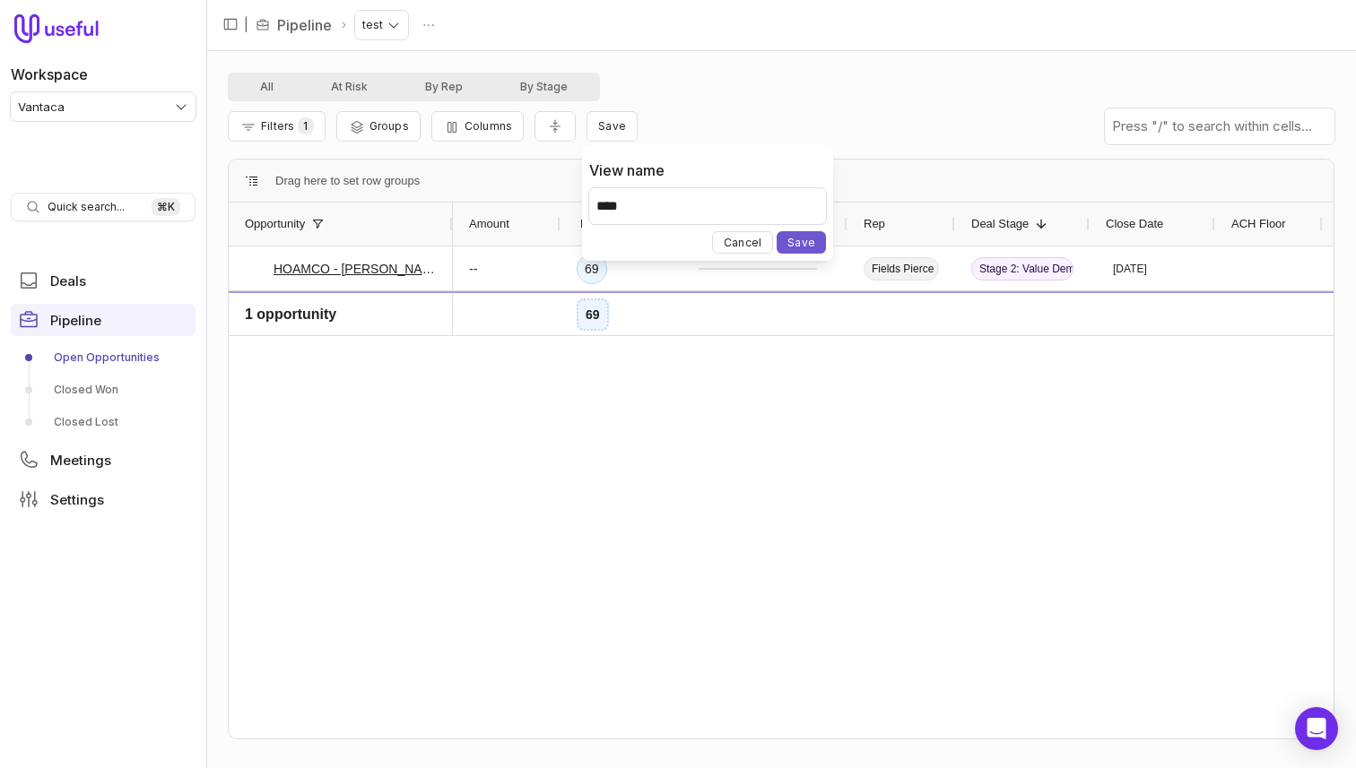
type input "****"
click at [776, 231] on button "Save" at bounding box center [800, 242] width 49 height 22
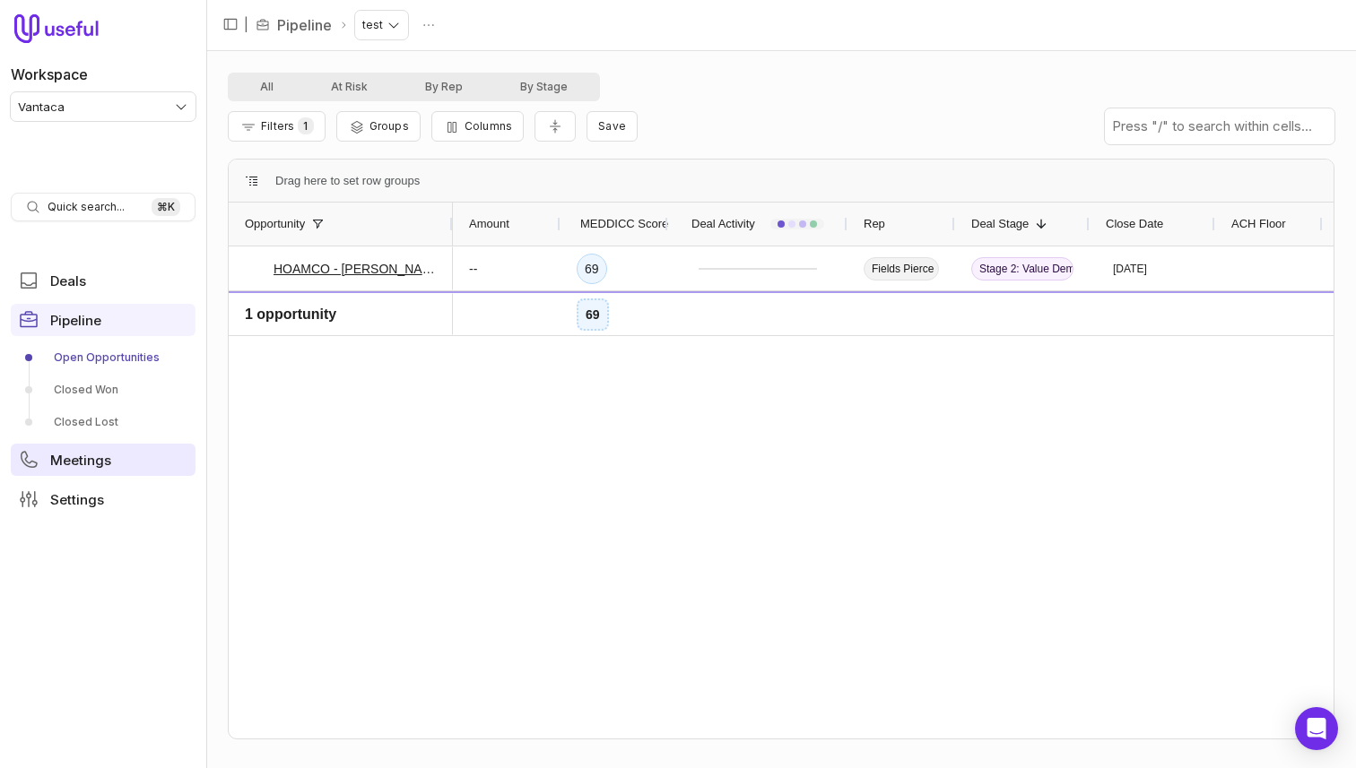
click at [66, 454] on span "Meetings" at bounding box center [80, 460] width 61 height 13
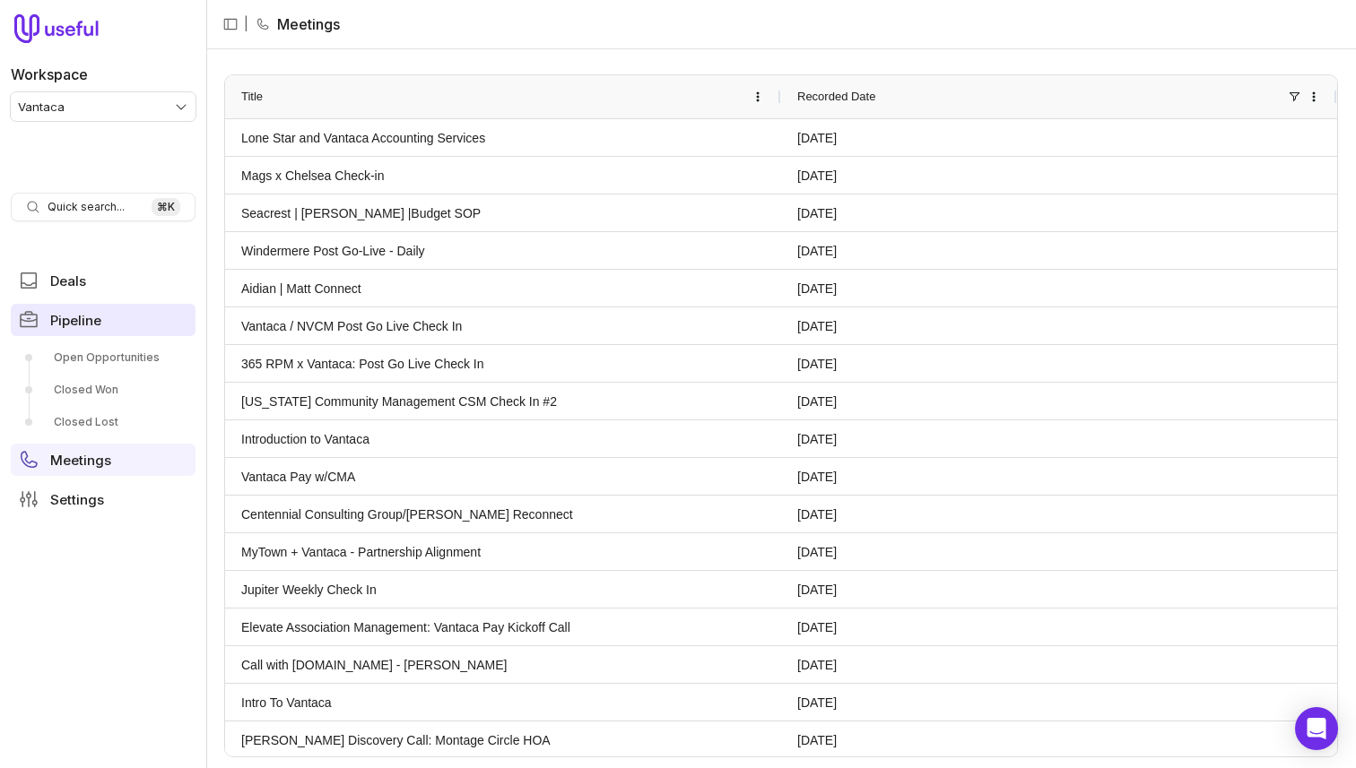
click at [97, 322] on span "Pipeline" at bounding box center [75, 320] width 51 height 13
click at [75, 322] on span "Pipeline" at bounding box center [75, 320] width 51 height 13
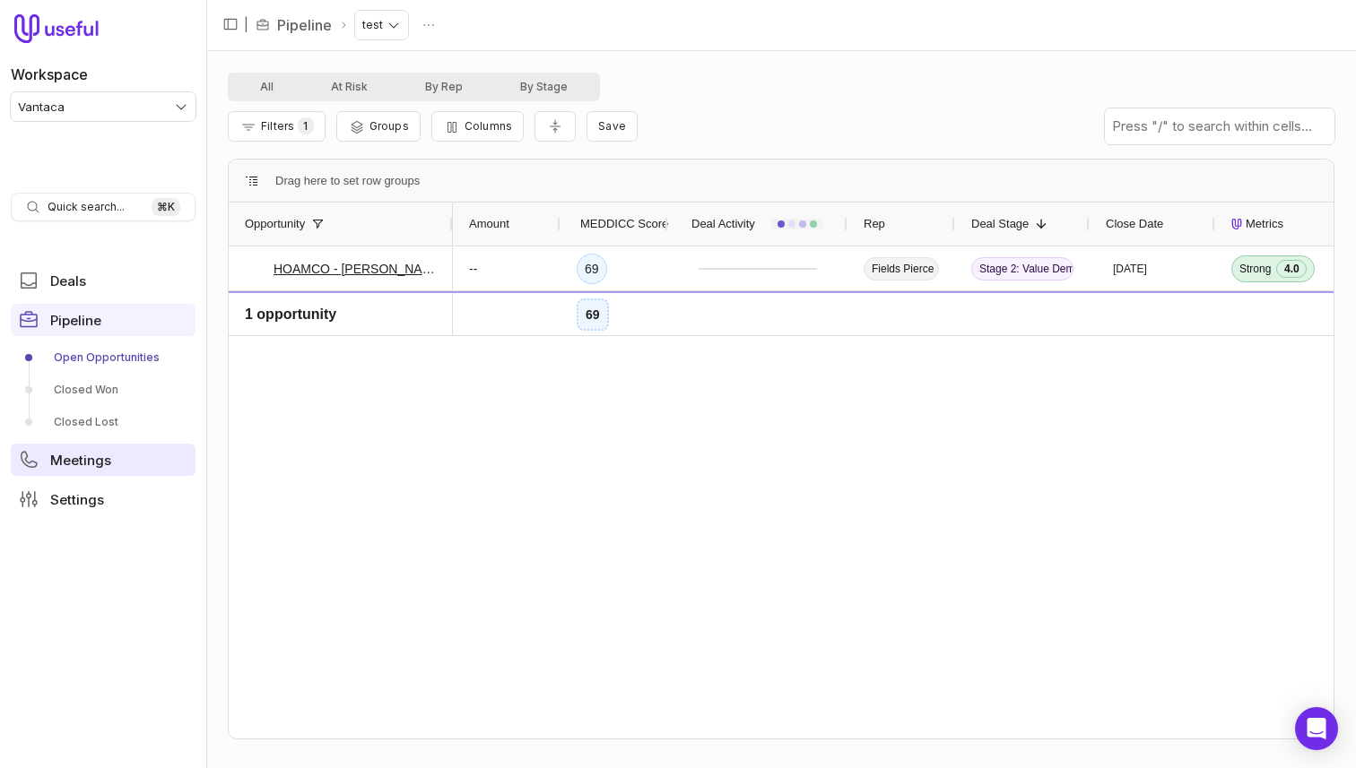
click at [75, 475] on link "Meetings" at bounding box center [103, 460] width 185 height 32
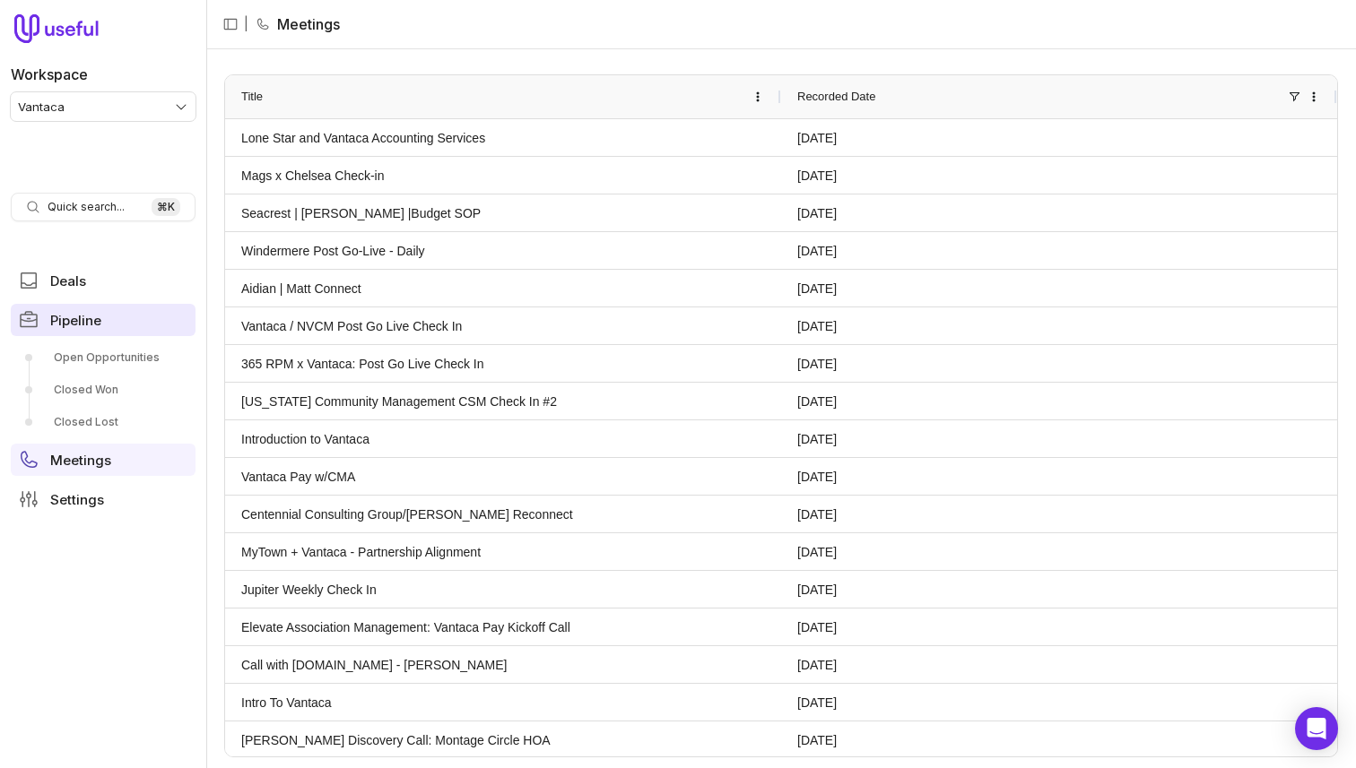
click at [107, 319] on link "Pipeline" at bounding box center [103, 320] width 185 height 32
click at [94, 352] on link "Open Opportunities" at bounding box center [103, 357] width 185 height 29
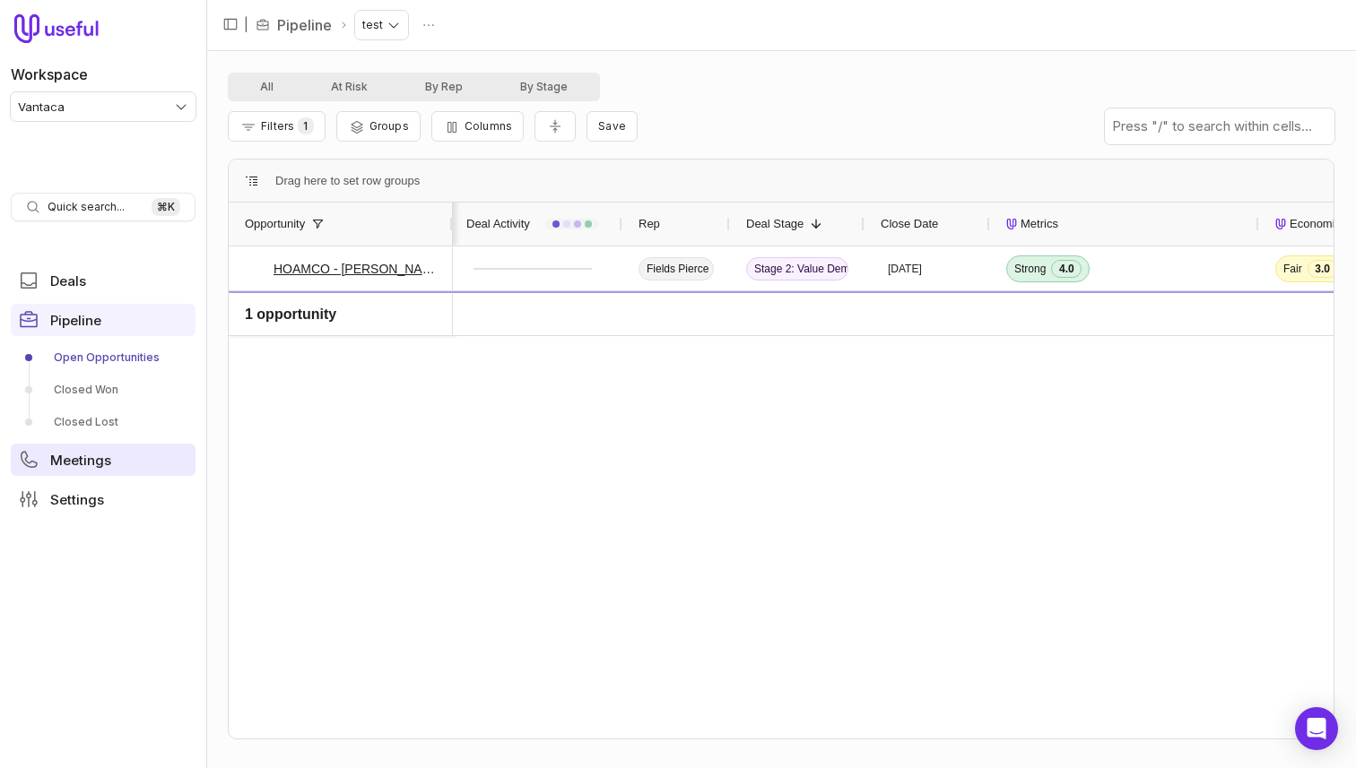
click at [67, 454] on span "Meetings" at bounding box center [80, 460] width 61 height 13
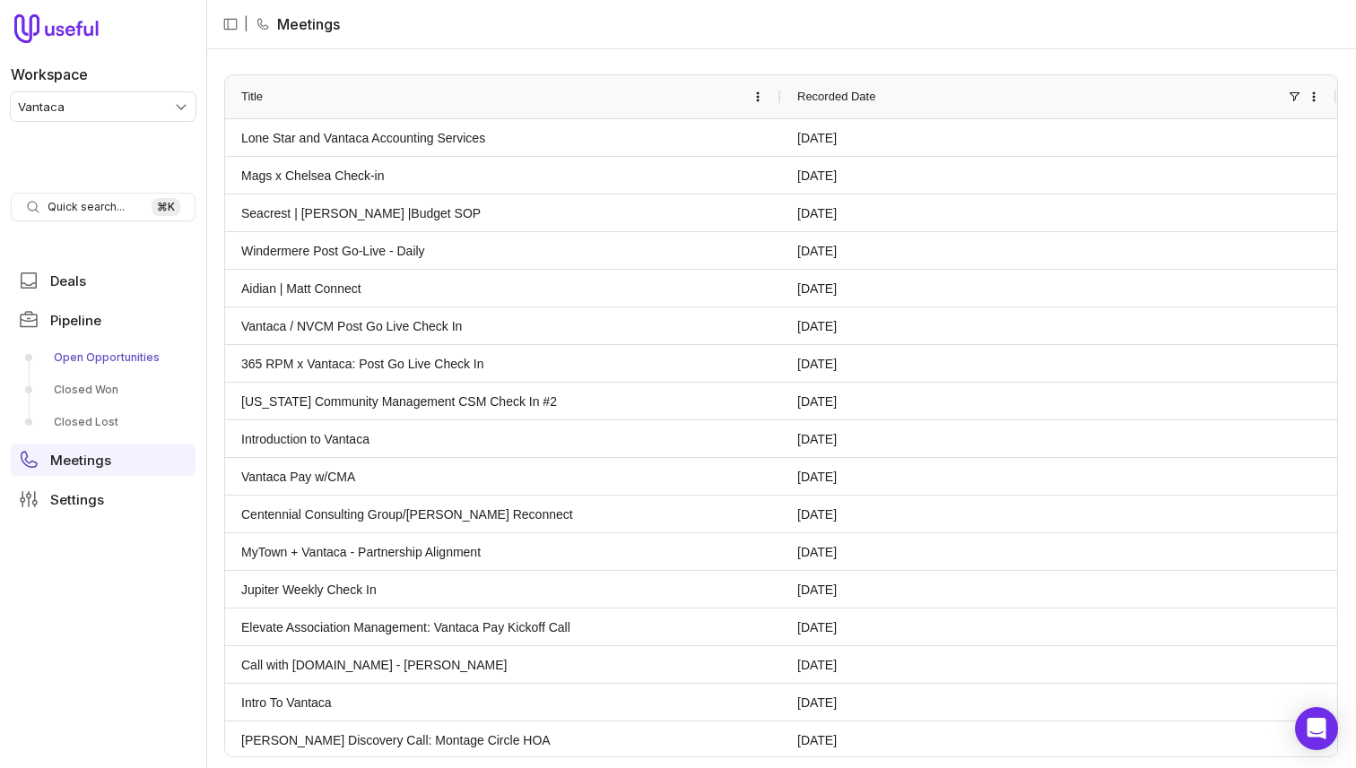
click at [104, 348] on link "Open Opportunities" at bounding box center [103, 357] width 185 height 29
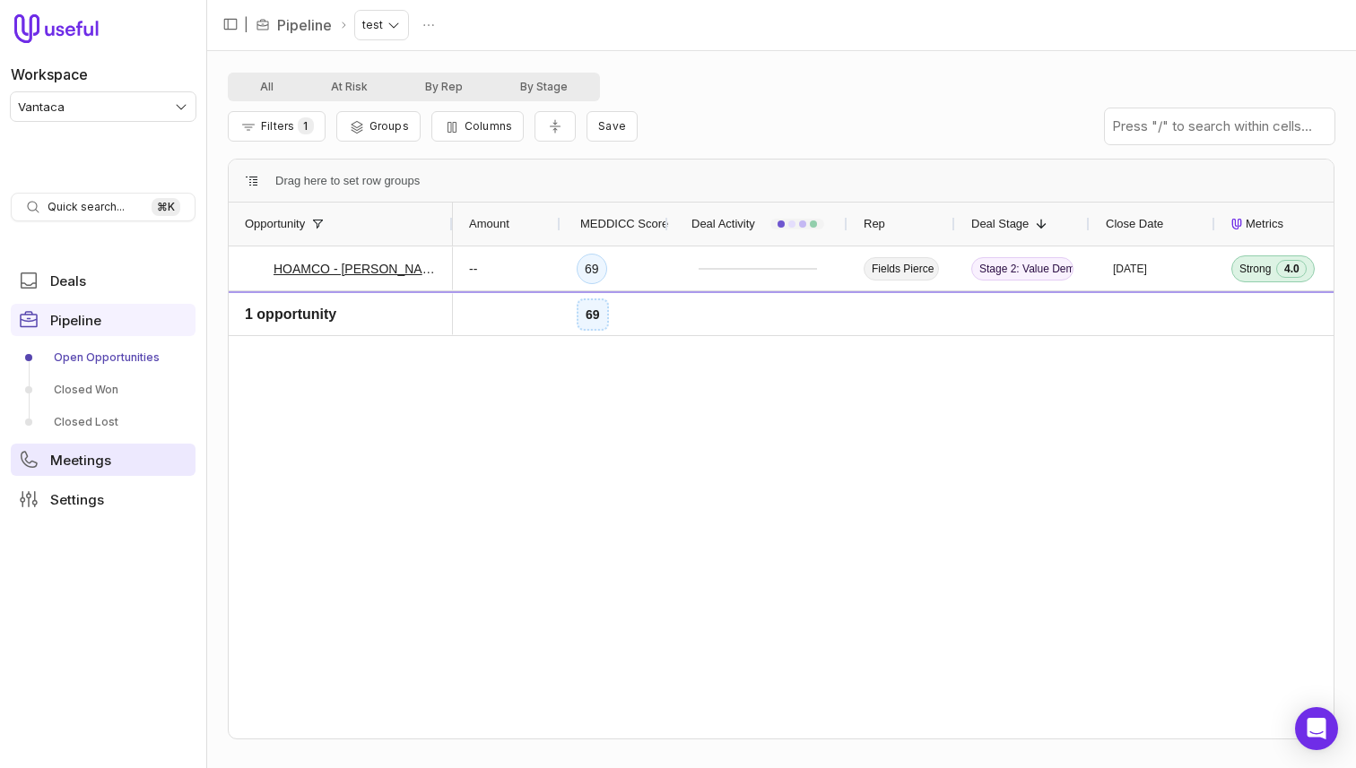
click at [109, 459] on link "Meetings" at bounding box center [103, 460] width 185 height 32
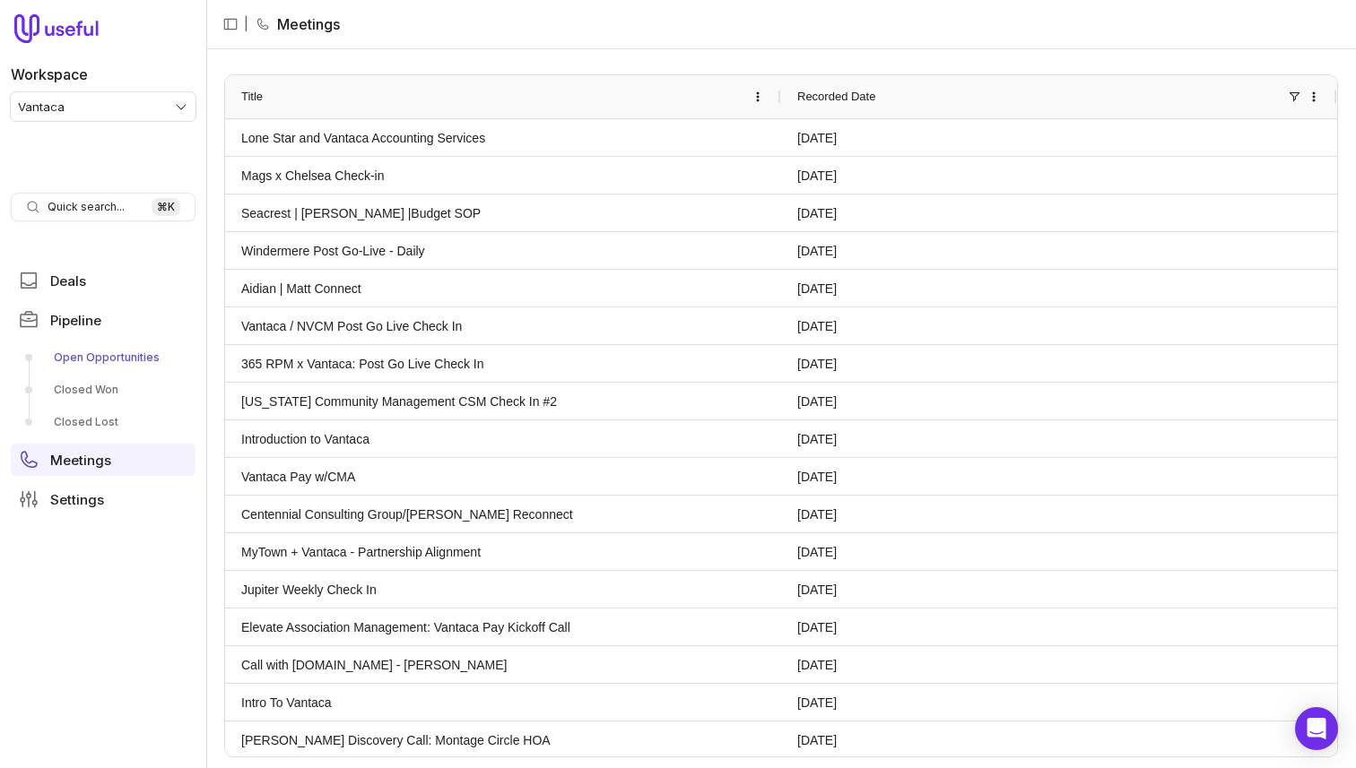
click at [110, 360] on link "Open Opportunities" at bounding box center [103, 357] width 185 height 29
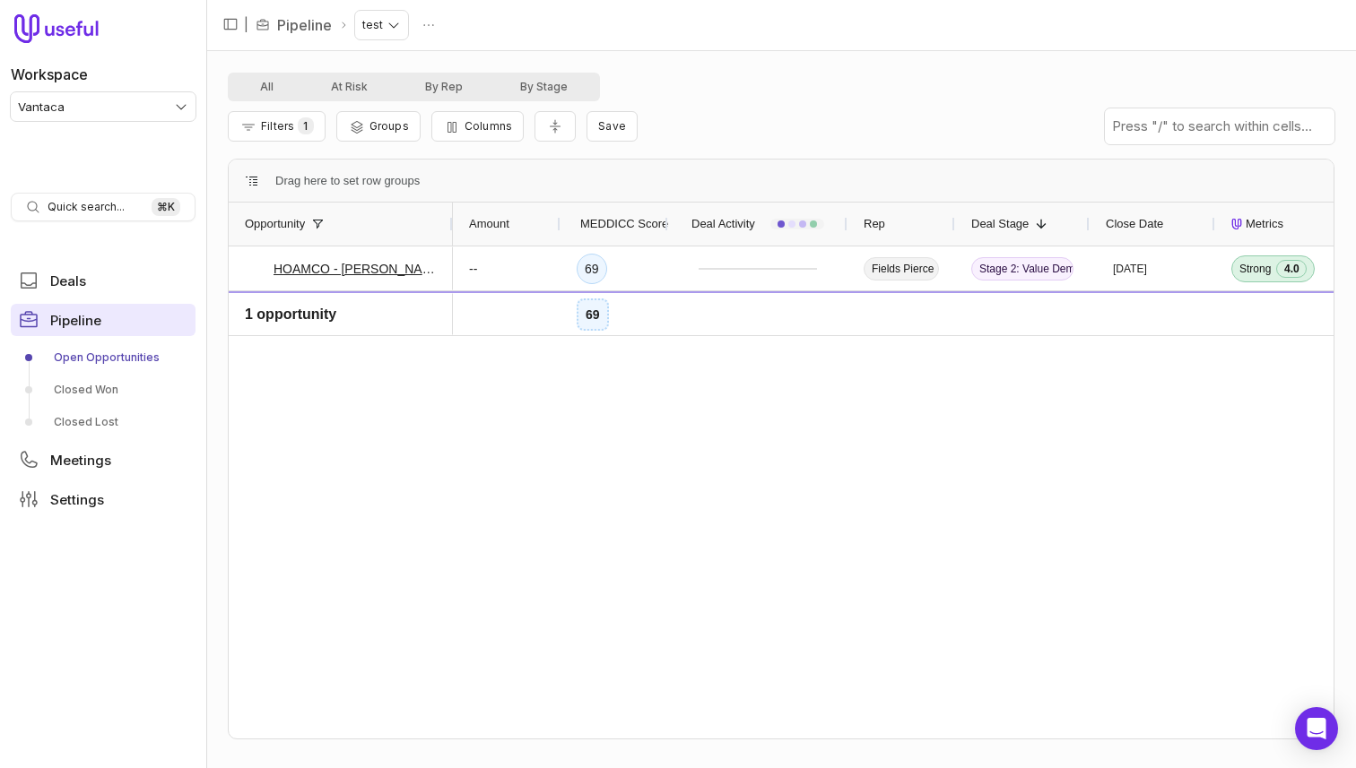
click at [84, 315] on span "Pipeline" at bounding box center [75, 320] width 51 height 13
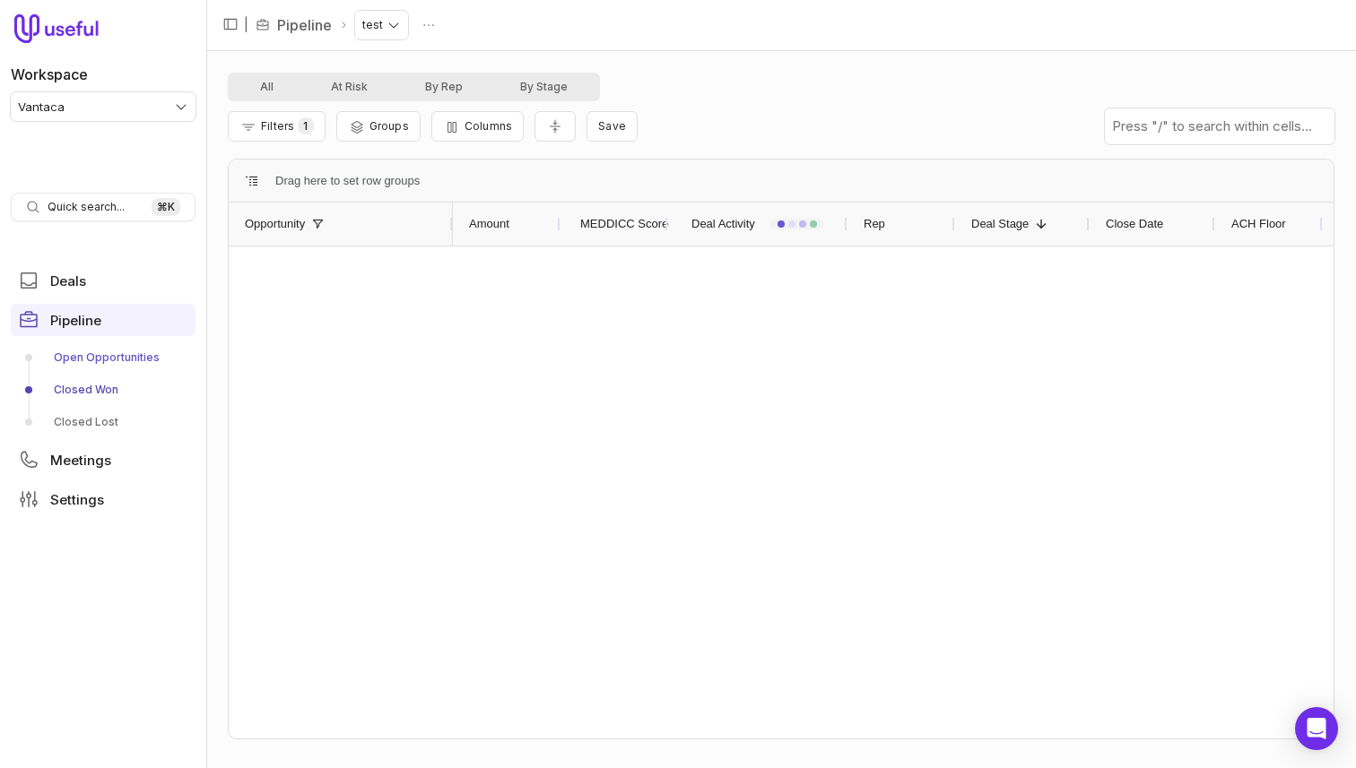
click at [94, 355] on link "Open Opportunities" at bounding box center [103, 357] width 185 height 29
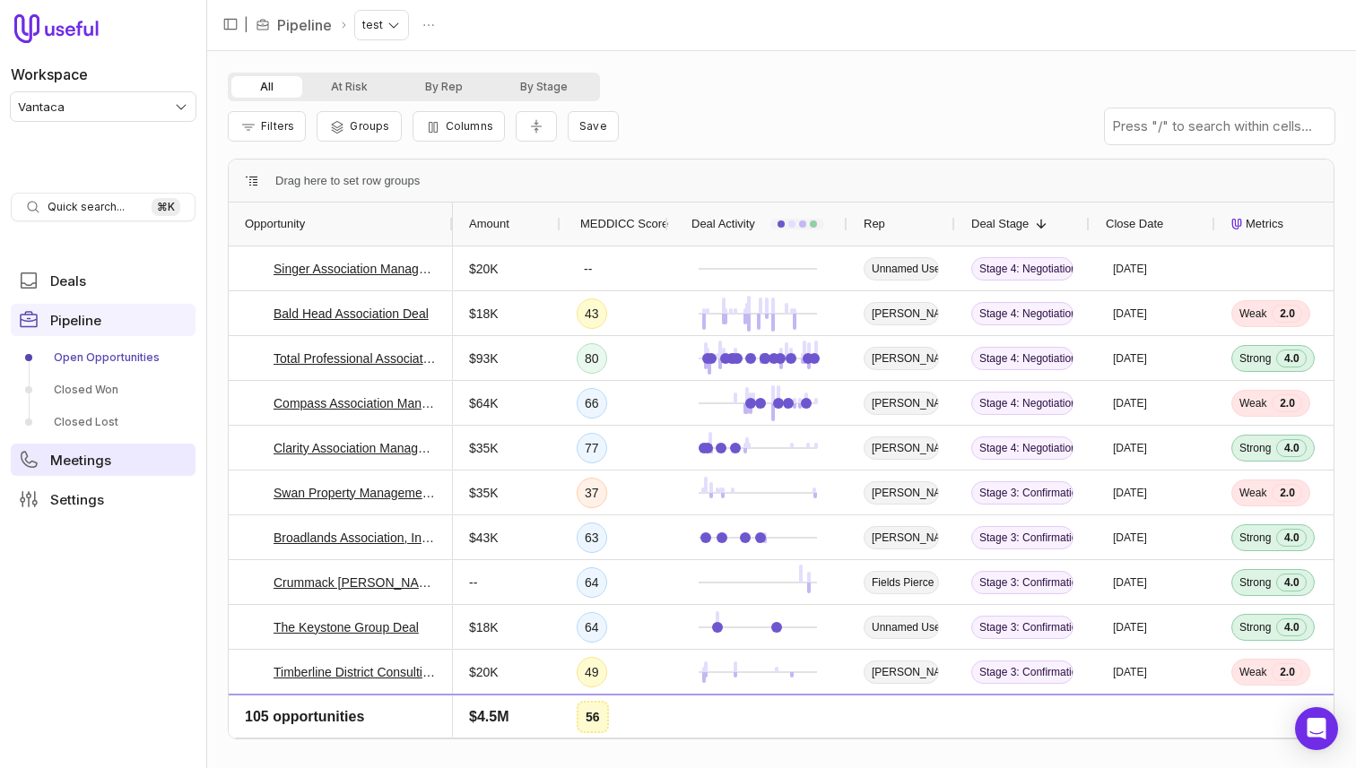
click at [81, 457] on span "Meetings" at bounding box center [80, 460] width 61 height 13
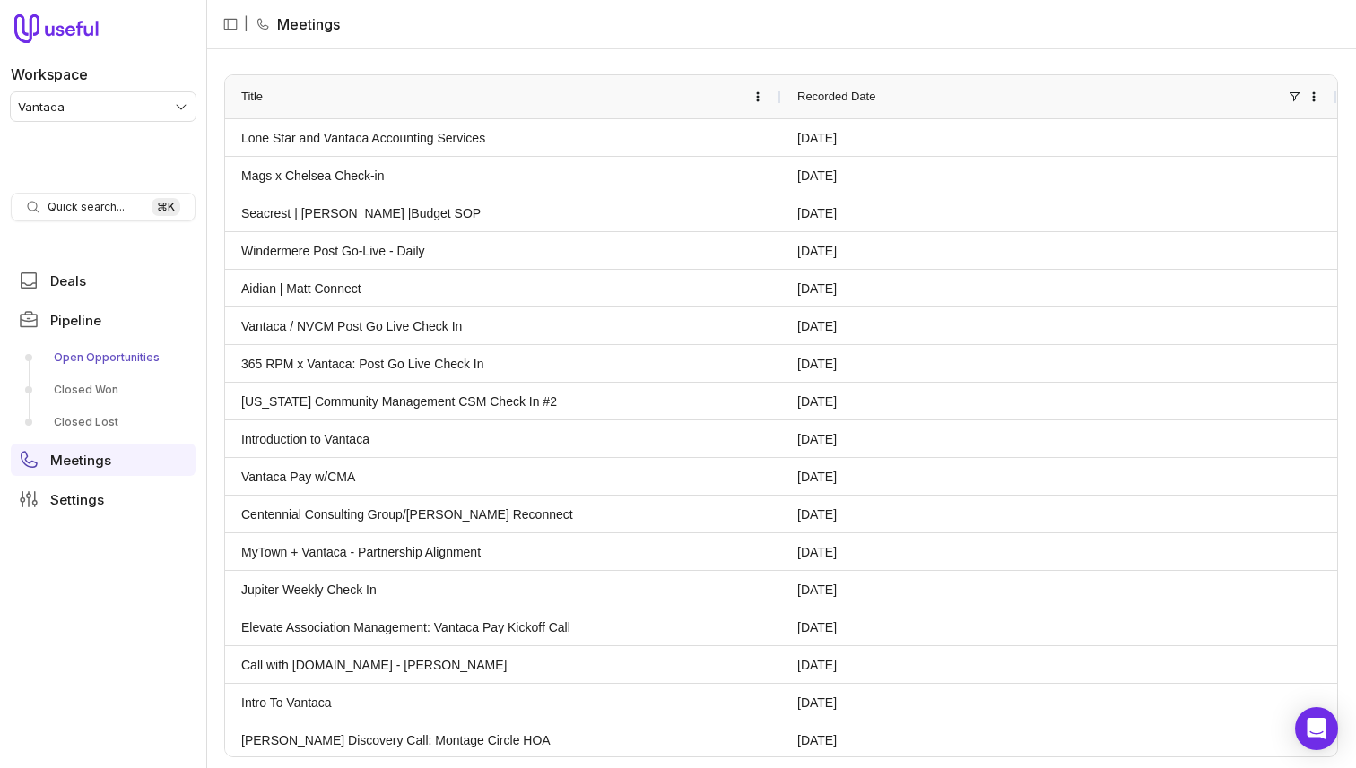
click at [90, 355] on link "Open Opportunities" at bounding box center [103, 357] width 185 height 29
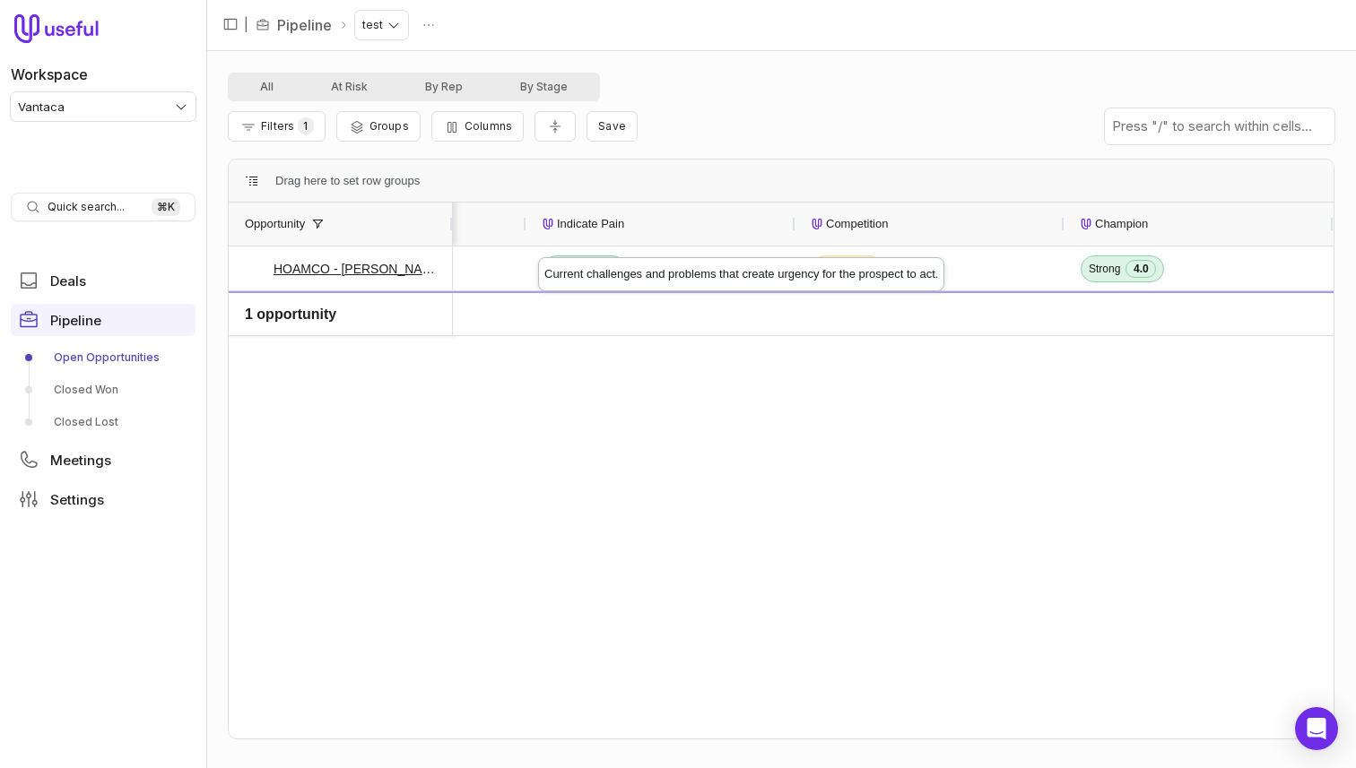
scroll to position [0, 1049]
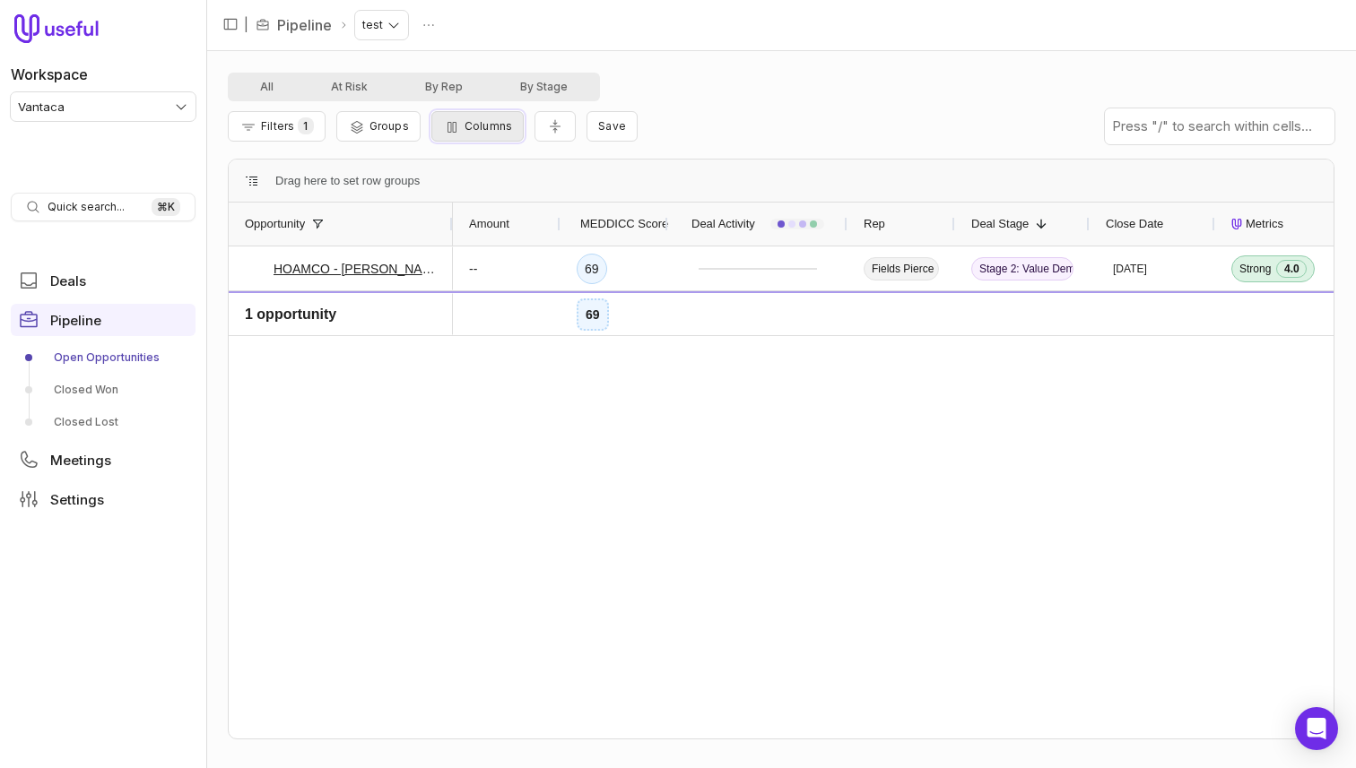
click at [486, 133] on button "Columns" at bounding box center [477, 126] width 92 height 30
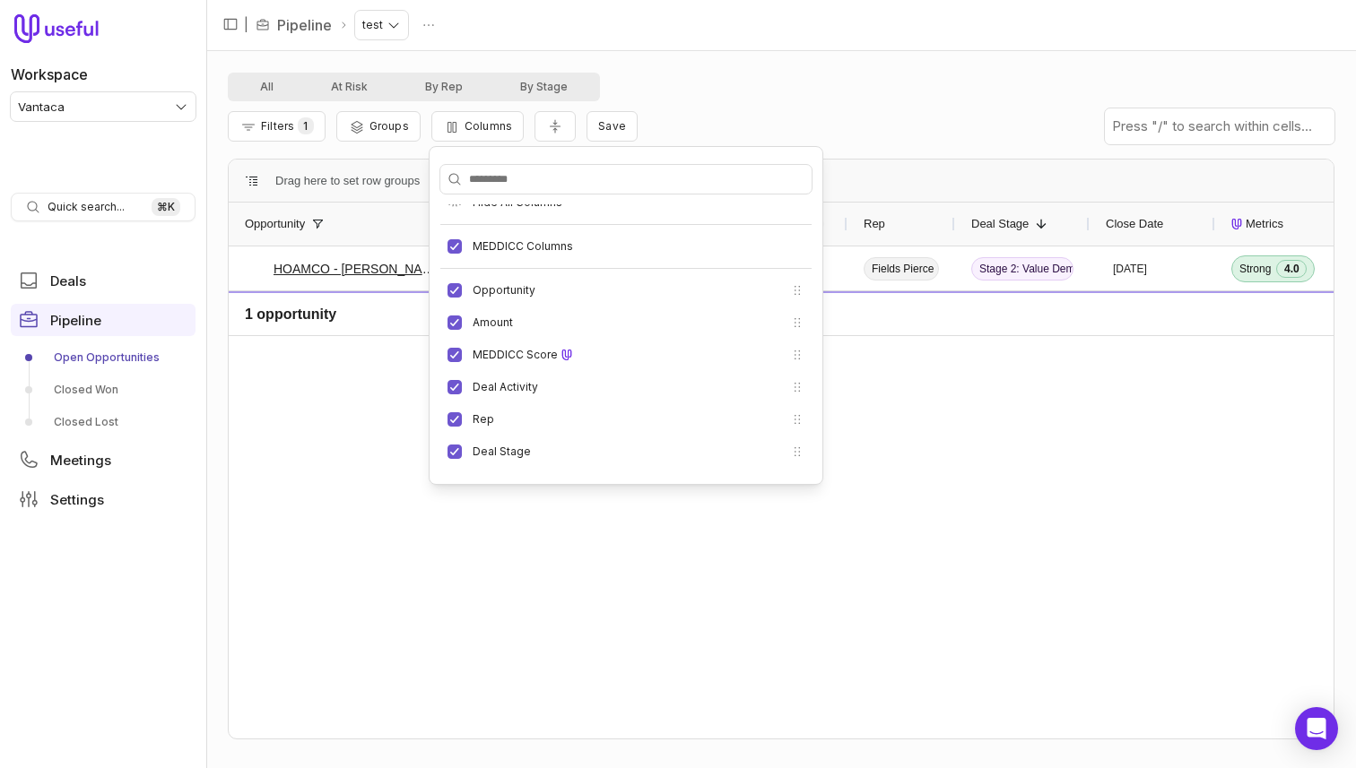
click at [822, 537] on div "69 Fields Pierce Stage 2: Value Demonstration Aug 15, 2025 Strong 4.0 Fair 3.0 …" at bounding box center [893, 493] width 880 height 492
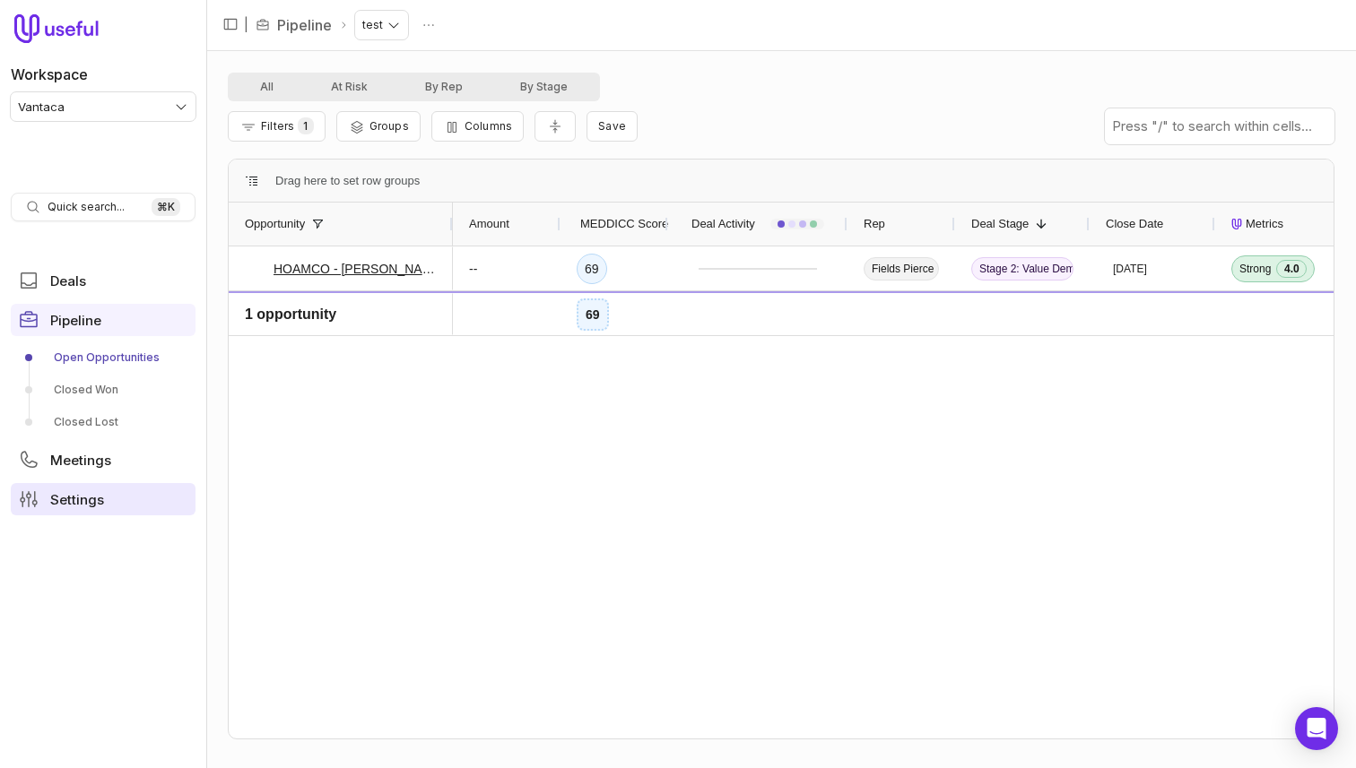
click at [78, 498] on span "Settings" at bounding box center [77, 499] width 54 height 13
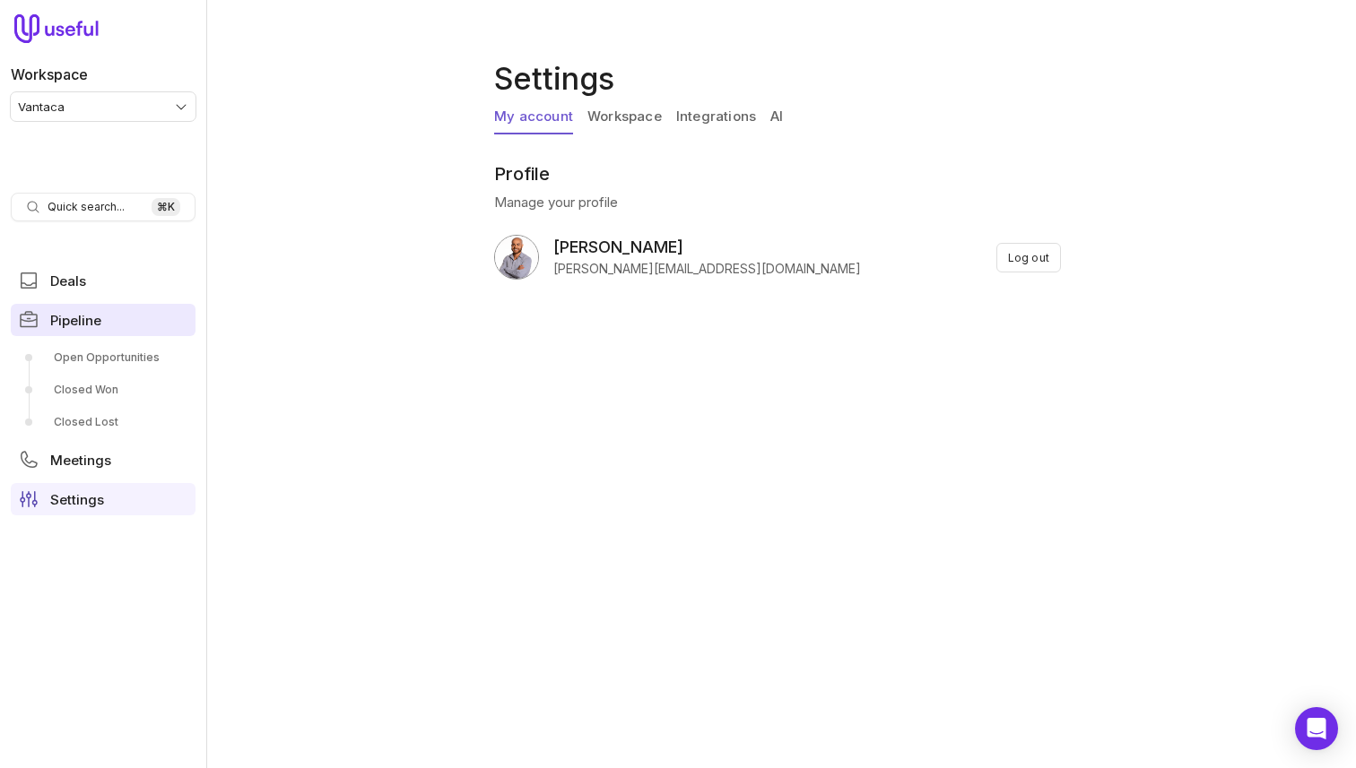
click at [76, 323] on span "Pipeline" at bounding box center [75, 320] width 51 height 13
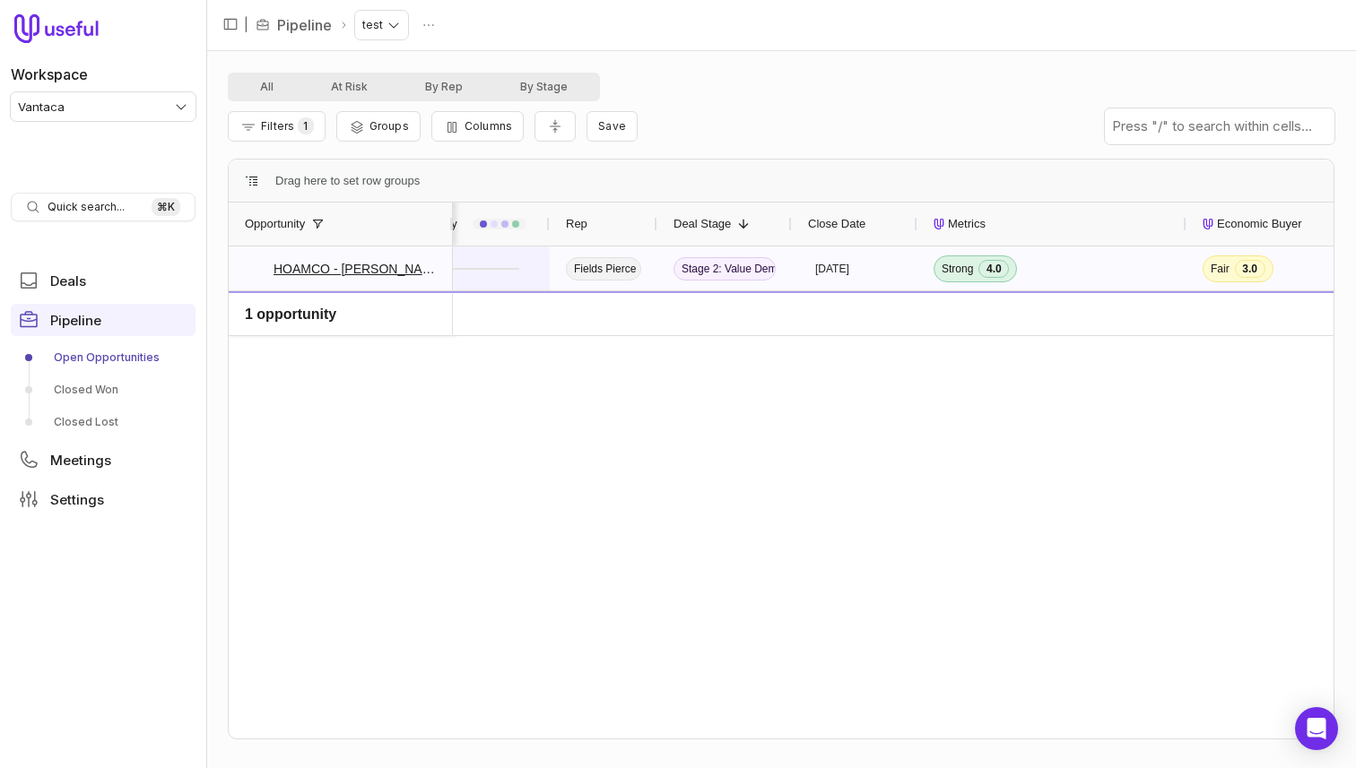
scroll to position [0, 1137]
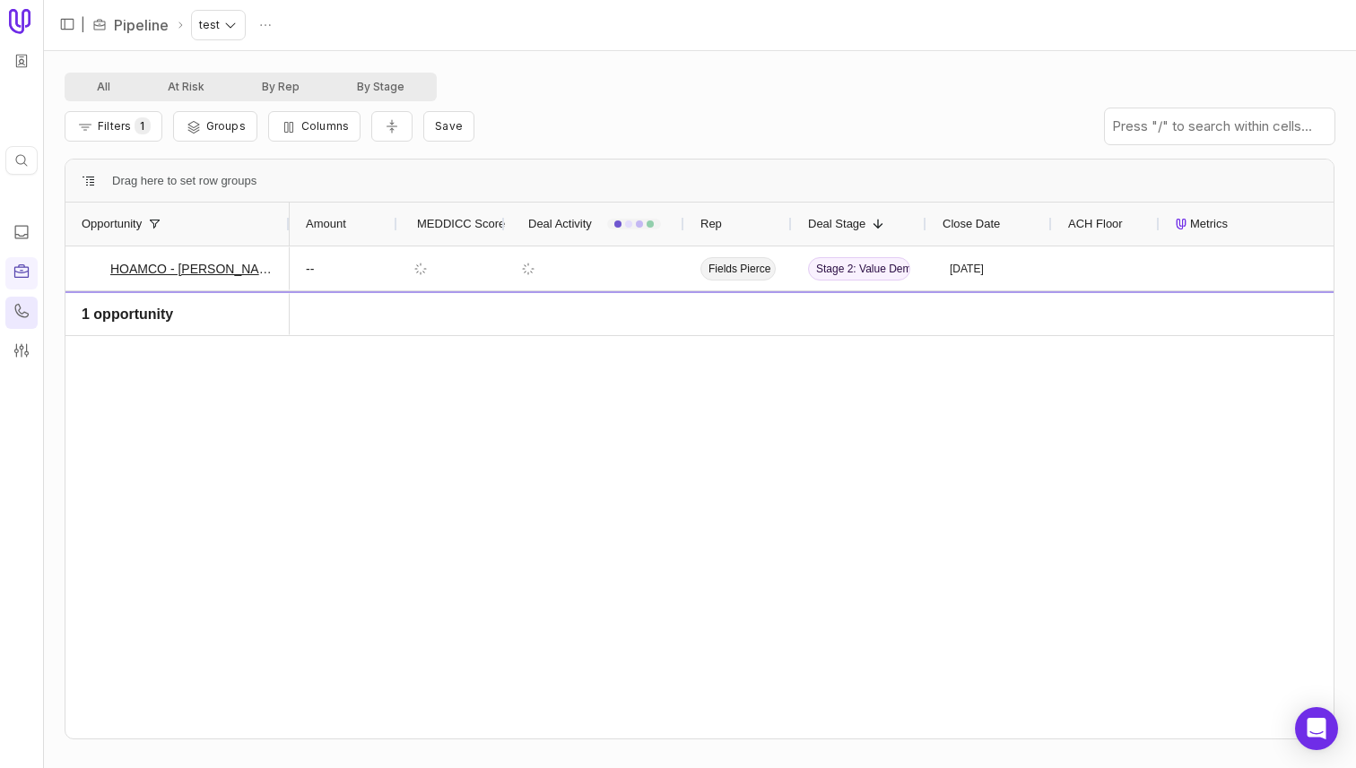
click at [24, 308] on icon at bounding box center [22, 311] width 18 height 18
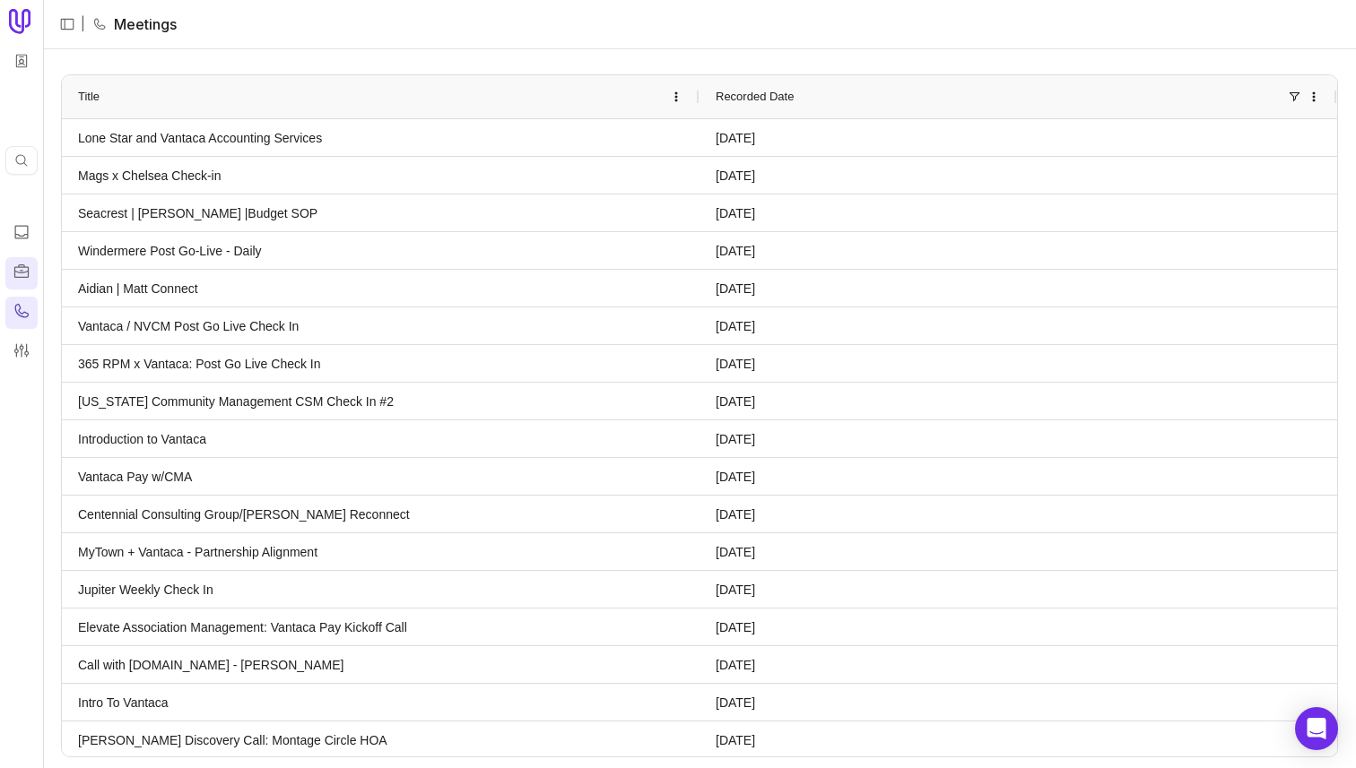
click at [23, 273] on icon at bounding box center [22, 272] width 18 height 18
